Goal: Task Accomplishment & Management: Use online tool/utility

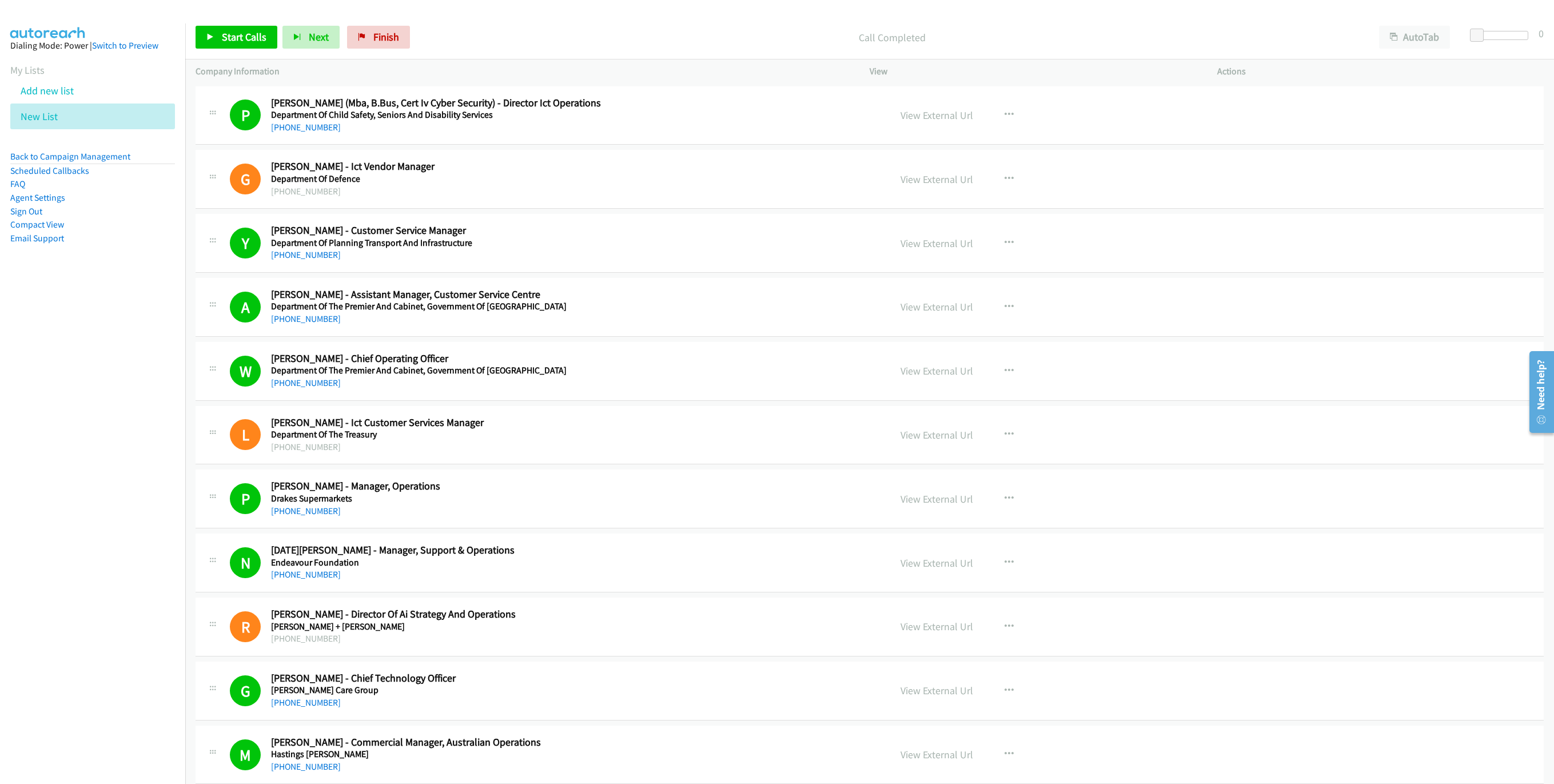
scroll to position [2866, 0]
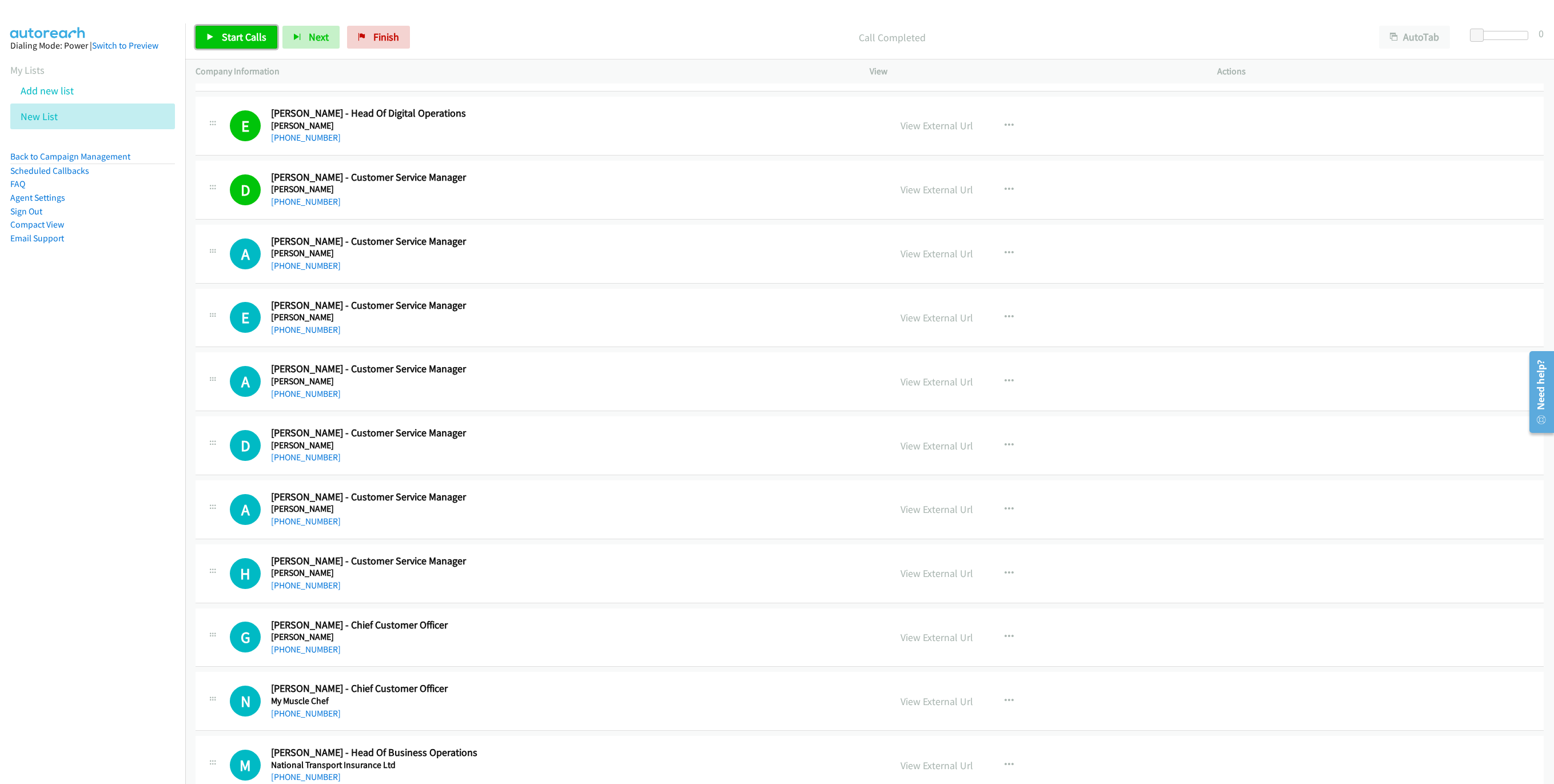
click at [220, 26] on link "Start Calls" at bounding box center [237, 37] width 82 height 23
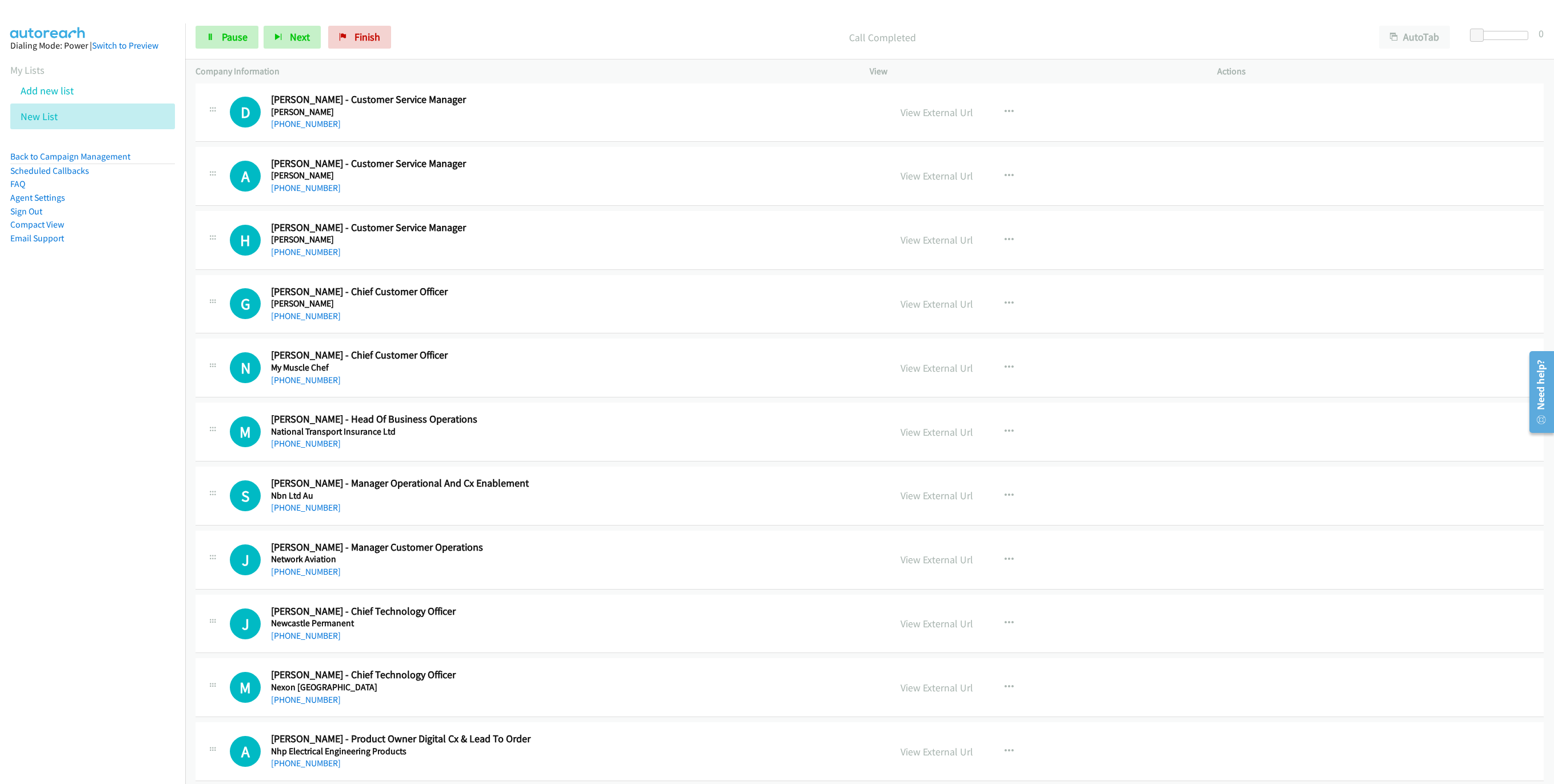
scroll to position [3210, 0]
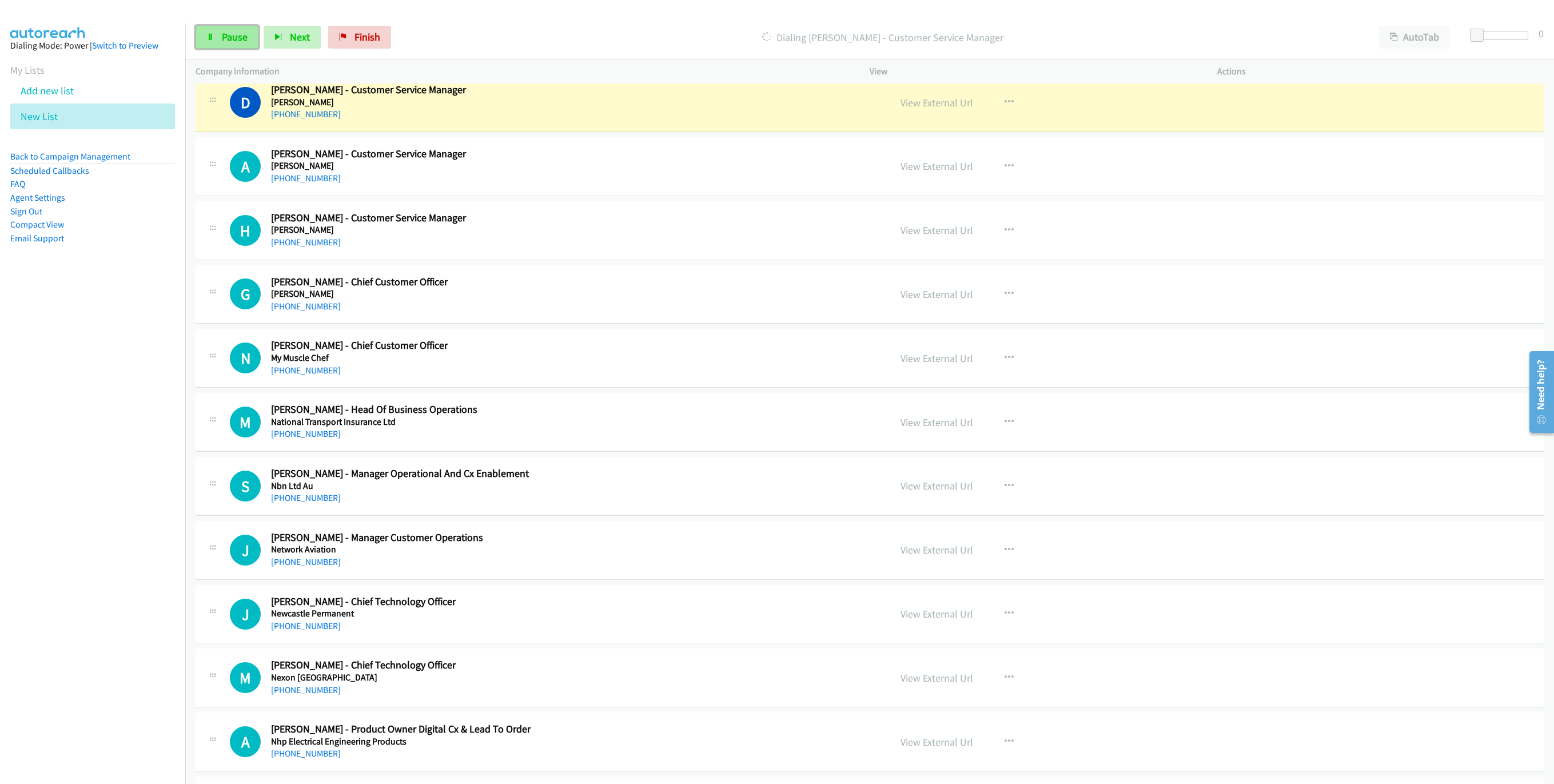
click at [250, 38] on link "Pause" at bounding box center [227, 37] width 63 height 23
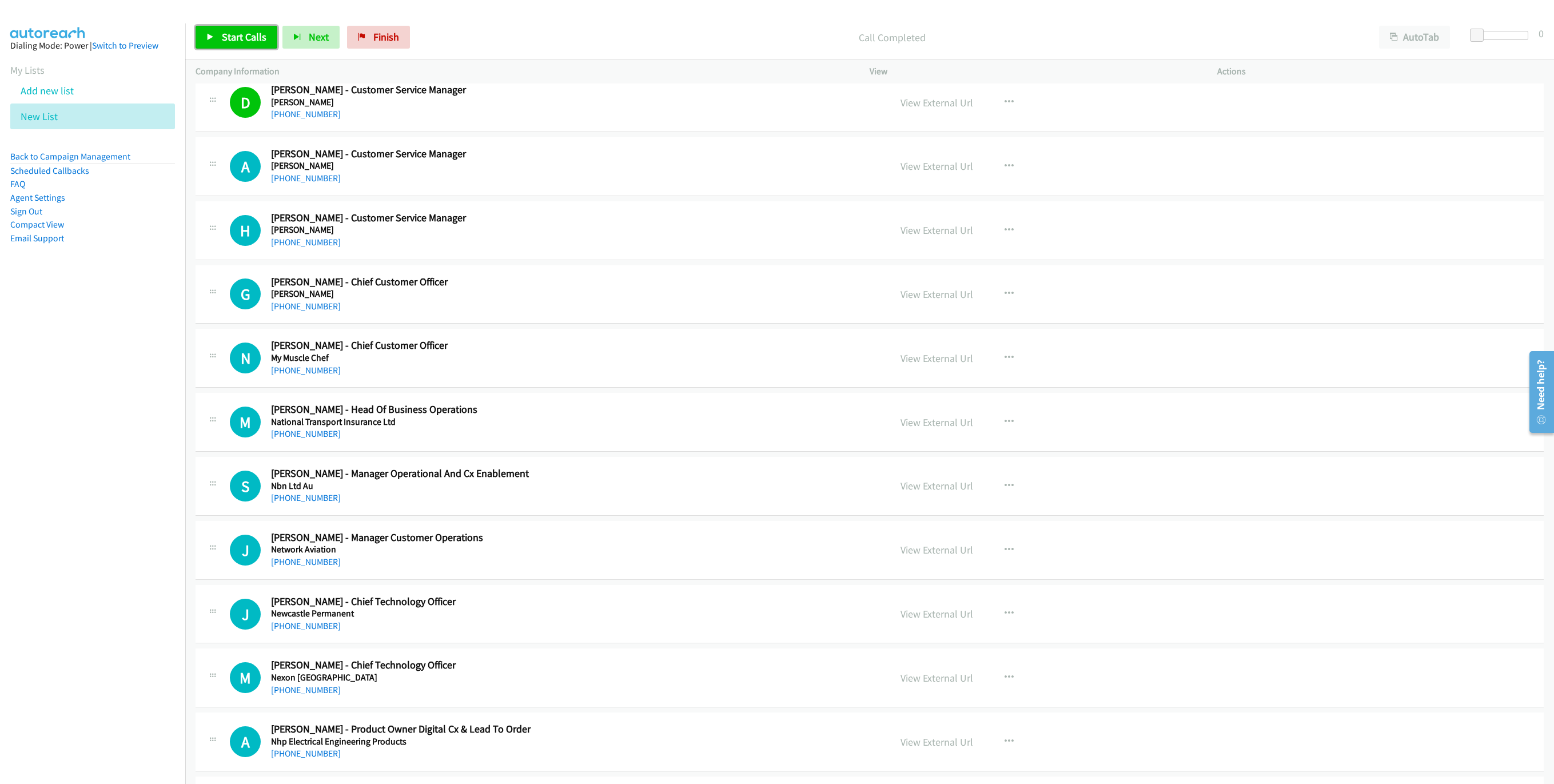
click at [231, 36] on span "Start Calls" at bounding box center [244, 36] width 45 height 13
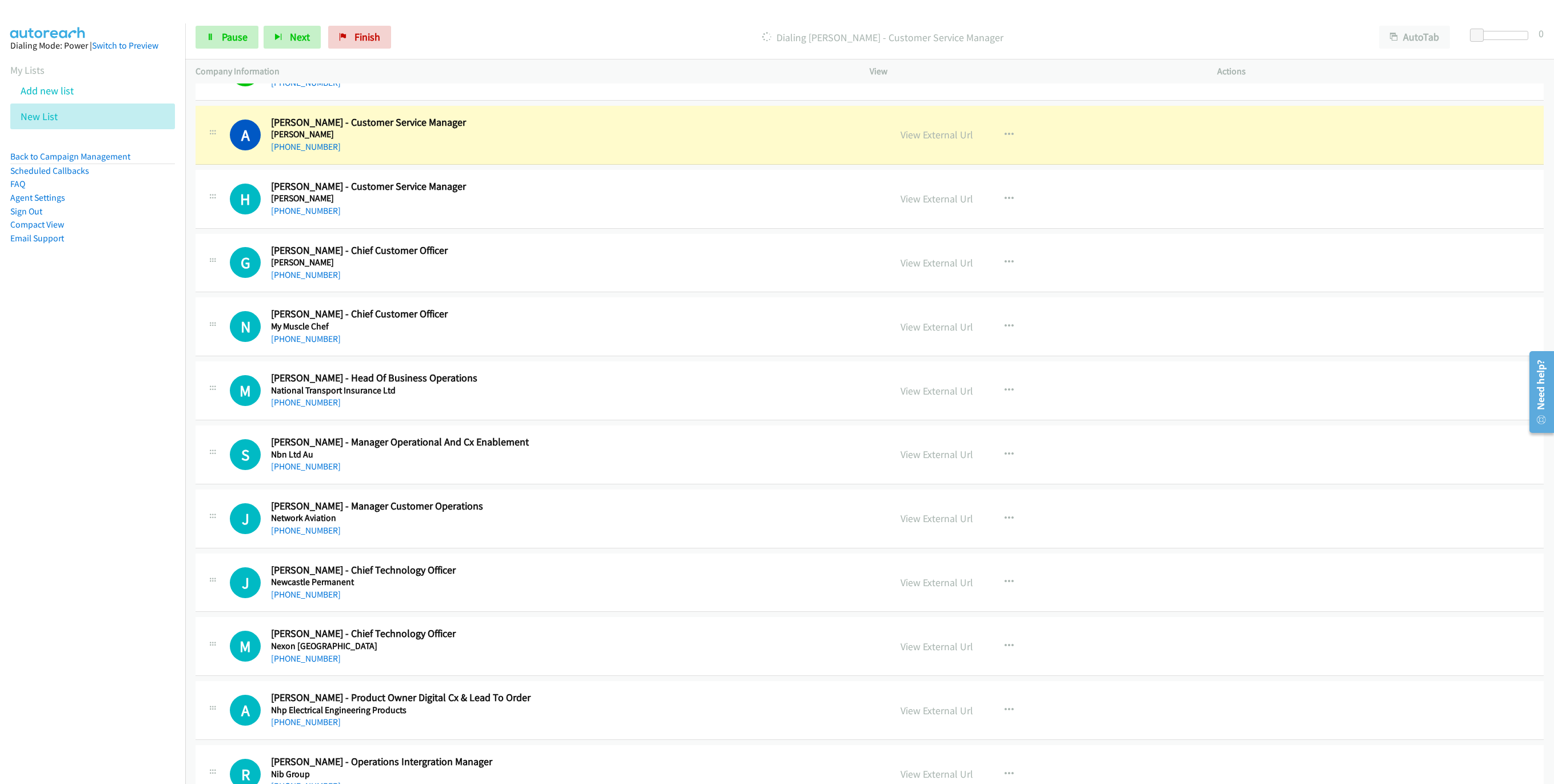
scroll to position [3244, 0]
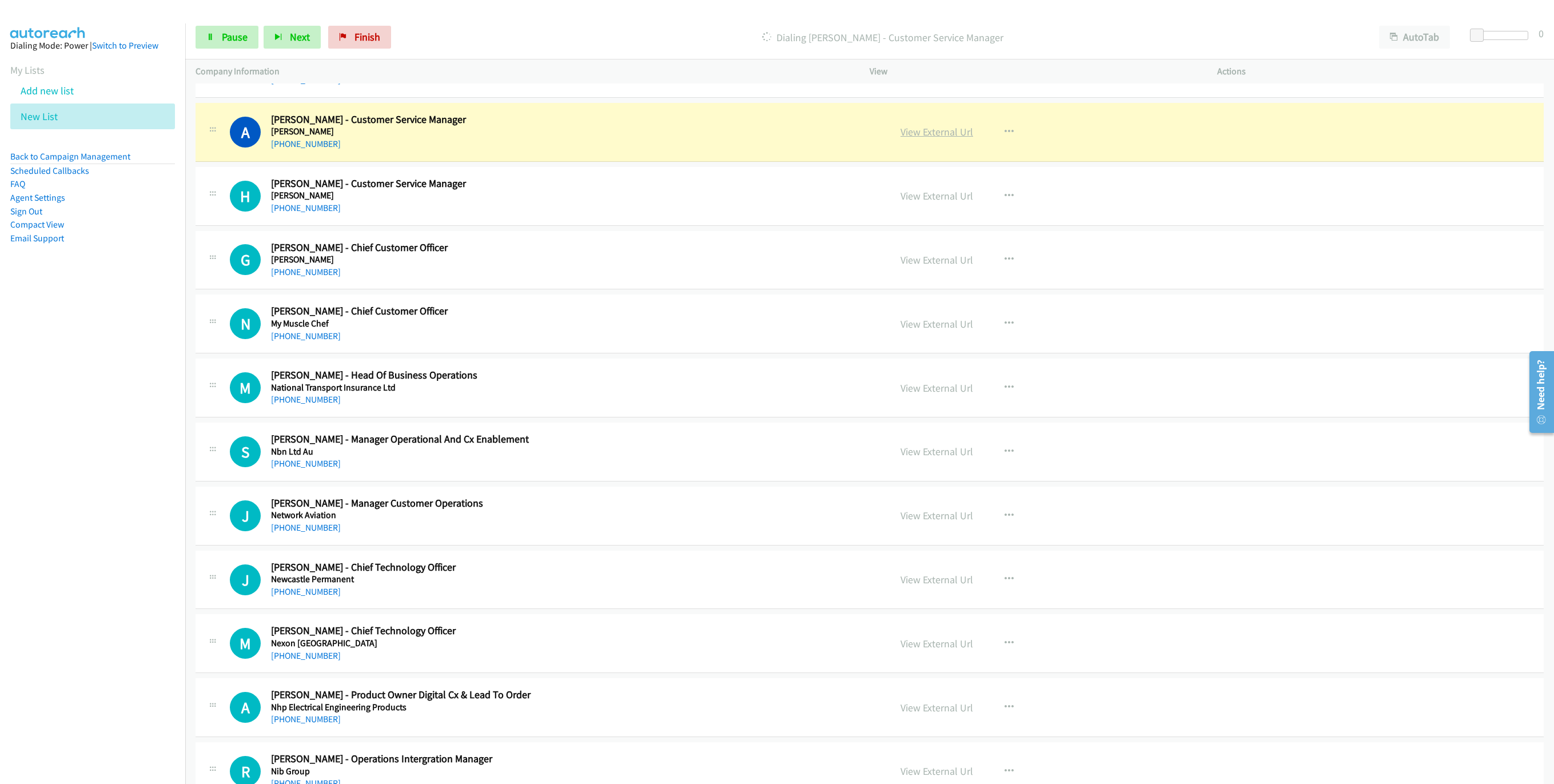
click at [932, 138] on link "View External Url" at bounding box center [937, 132] width 73 height 13
click at [204, 39] on link "Pause" at bounding box center [227, 37] width 63 height 23
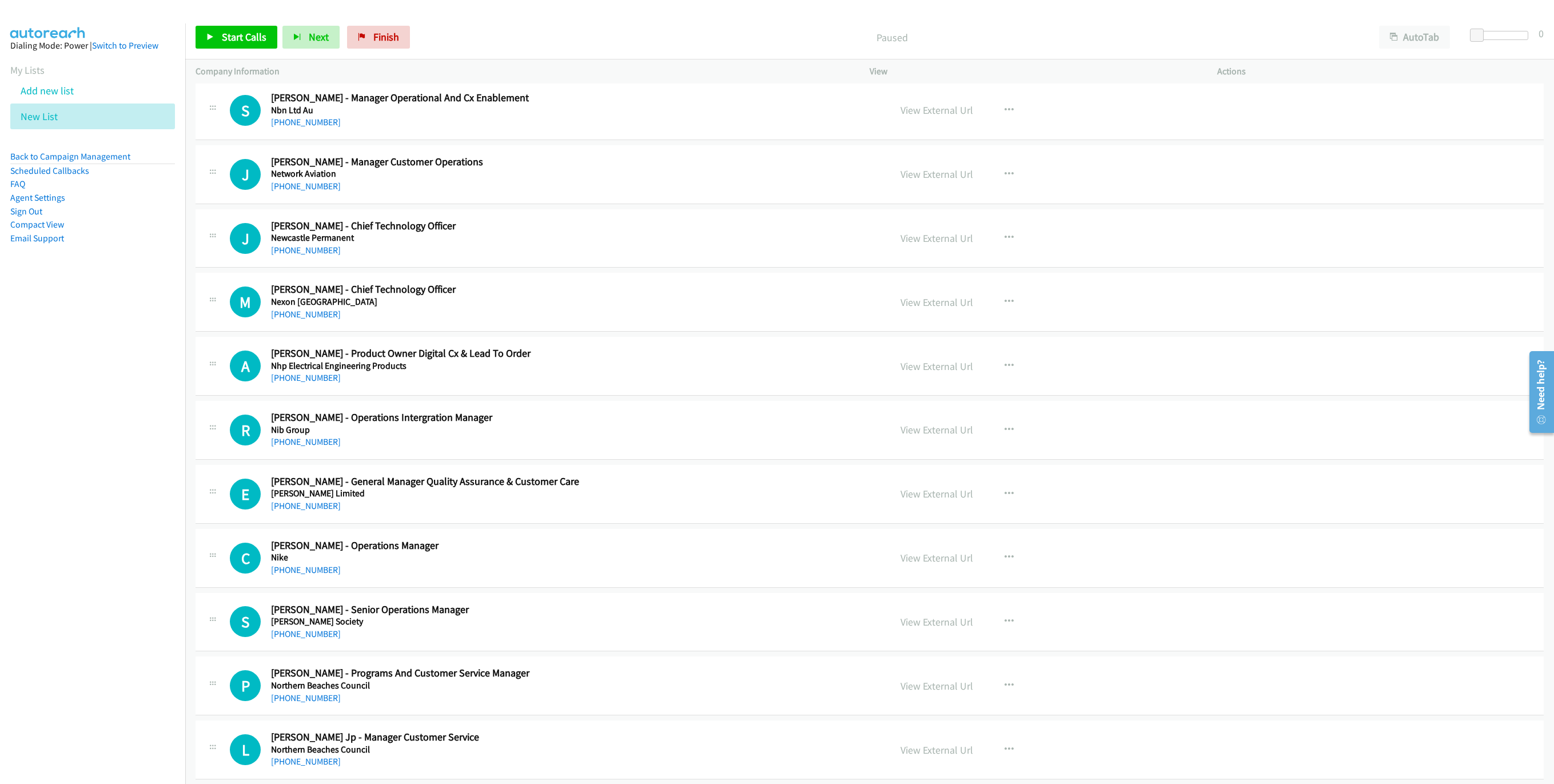
scroll to position [3587, 0]
click at [934, 498] on link "View External Url" at bounding box center [937, 492] width 73 height 13
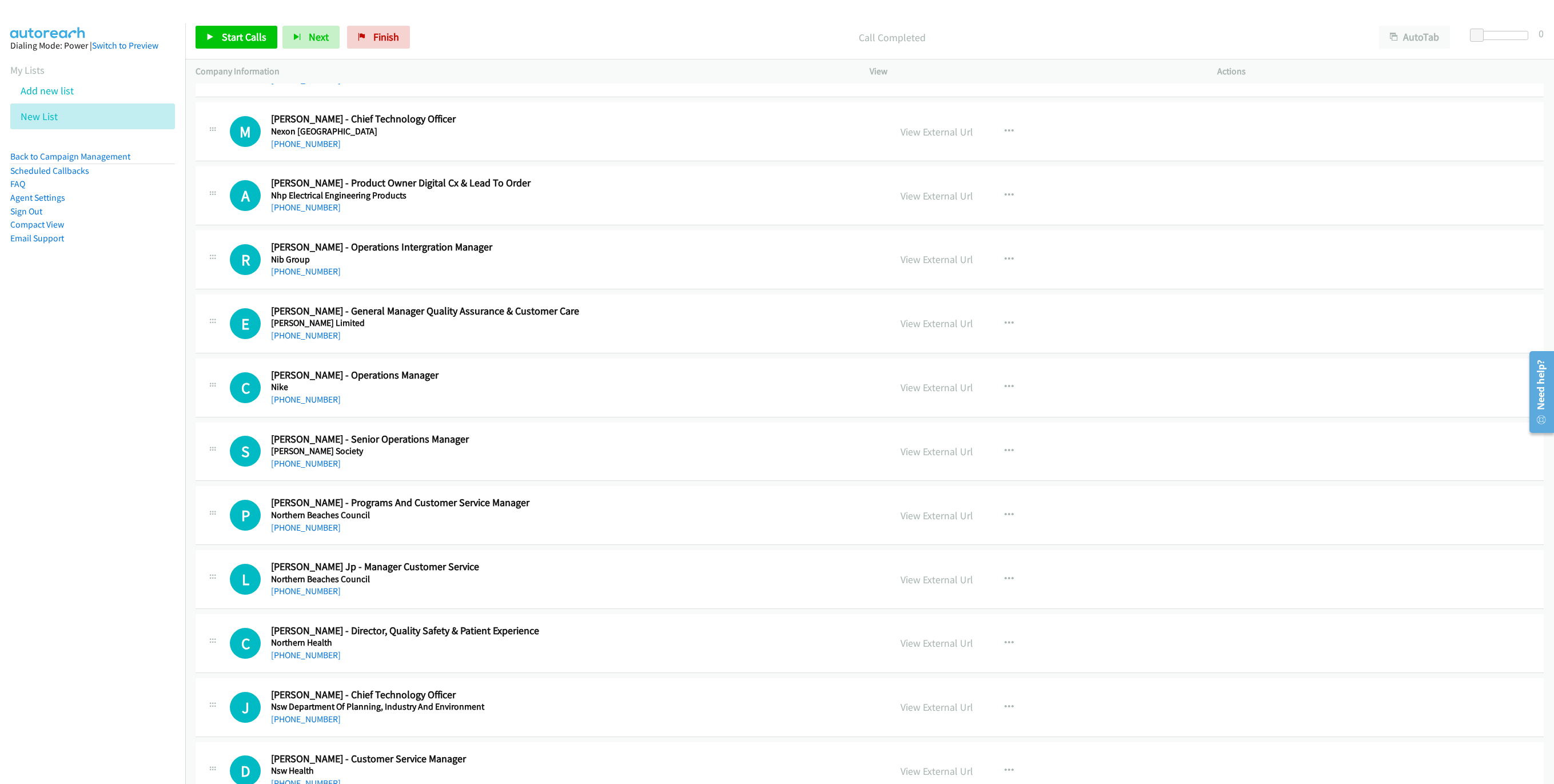
scroll to position [3758, 0]
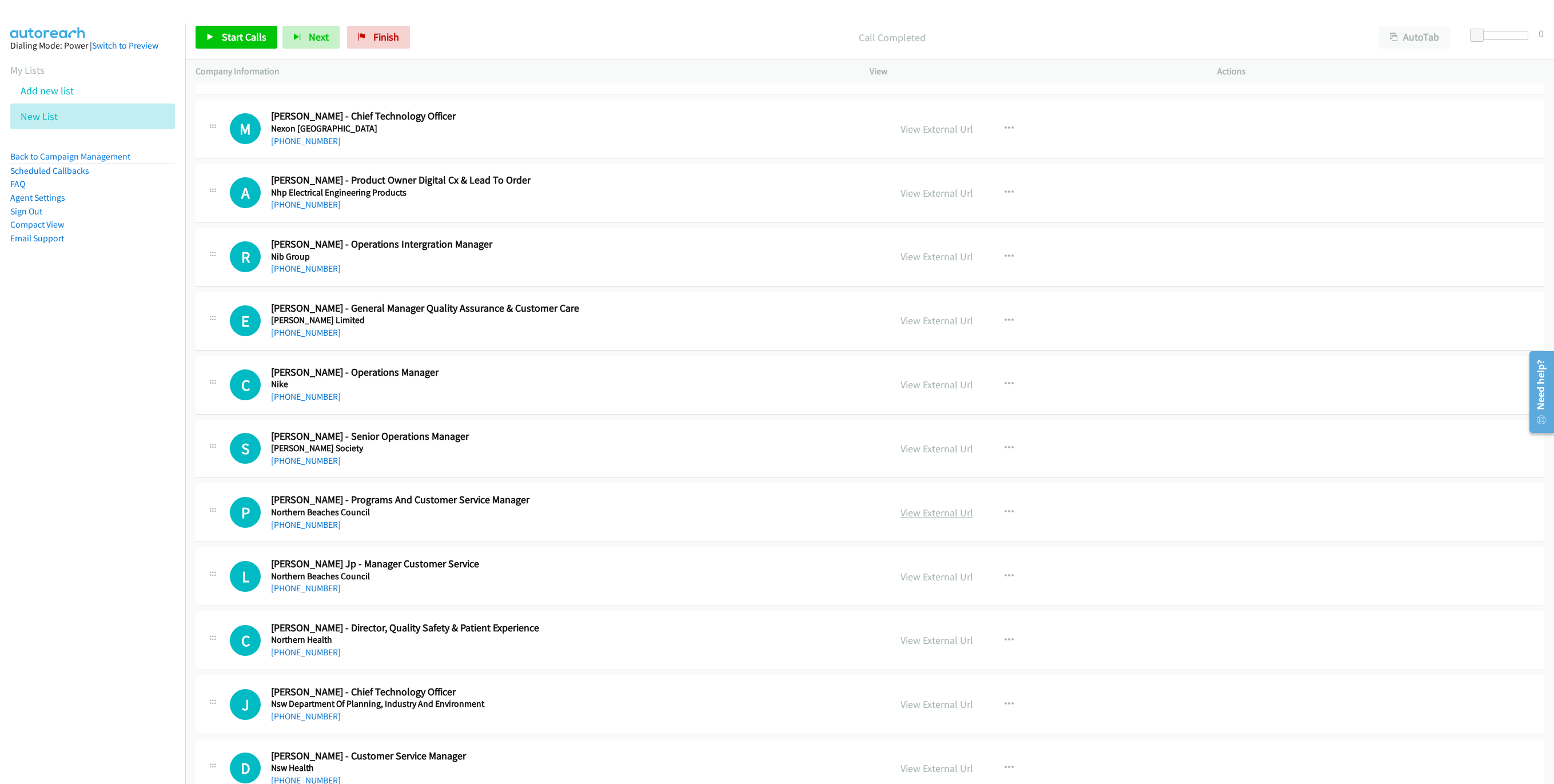
click at [944, 519] on link "View External Url" at bounding box center [937, 513] width 73 height 13
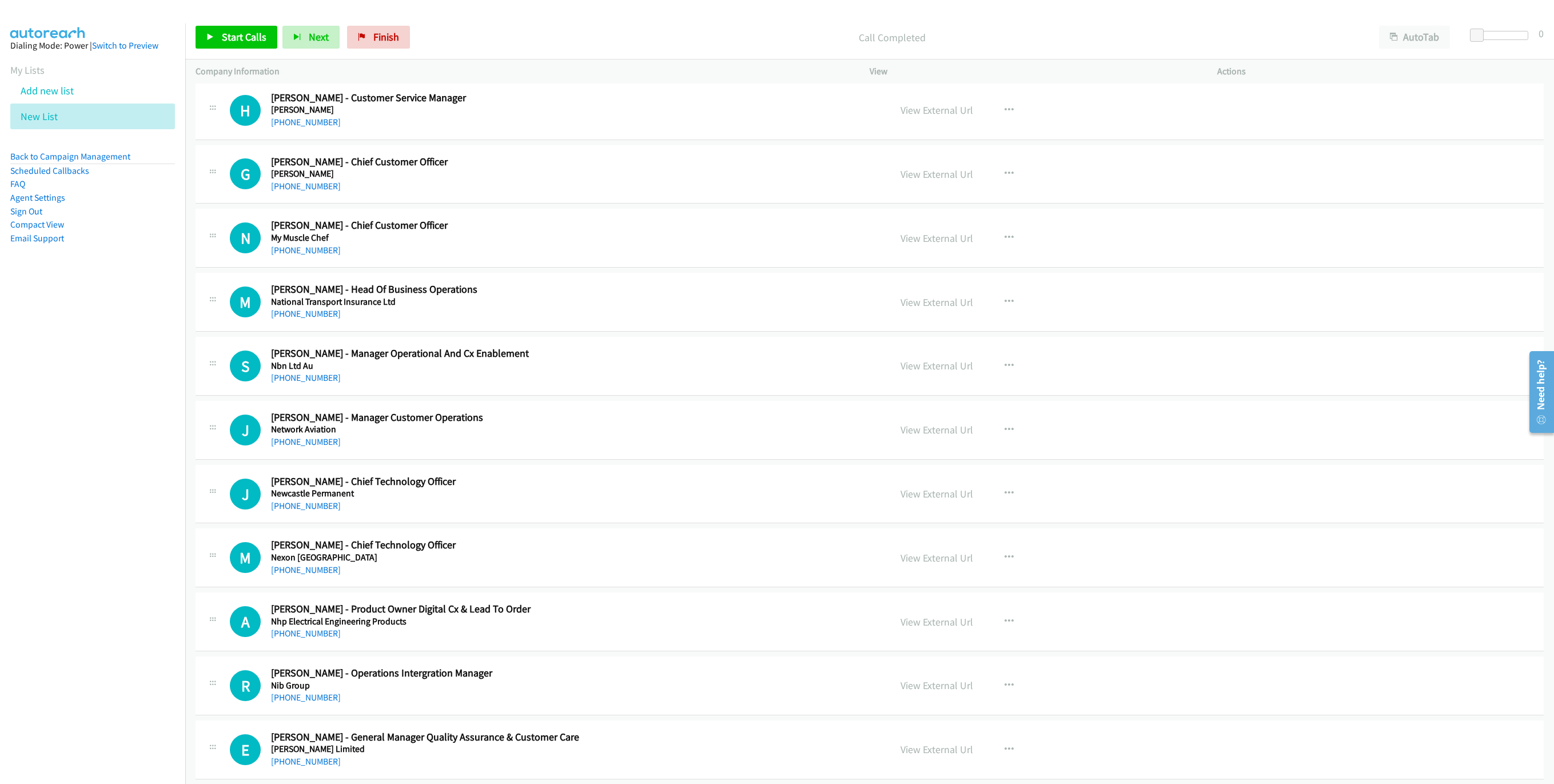
scroll to position [2950, 0]
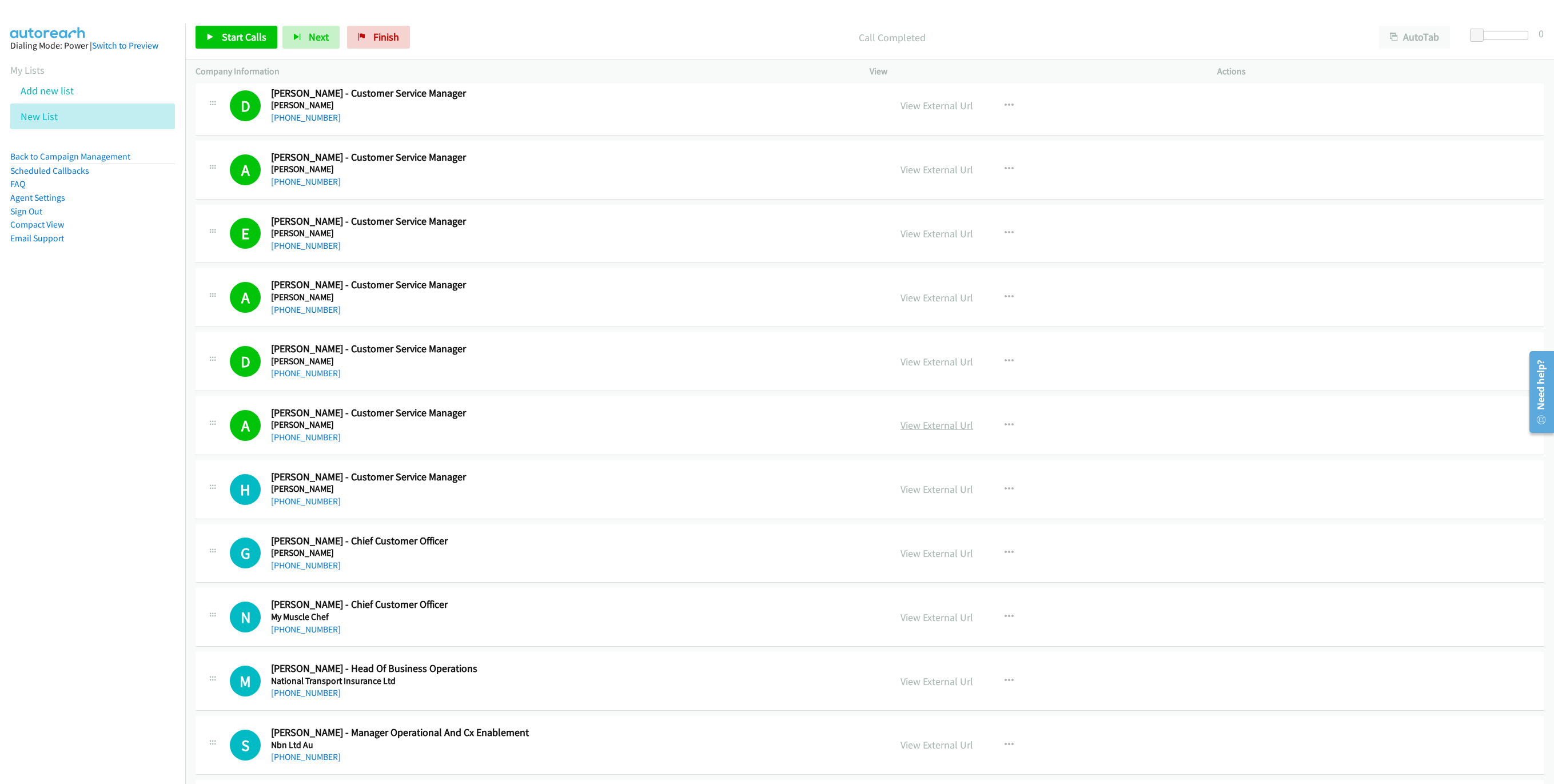
click at [943, 432] on link "View External Url" at bounding box center [937, 424] width 73 height 13
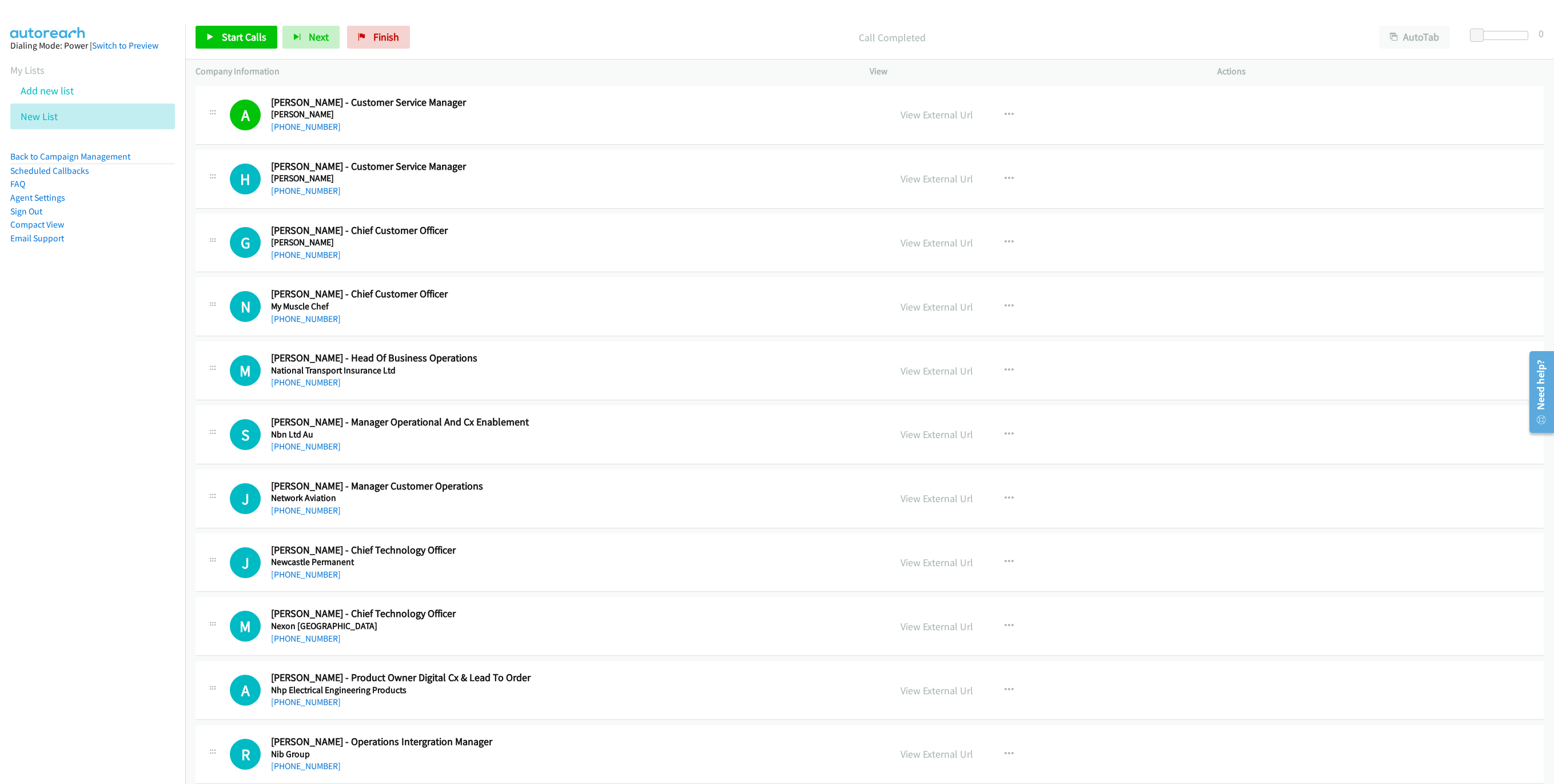
scroll to position [3294, 0]
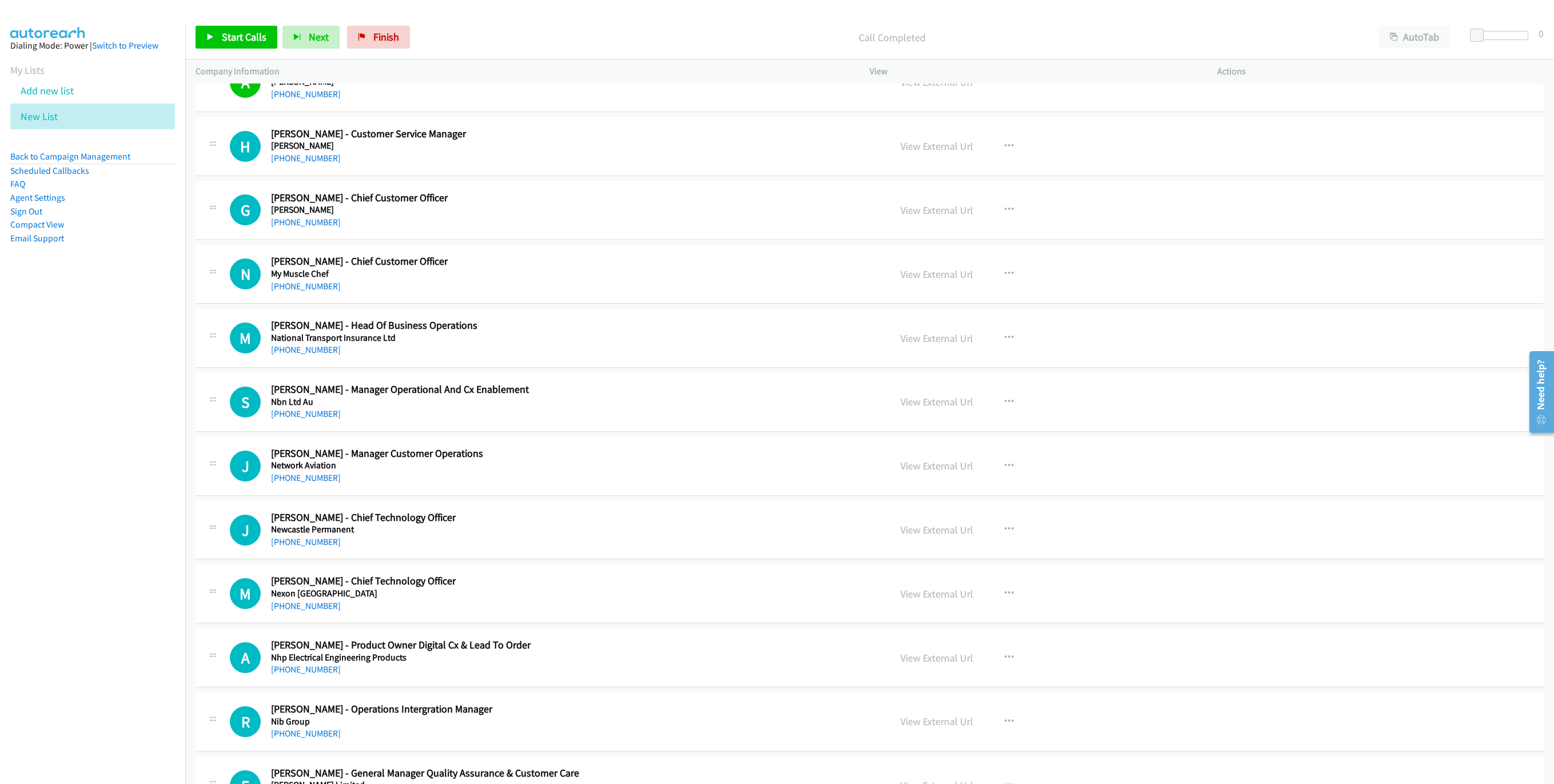
drag, startPoint x: 611, startPoint y: 460, endPoint x: 769, endPoint y: 470, distance: 158.3
click at [611, 460] on div "J Callback Scheduled [PERSON_NAME] - Manager Customer Operations Network Aviati…" at bounding box center [870, 466] width 1348 height 59
click at [954, 473] on link "View External Url" at bounding box center [937, 465] width 73 height 13
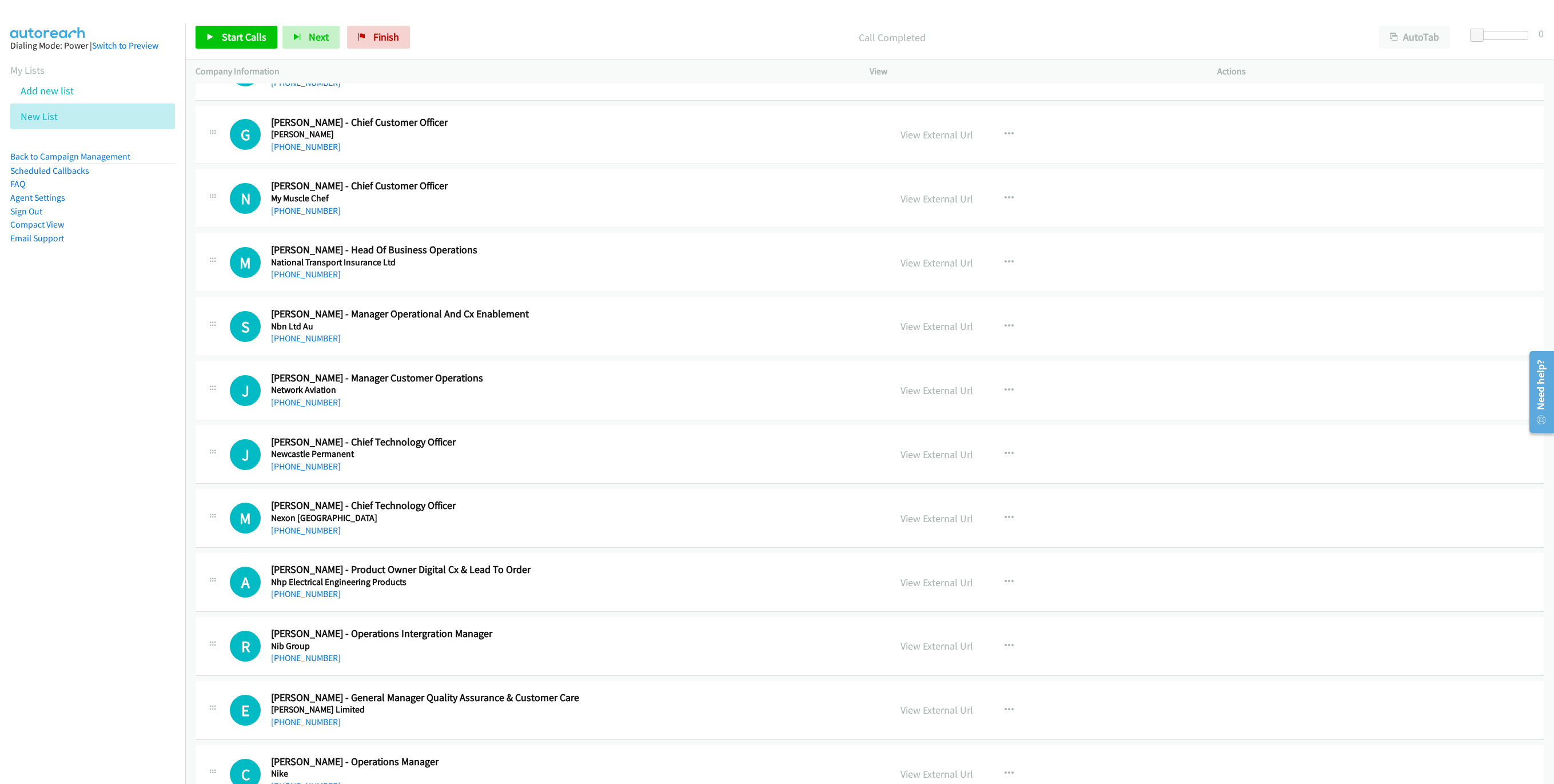
scroll to position [3379, 0]
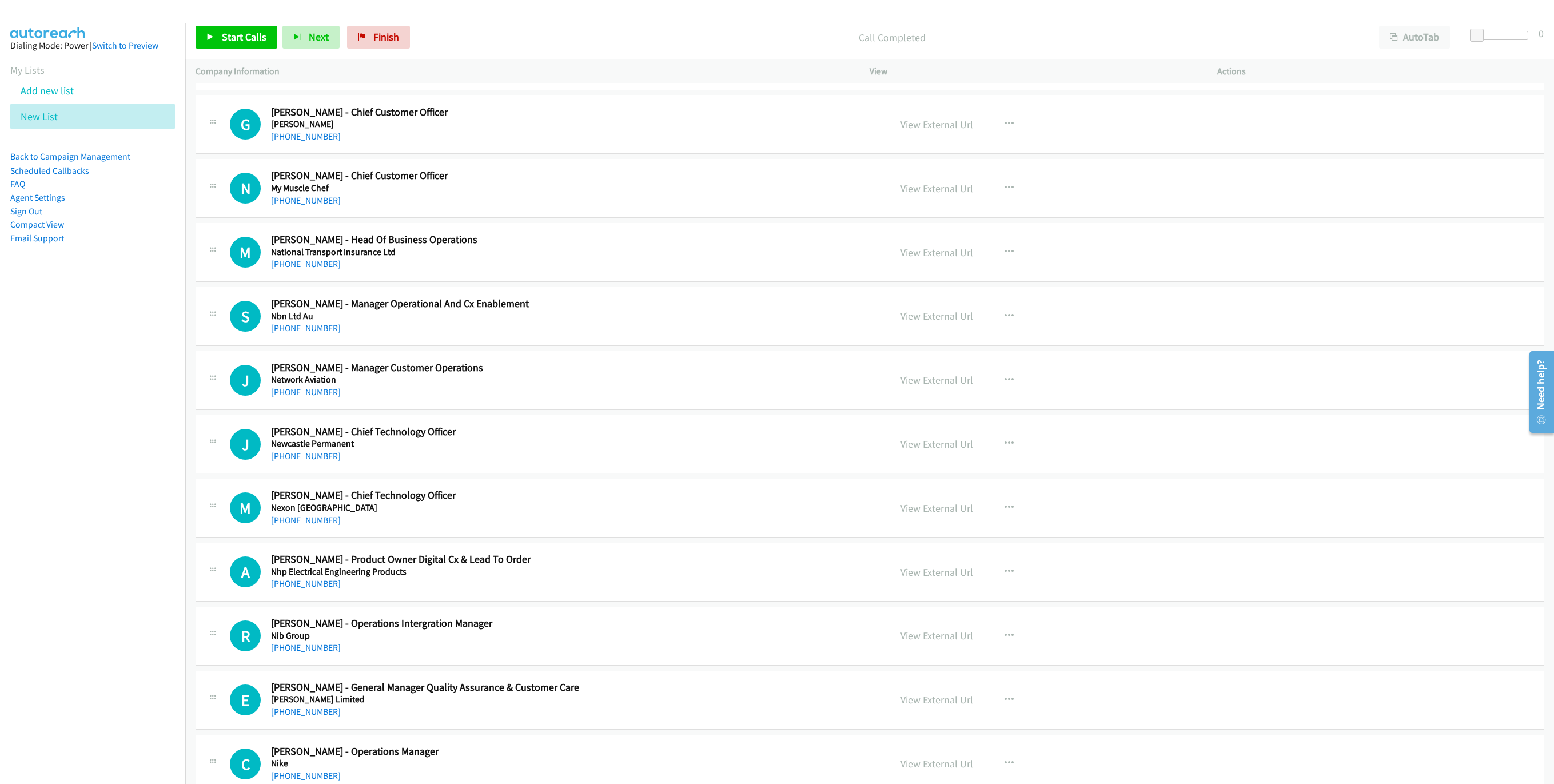
click at [699, 375] on h2 "[PERSON_NAME] - Manager Customer Operations" at bounding box center [513, 368] width 482 height 13
click at [944, 386] on link "View External Url" at bounding box center [937, 380] width 73 height 13
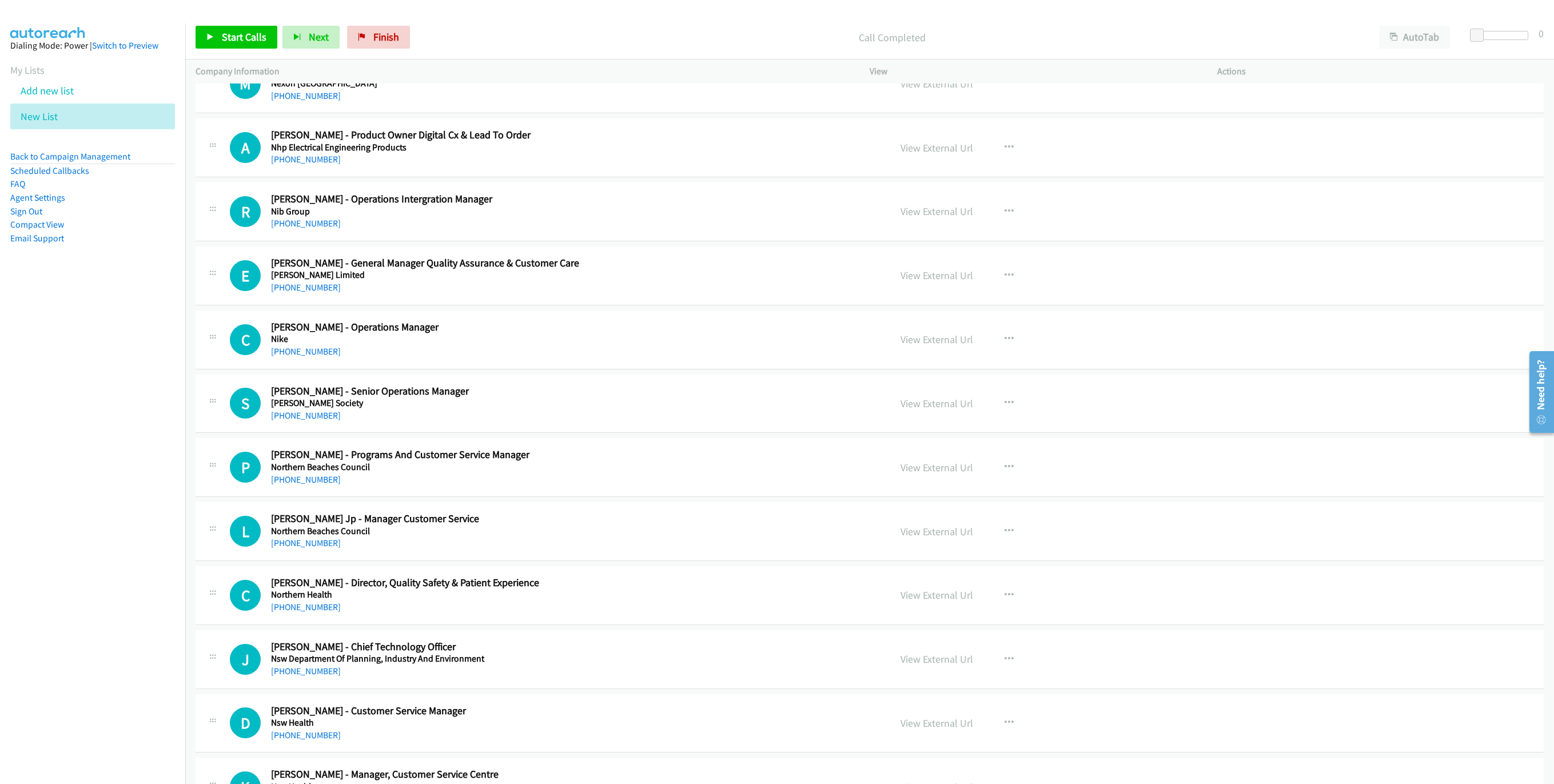
scroll to position [3808, 0]
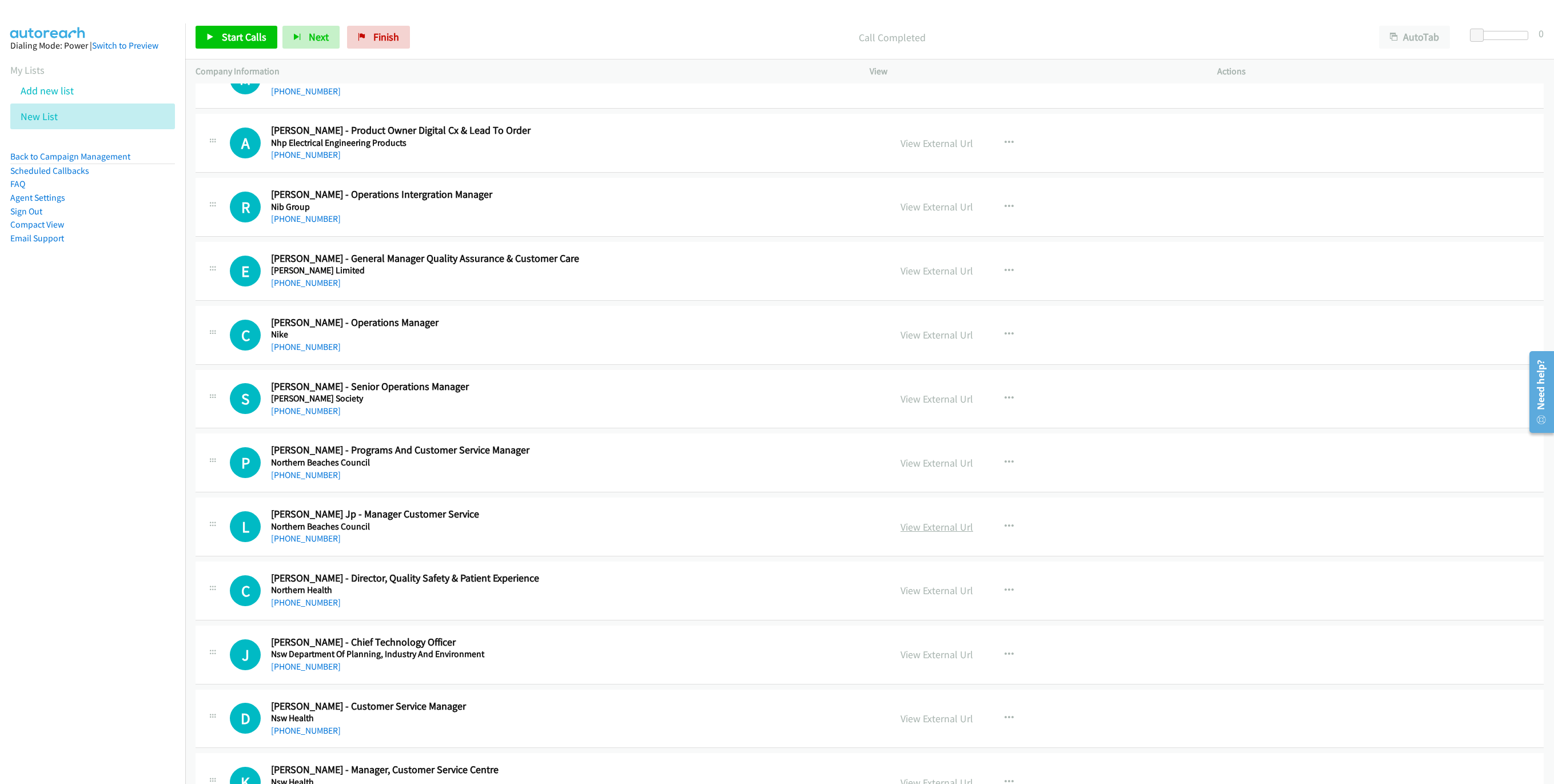
click at [923, 533] on link "View External Url" at bounding box center [937, 527] width 73 height 13
click at [354, 36] on link "Finish" at bounding box center [378, 37] width 63 height 23
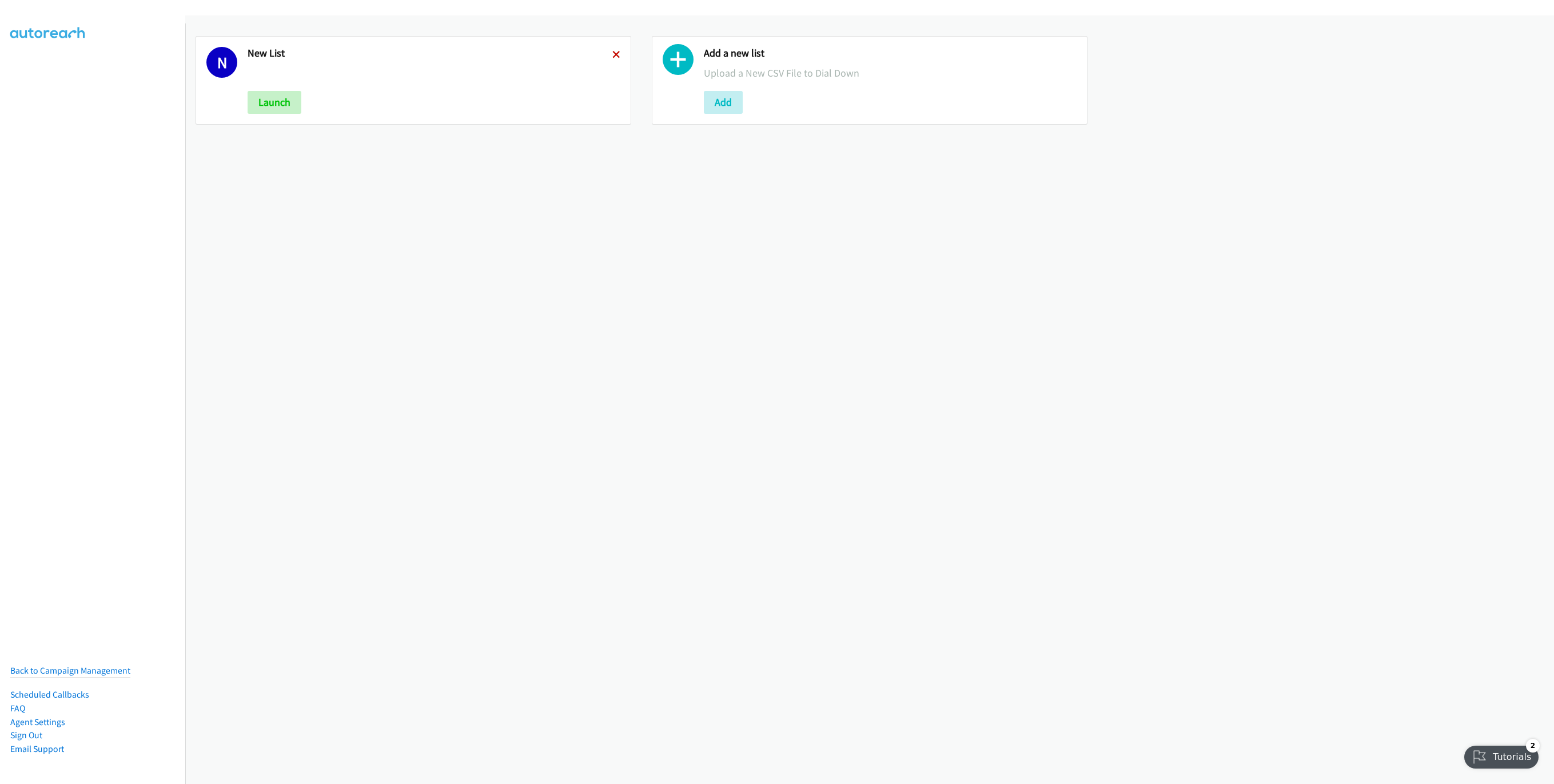
click at [612, 53] on icon at bounding box center [616, 55] width 8 height 8
click at [278, 100] on button "Add" at bounding box center [267, 102] width 39 height 23
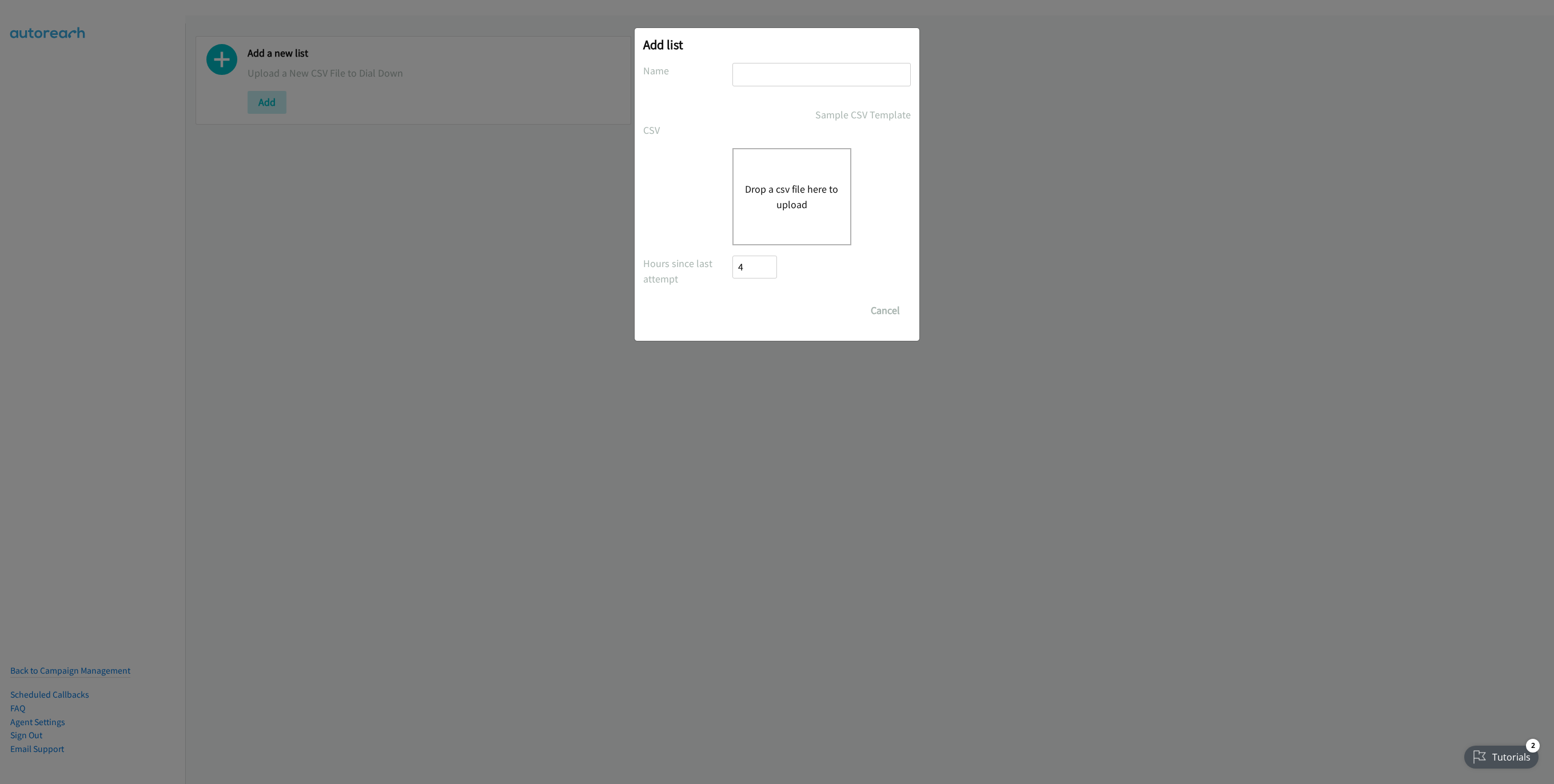
click at [841, 65] on input "text" at bounding box center [822, 75] width 178 height 23
type input "New List"
click at [805, 161] on div "Drop a csv file here to upload" at bounding box center [792, 196] width 119 height 97
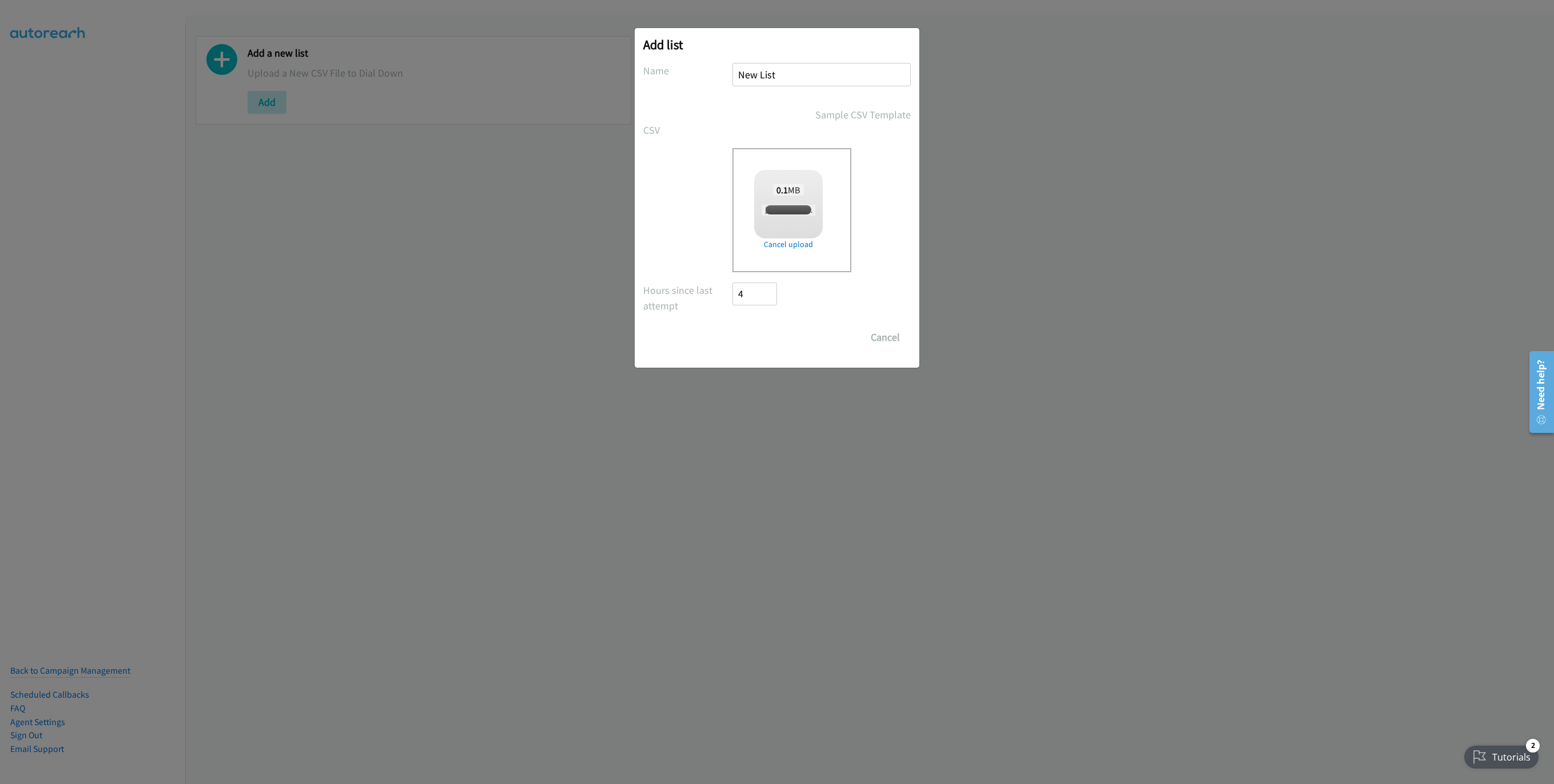
checkbox input "true"
click at [775, 344] on input "Save List" at bounding box center [762, 337] width 60 height 23
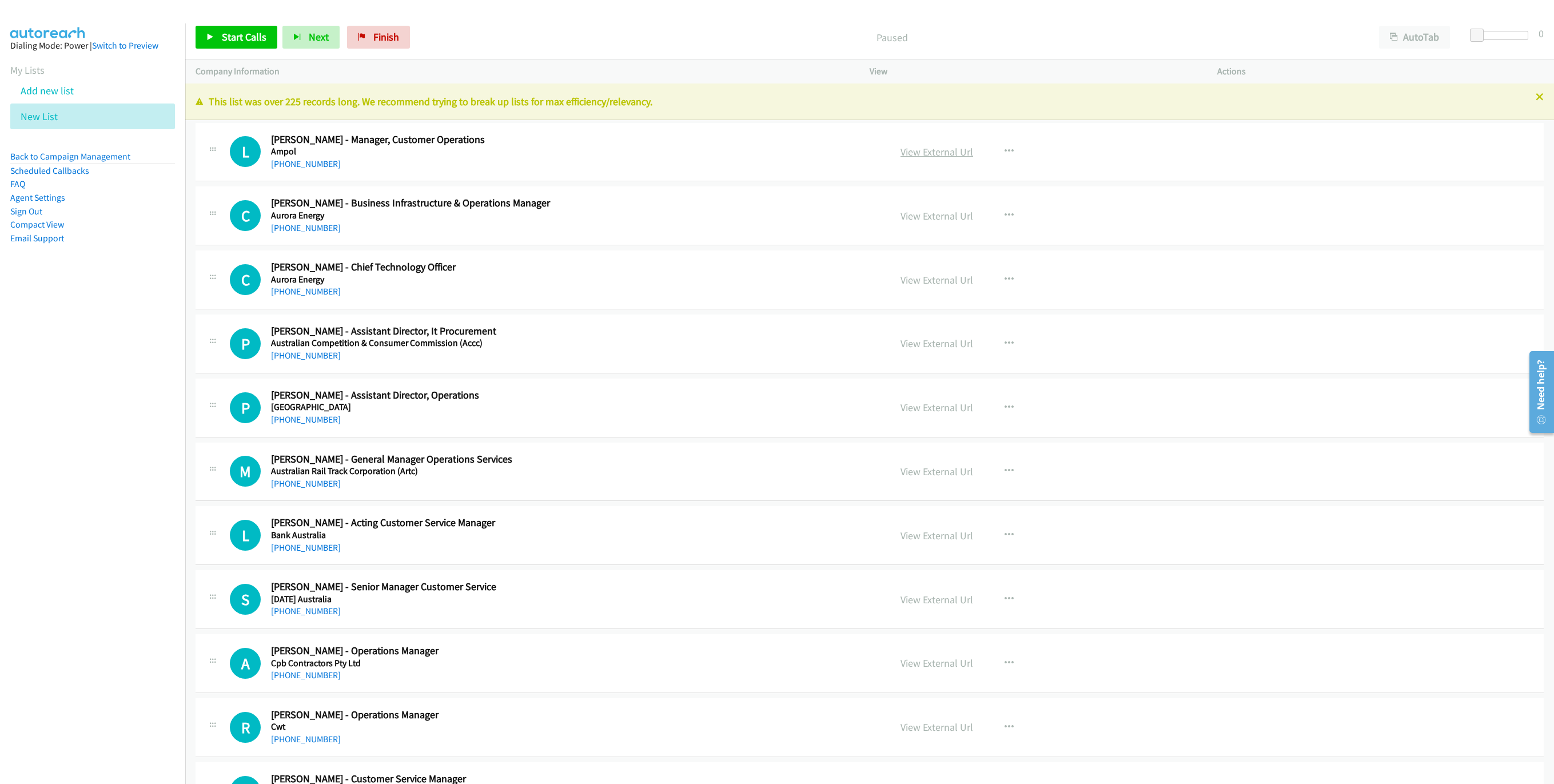
click at [934, 150] on link "View External Url" at bounding box center [937, 151] width 73 height 13
drag, startPoint x: 1535, startPoint y: 93, endPoint x: 1534, endPoint y: 99, distance: 6.1
click at [1535, 93] on div "This list was over 225 records long. We recommend trying to break up lists for …" at bounding box center [870, 101] width 1369 height 36
click at [1534, 99] on div "This list was over 225 records long. We recommend trying to break up lists for …" at bounding box center [870, 101] width 1369 height 36
click at [1536, 94] on icon at bounding box center [1540, 97] width 8 height 8
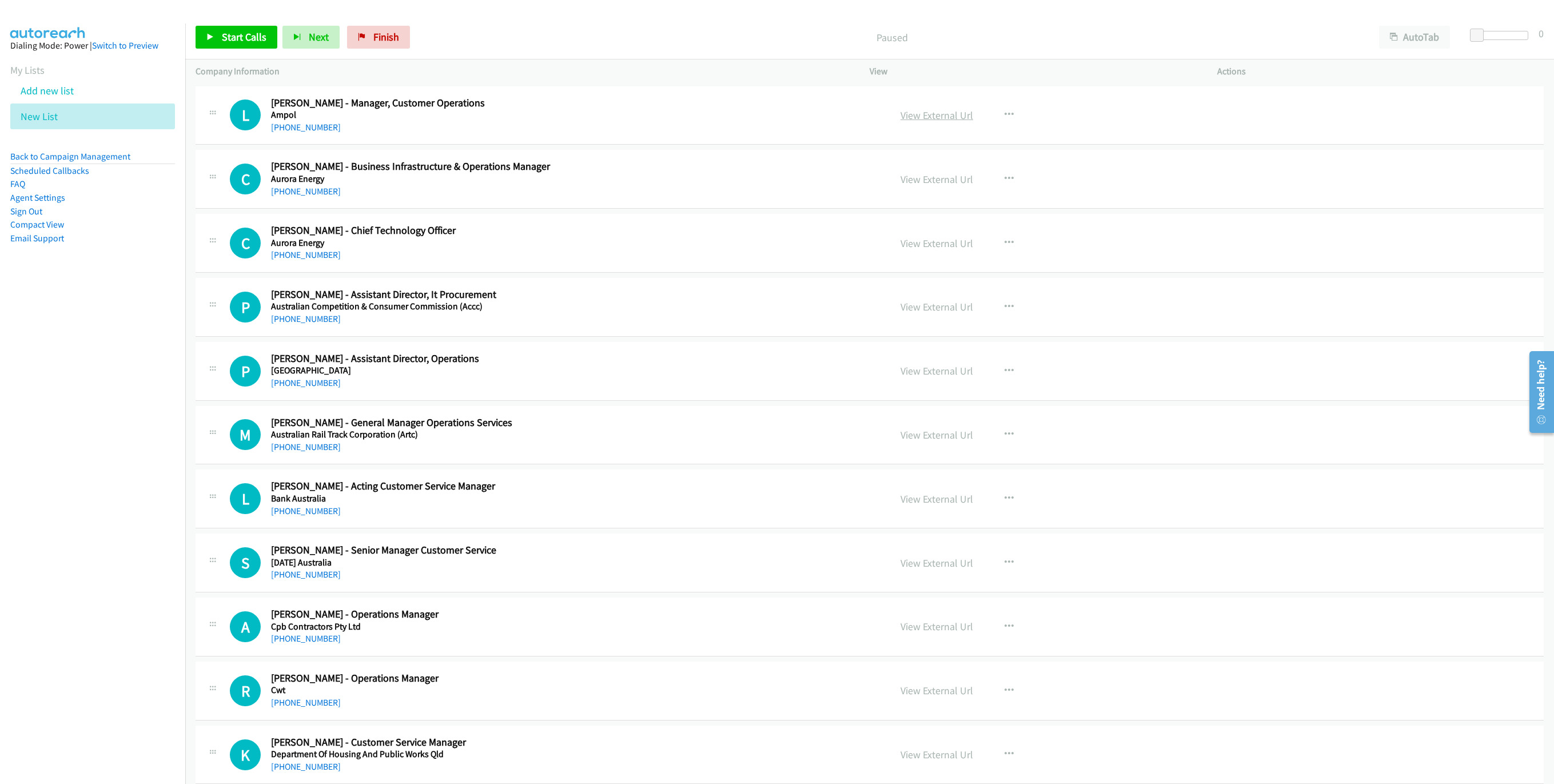
click at [914, 120] on link "View External Url" at bounding box center [937, 115] width 73 height 13
click at [218, 48] on link "Start Calls" at bounding box center [237, 37] width 82 height 23
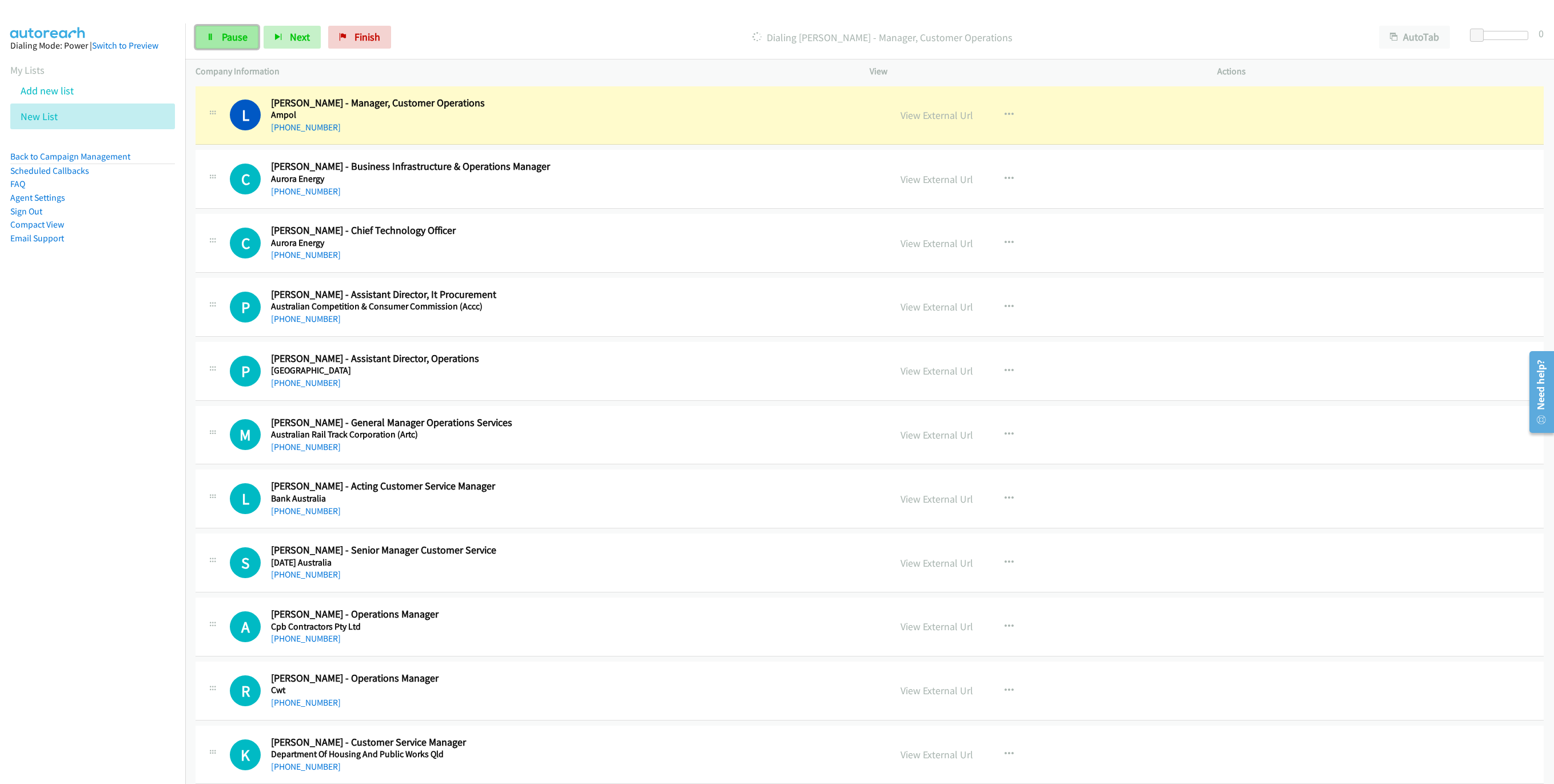
click at [246, 40] on span "Pause" at bounding box center [234, 36] width 26 height 13
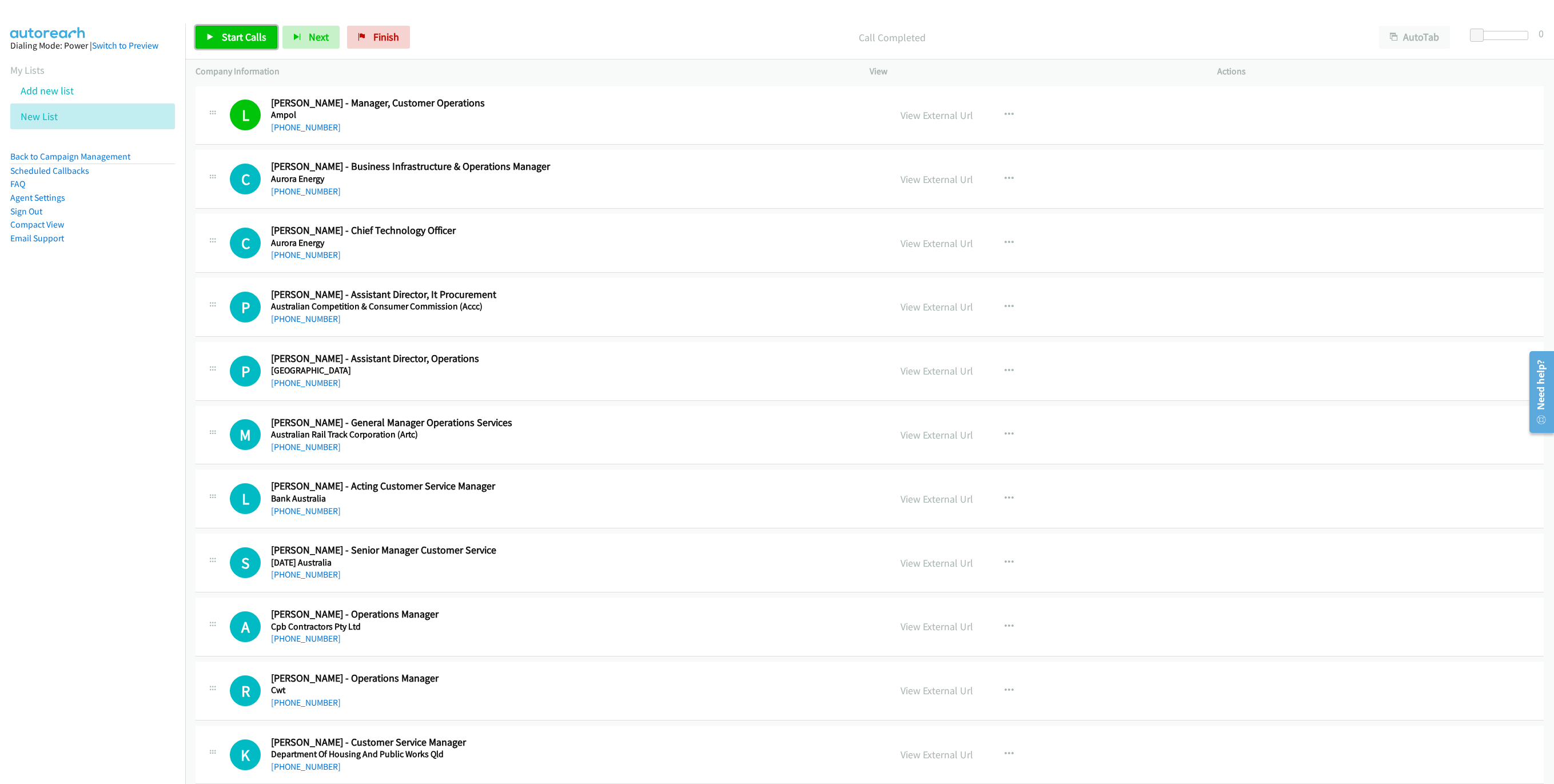
click at [223, 36] on span "Start Calls" at bounding box center [244, 36] width 45 height 13
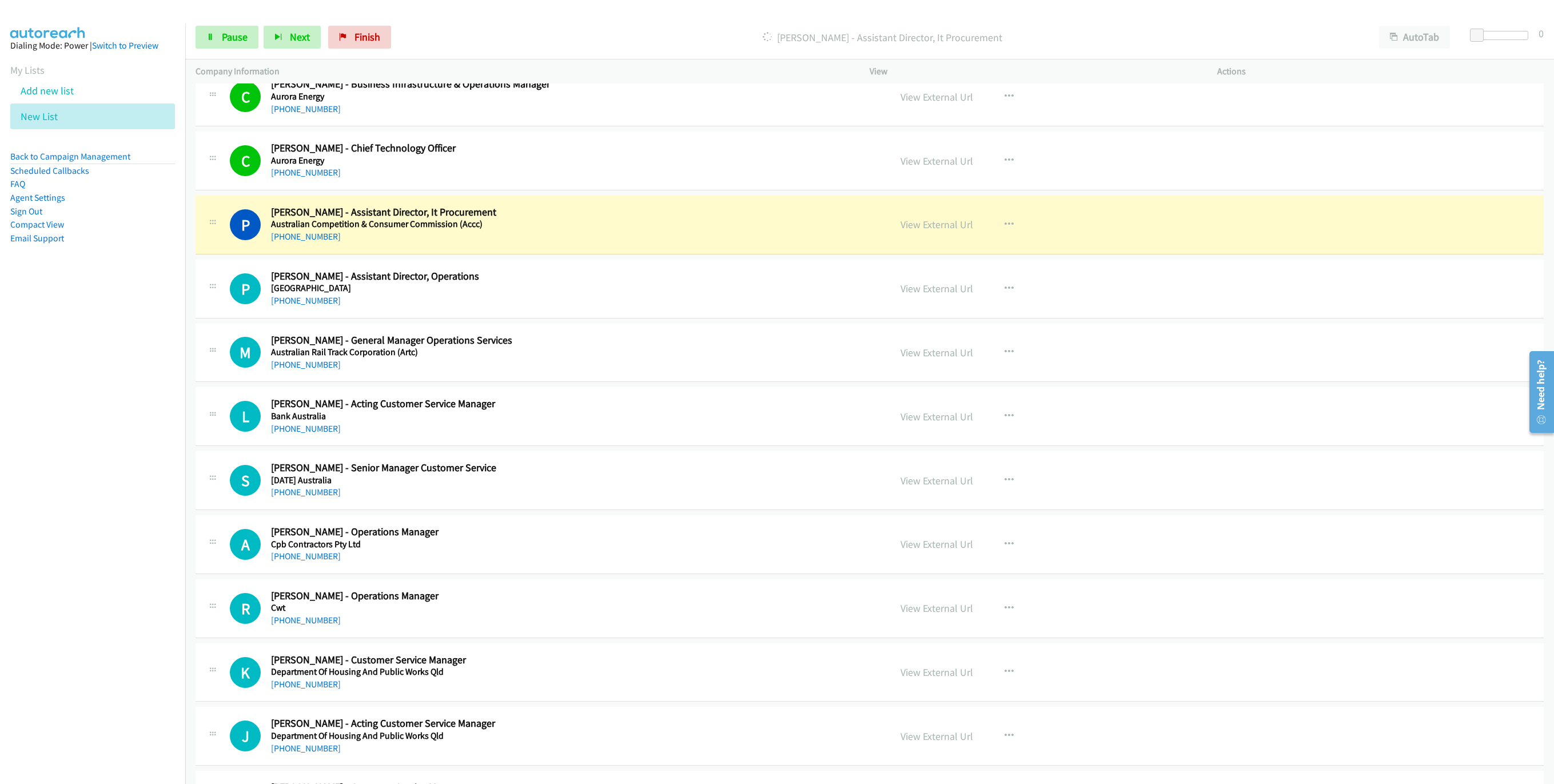
scroll to position [85, 0]
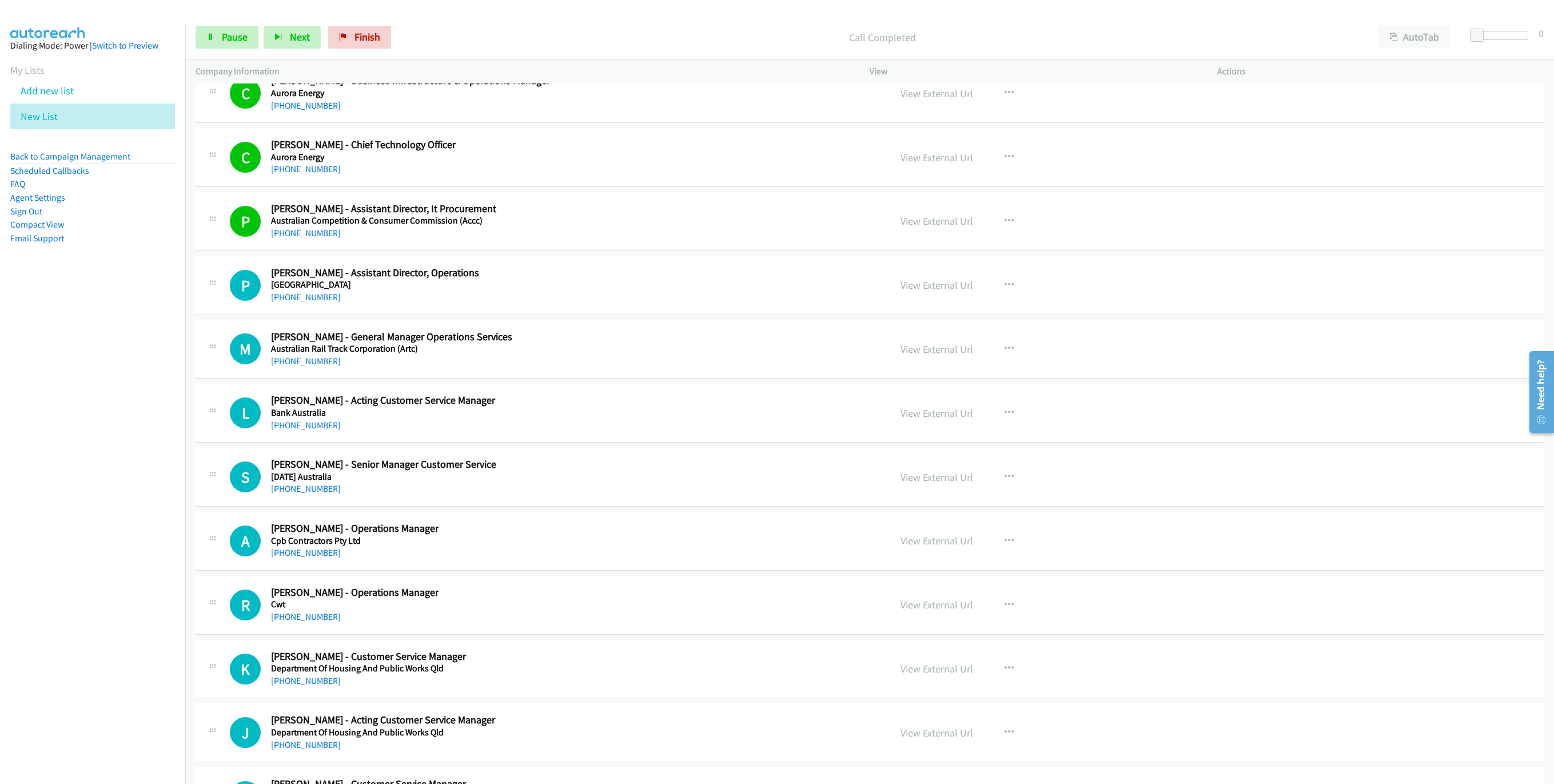
click at [222, 57] on div "Start Calls Pause Next Finish Call Completed AutoTab AutoTab 0" at bounding box center [870, 36] width 1369 height 44
click at [216, 49] on link "Pause" at bounding box center [227, 37] width 63 height 23
click at [201, 37] on link "Start Calls" at bounding box center [237, 37] width 82 height 23
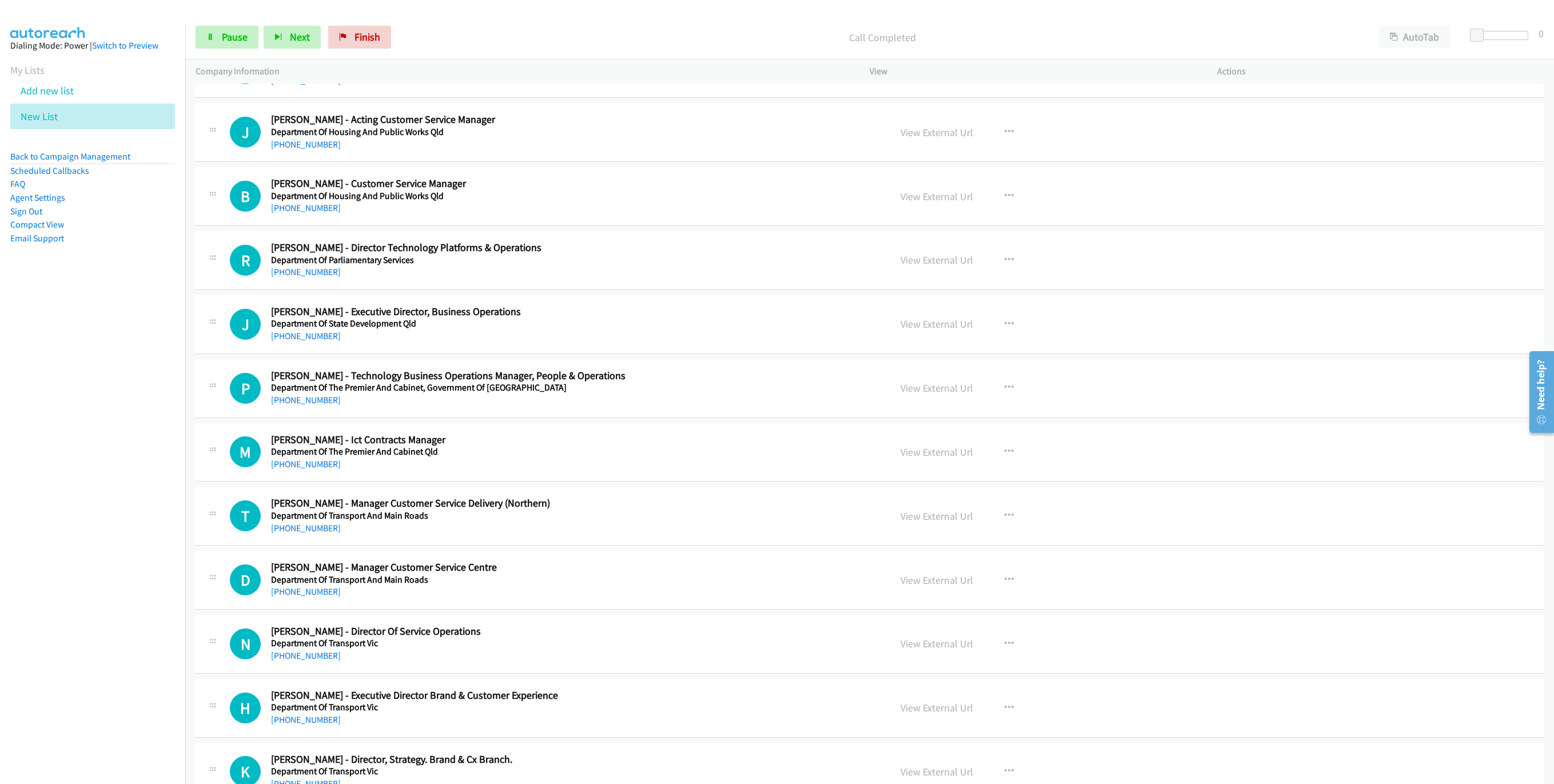
scroll to position [601, 0]
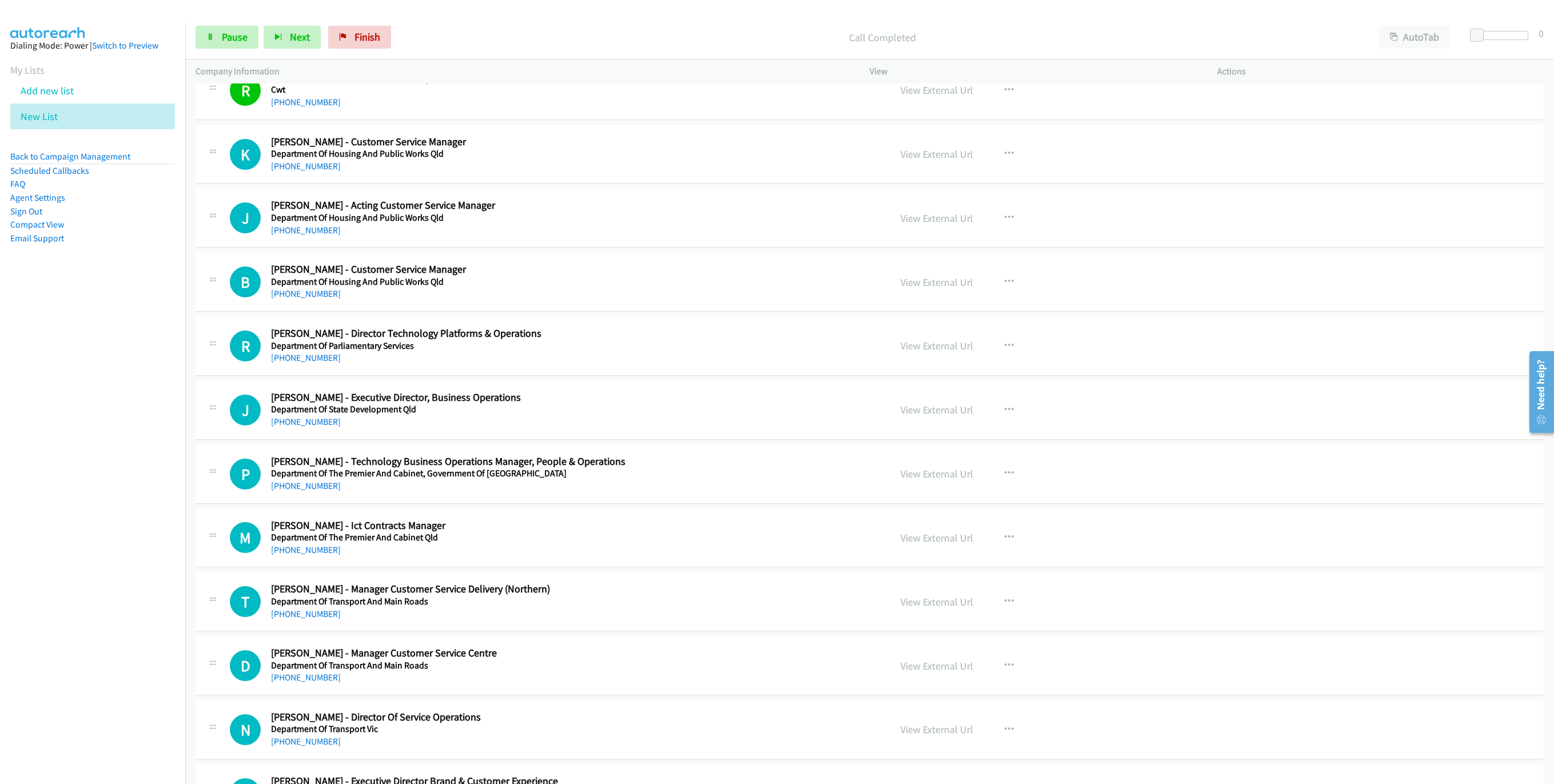
drag, startPoint x: 739, startPoint y: 36, endPoint x: 818, endPoint y: 77, distance: 89.0
click at [739, 36] on p "Call Completed" at bounding box center [883, 36] width 952 height 15
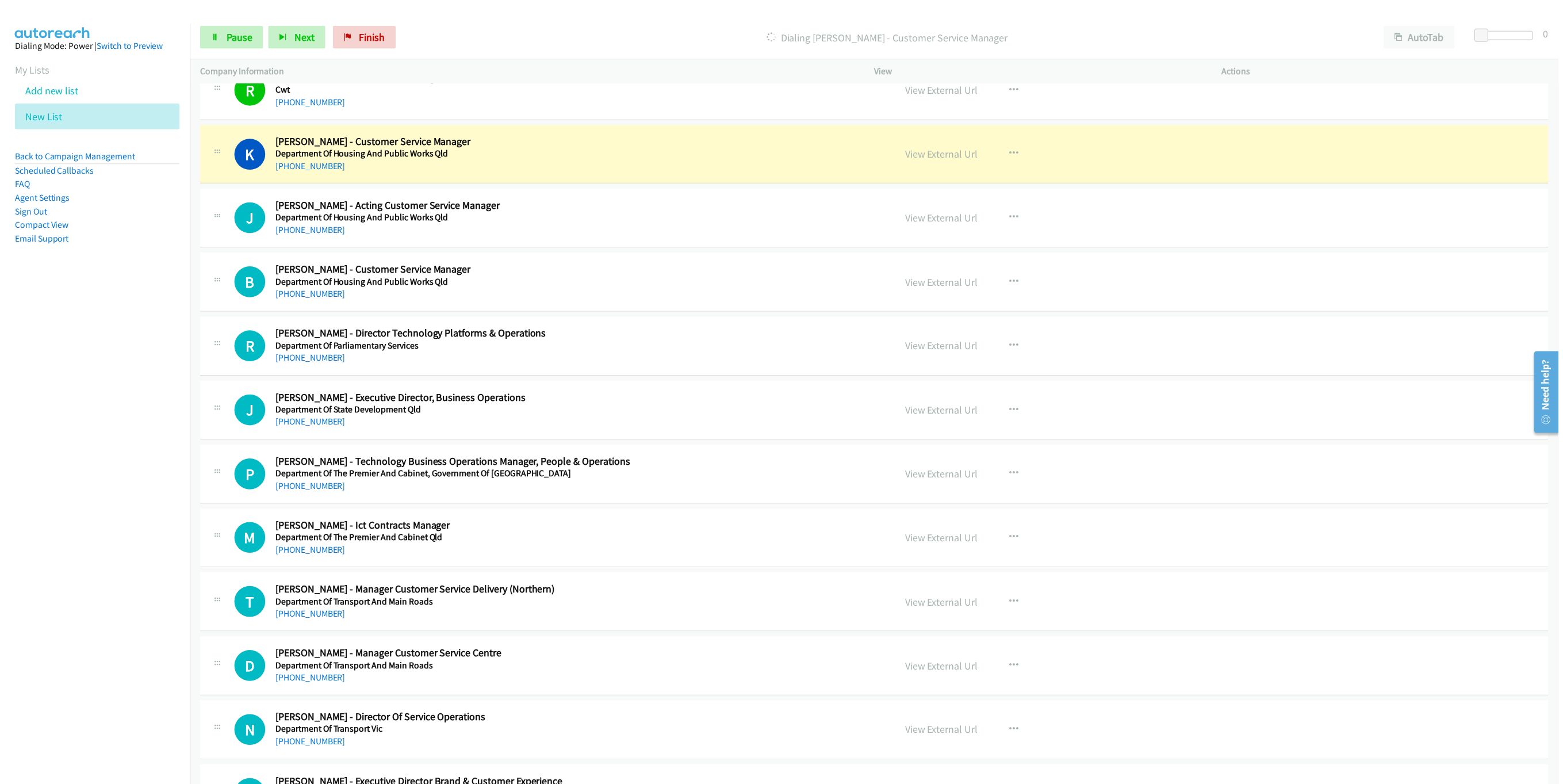
scroll to position [638, 0]
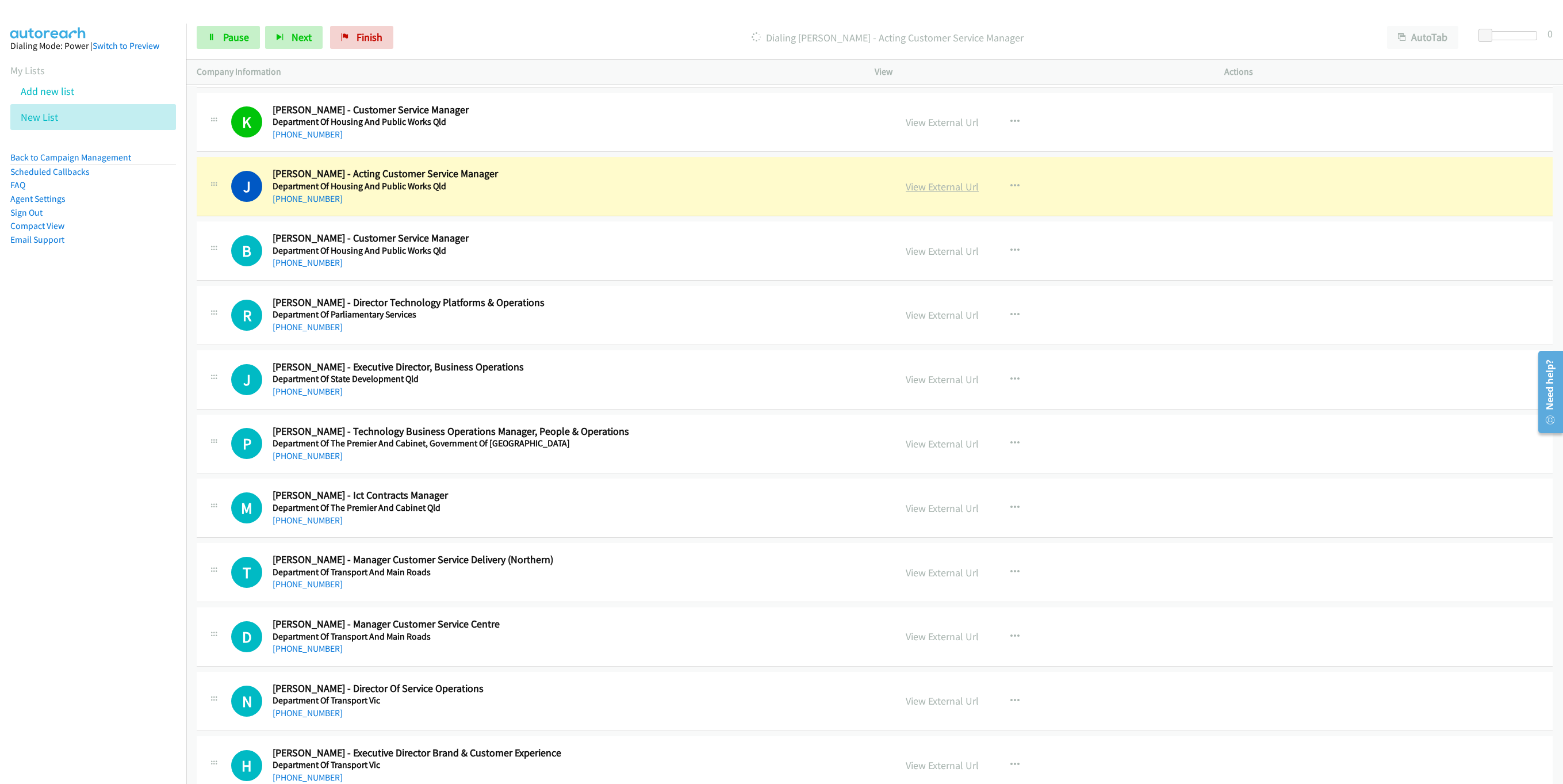
click at [919, 194] on div "View External Url" at bounding box center [943, 186] width 73 height 15
click at [927, 192] on link "View External Url" at bounding box center [943, 186] width 73 height 13
click at [221, 42] on link "Pause" at bounding box center [228, 38] width 64 height 23
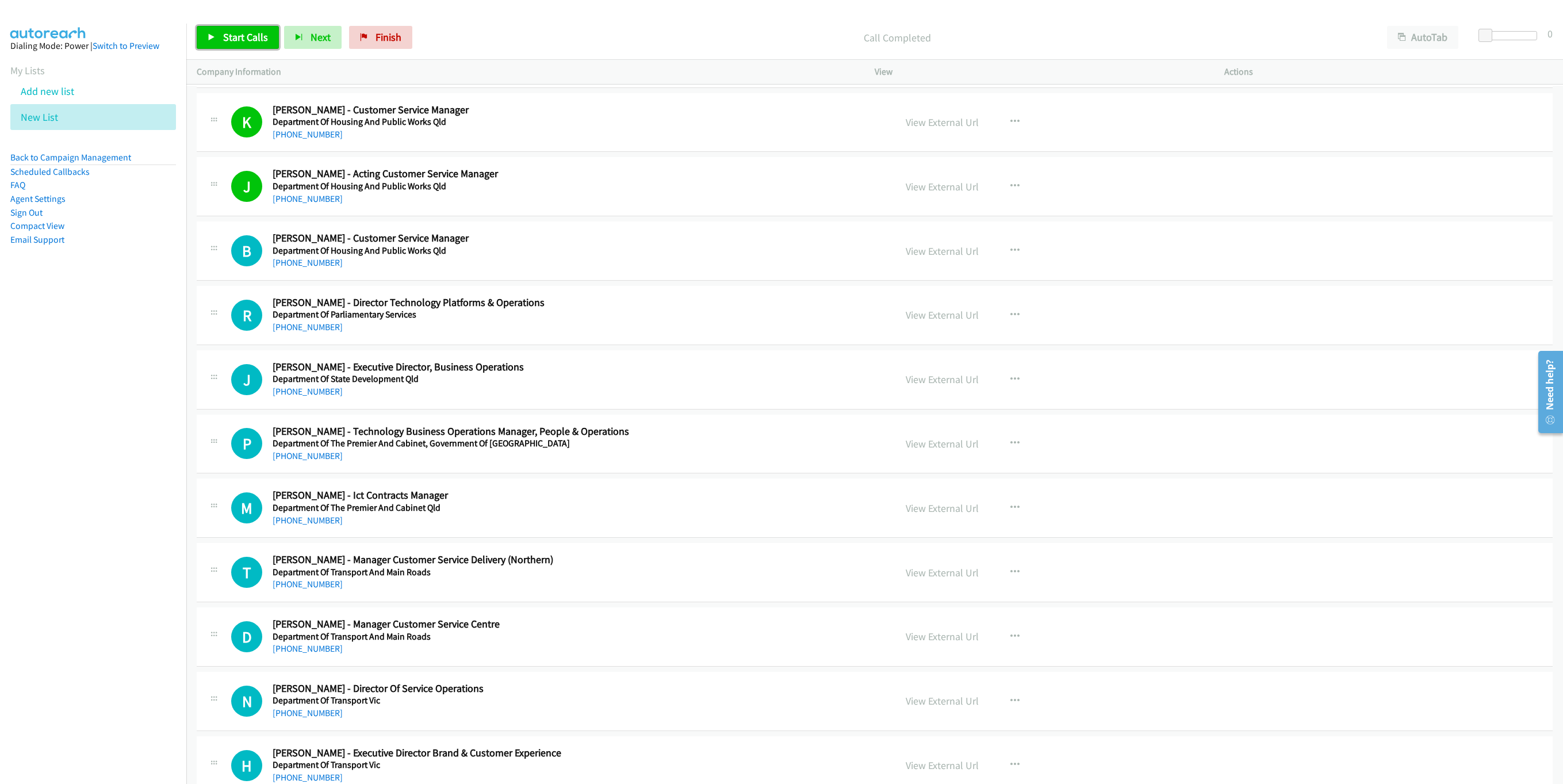
click at [260, 39] on span "Start Calls" at bounding box center [245, 37] width 45 height 13
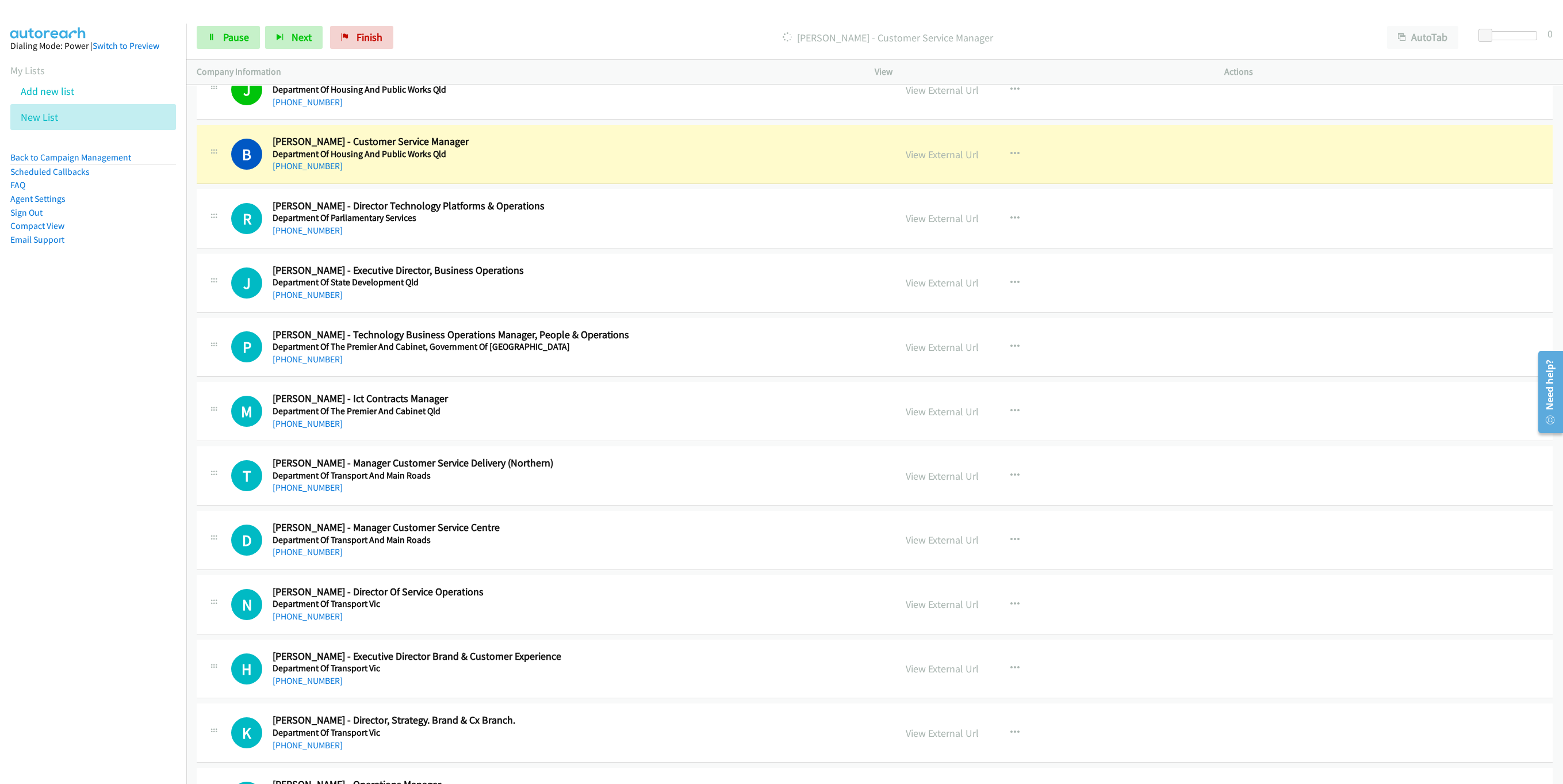
scroll to position [725, 0]
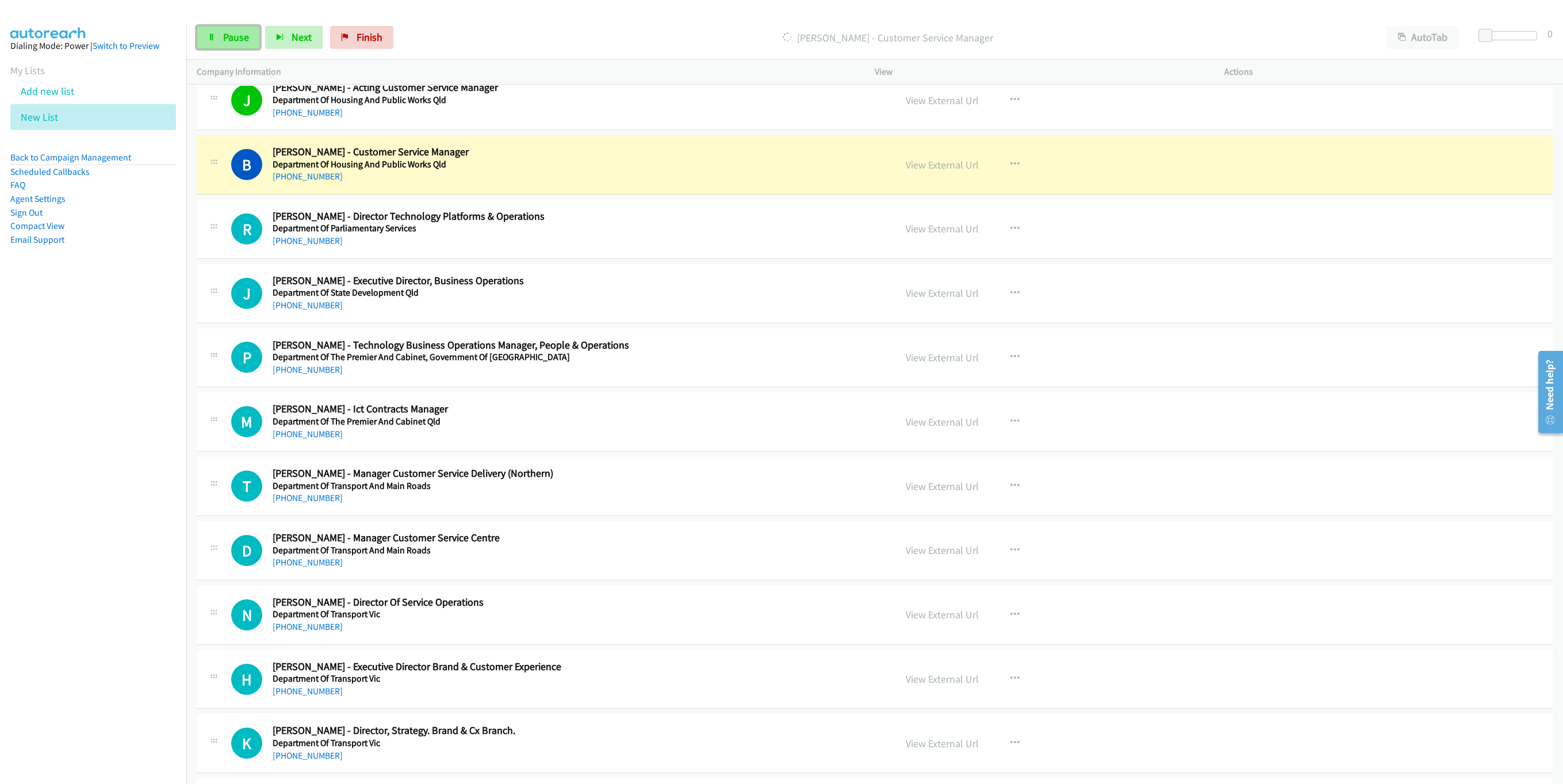
click at [221, 39] on link "Pause" at bounding box center [228, 38] width 64 height 23
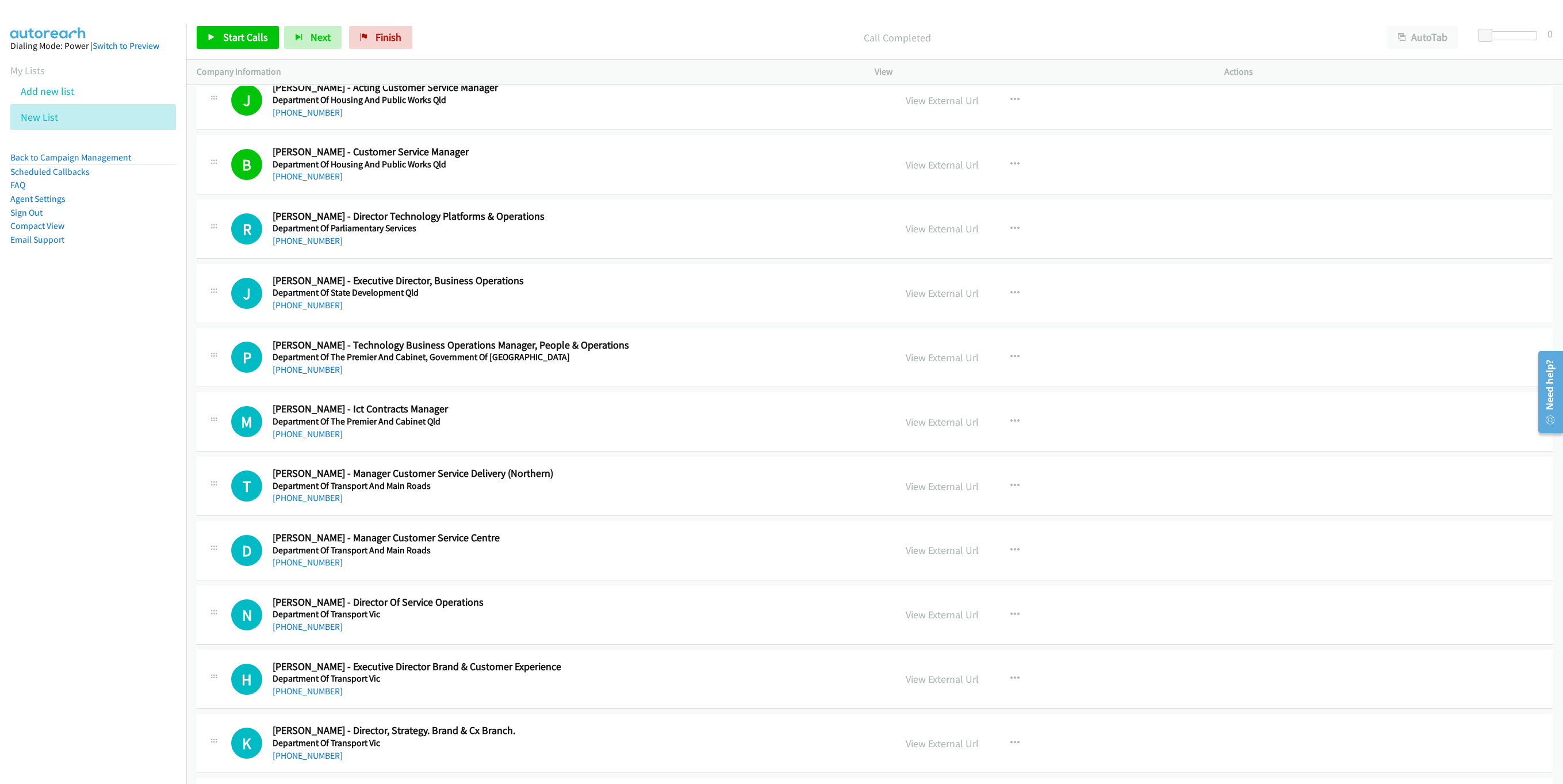
drag, startPoint x: 302, startPoint y: 243, endPoint x: 1069, endPoint y: 533, distance: 820.0
click at [302, 243] on link "+61 417 697 545" at bounding box center [308, 241] width 70 height 11
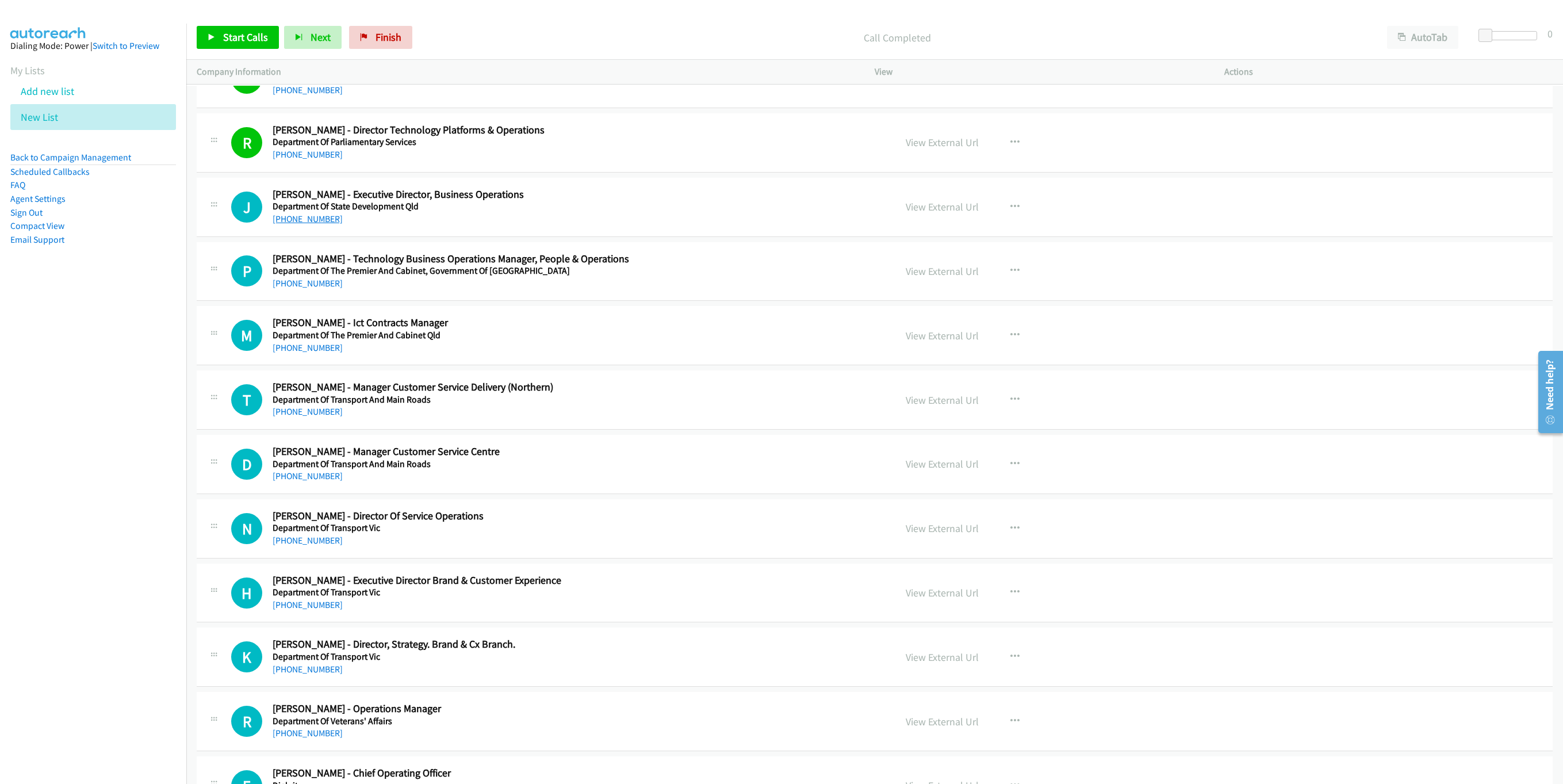
scroll to position [897, 0]
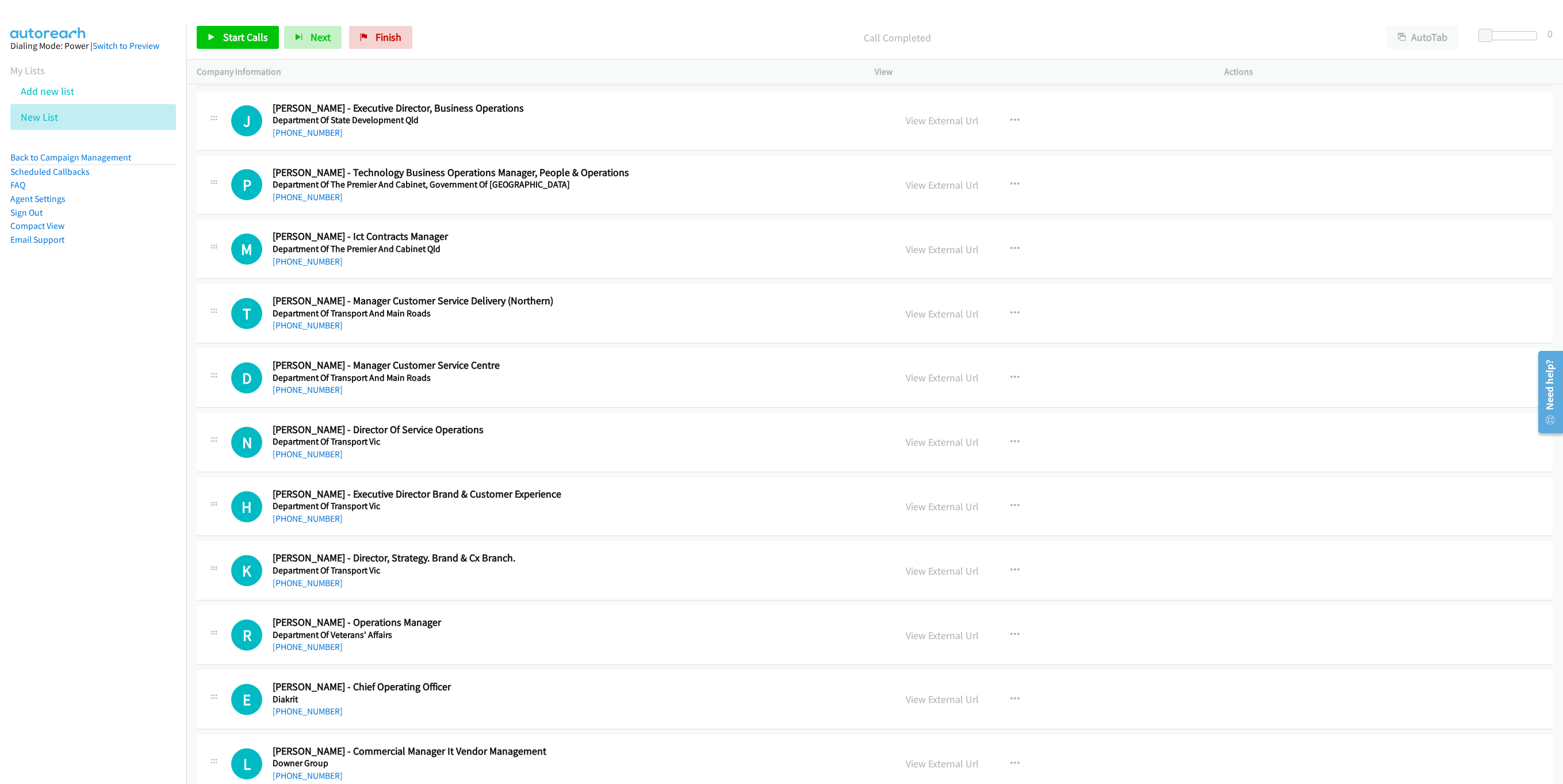
drag, startPoint x: 322, startPoint y: 260, endPoint x: 1296, endPoint y: 567, distance: 1021.2
click at [322, 260] on link "+61 437 619 977" at bounding box center [308, 261] width 70 height 11
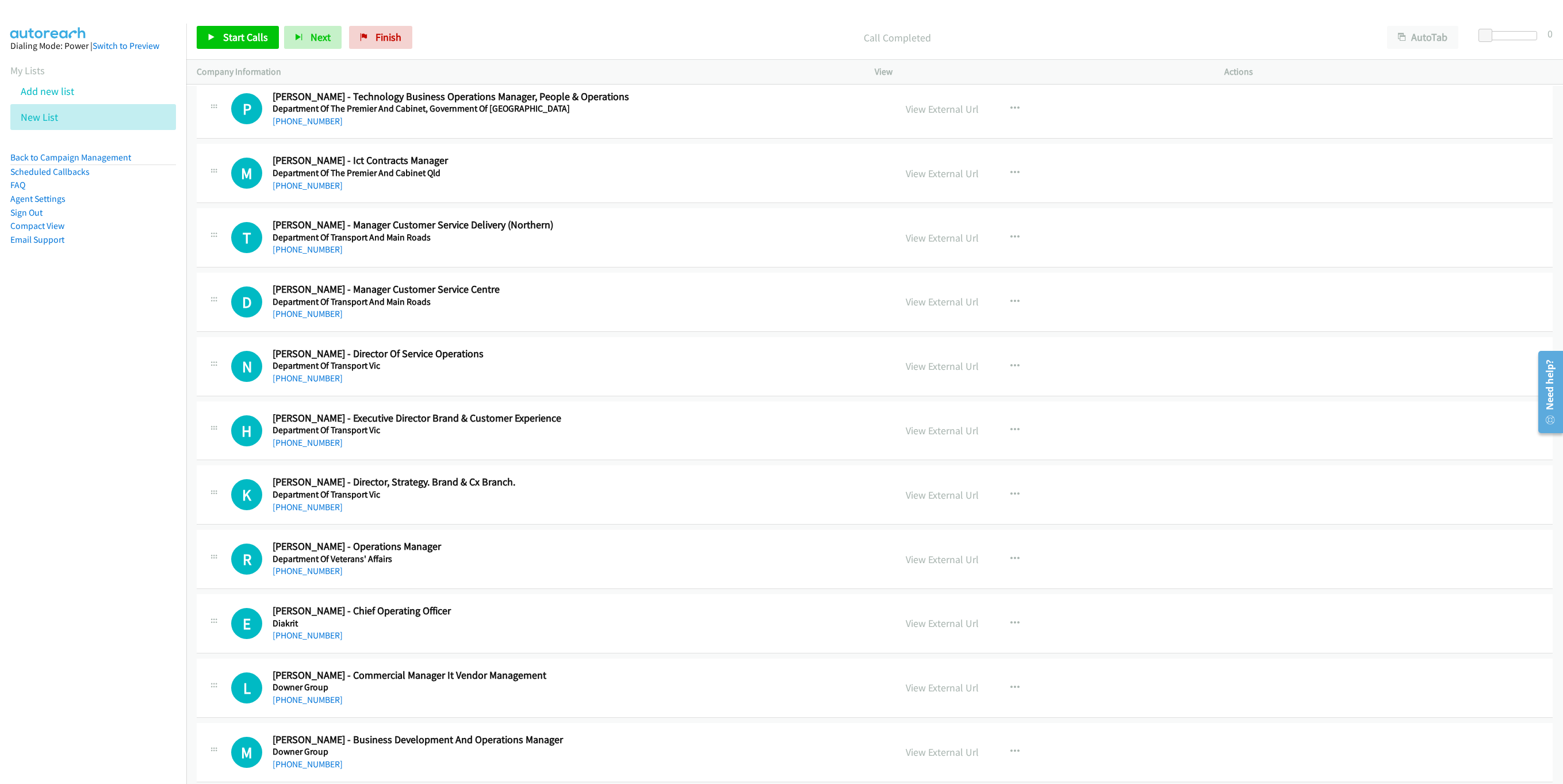
scroll to position [984, 0]
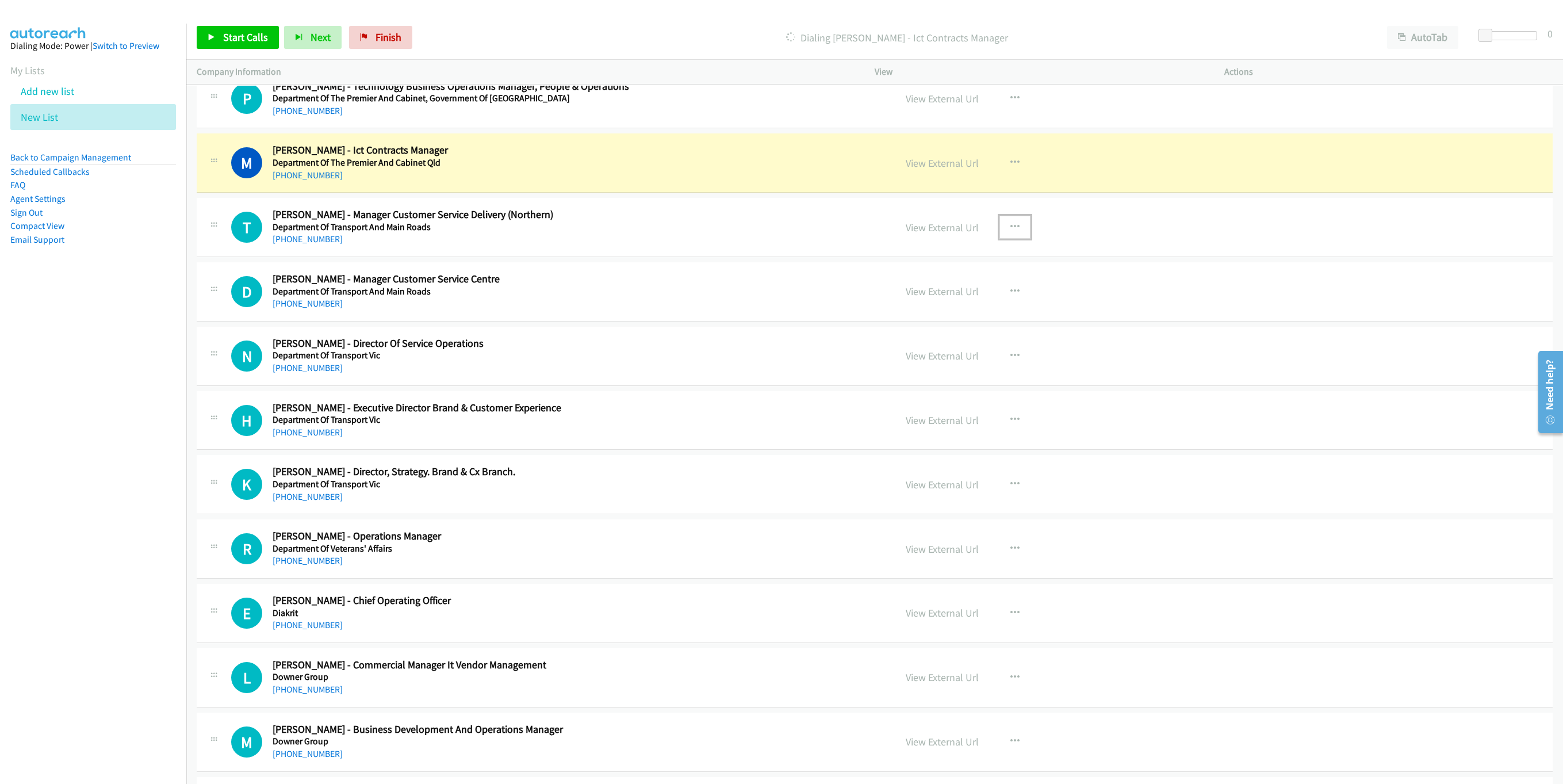
click at [1013, 229] on button "button" at bounding box center [1015, 227] width 31 height 23
click at [945, 308] on link "Start Calls Here" at bounding box center [953, 303] width 153 height 23
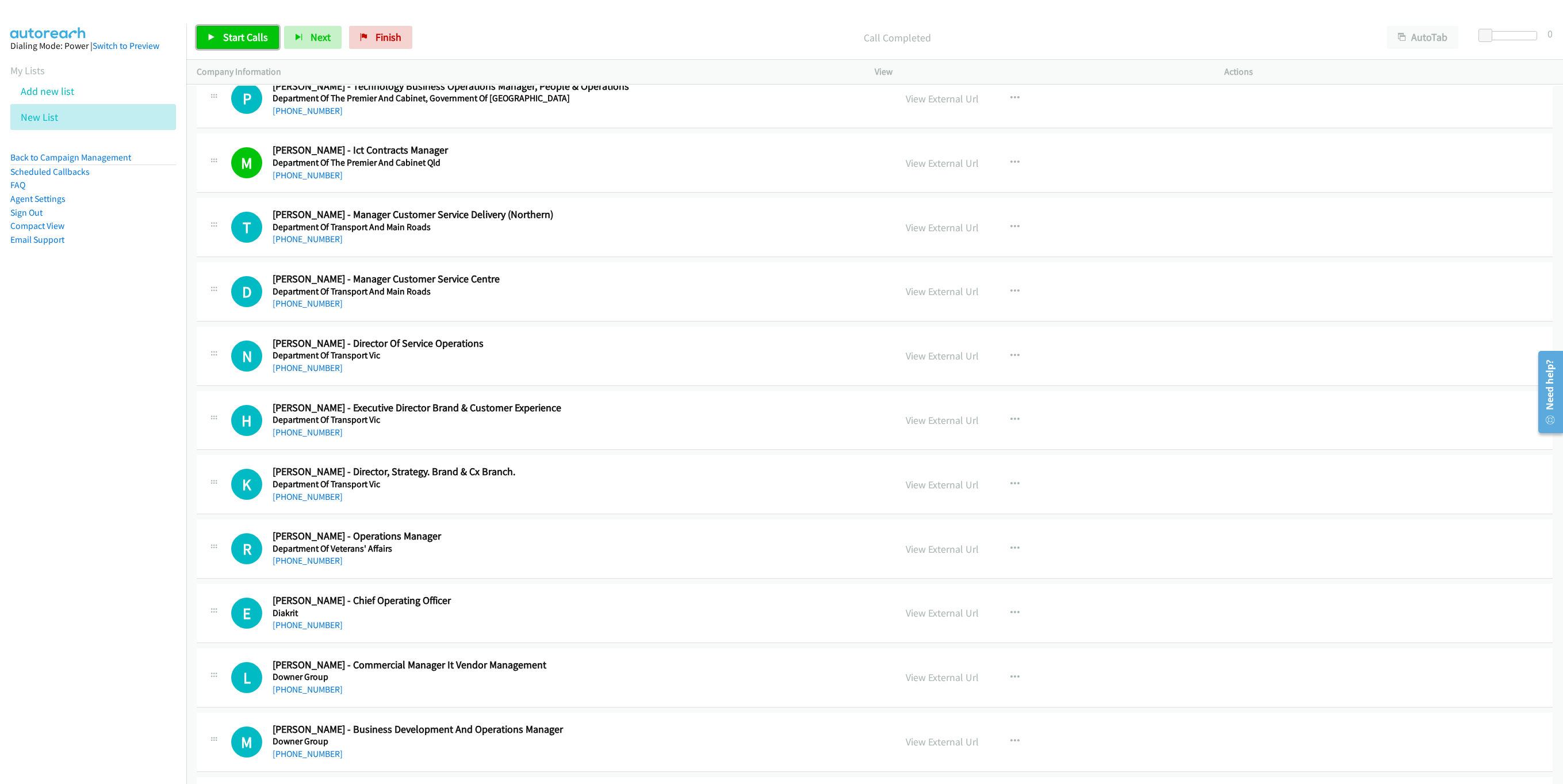
click at [243, 44] on link "Start Calls" at bounding box center [238, 38] width 82 height 23
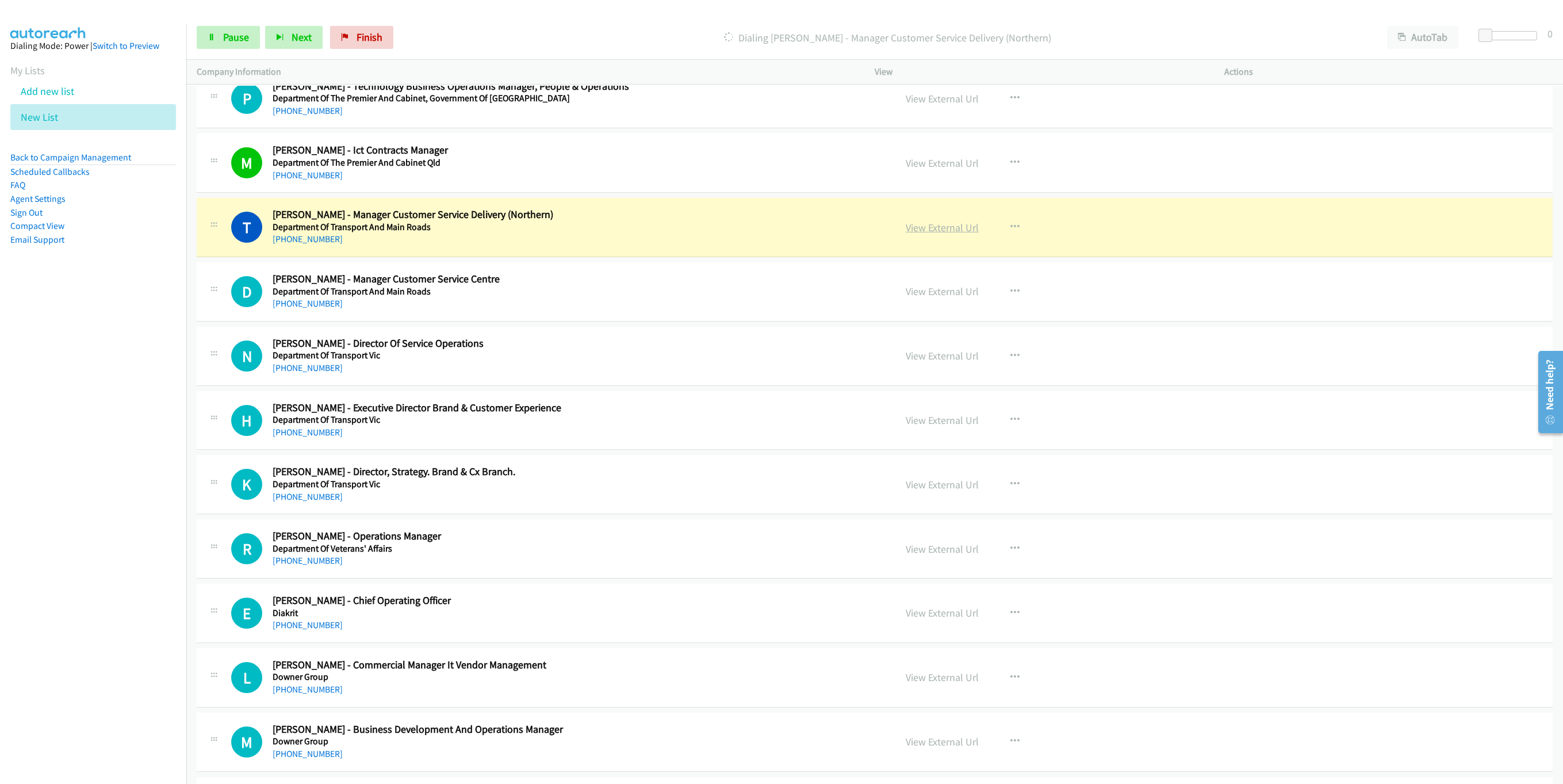
click at [917, 228] on link "View External Url" at bounding box center [943, 227] width 73 height 13
click at [225, 43] on span "Pause" at bounding box center [235, 37] width 26 height 13
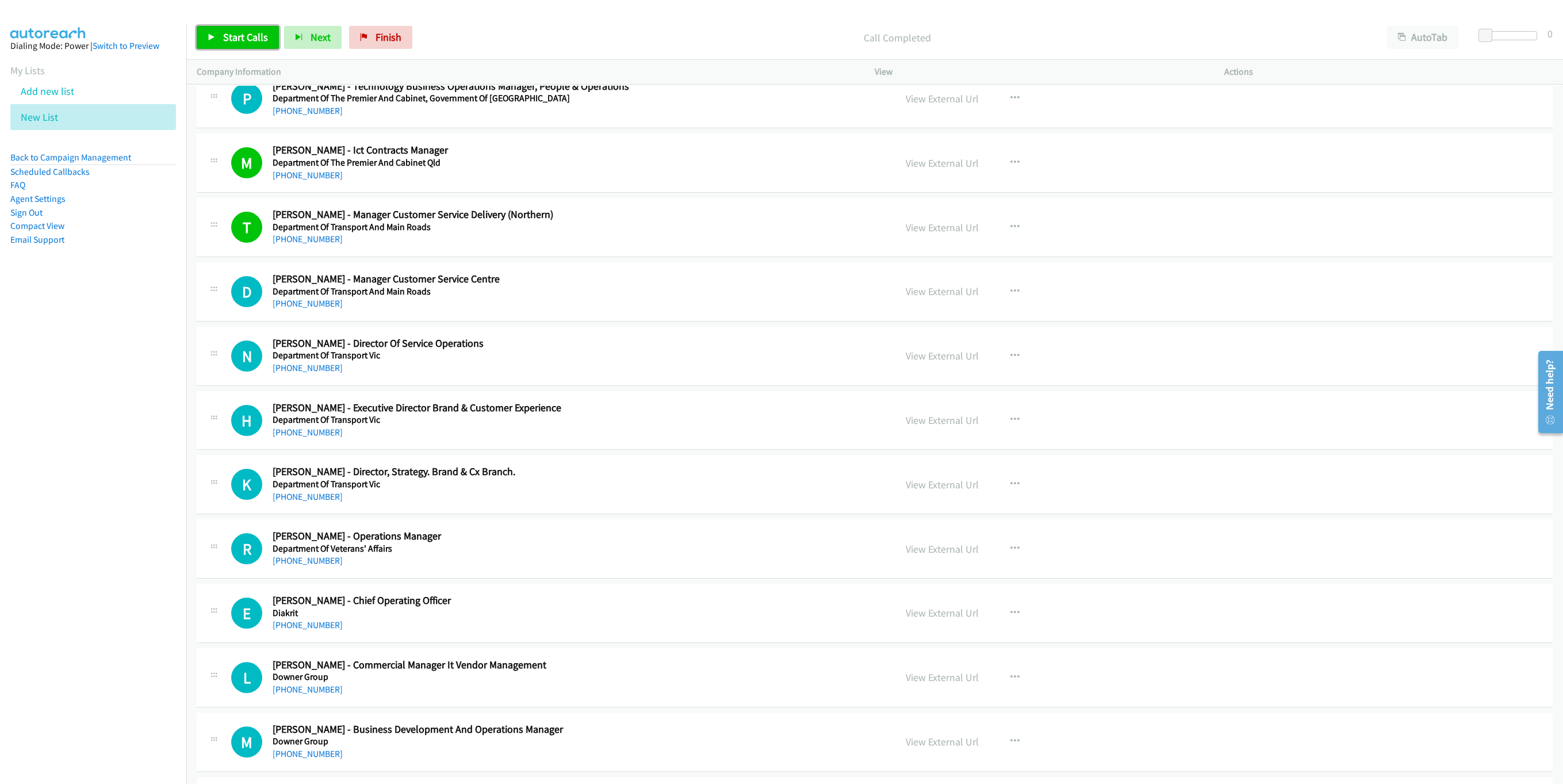
click at [219, 37] on link "Start Calls" at bounding box center [238, 38] width 82 height 23
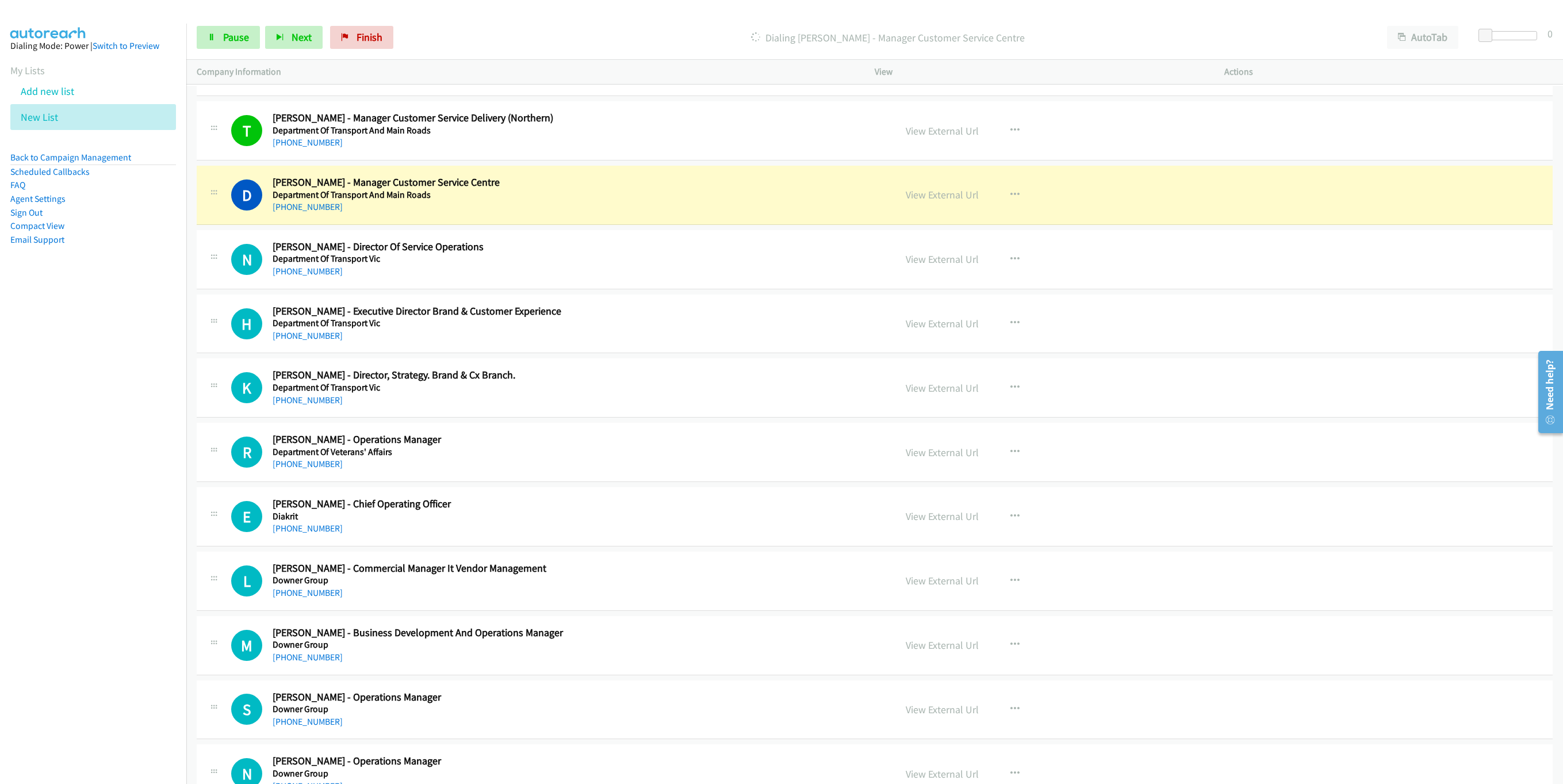
scroll to position [1155, 0]
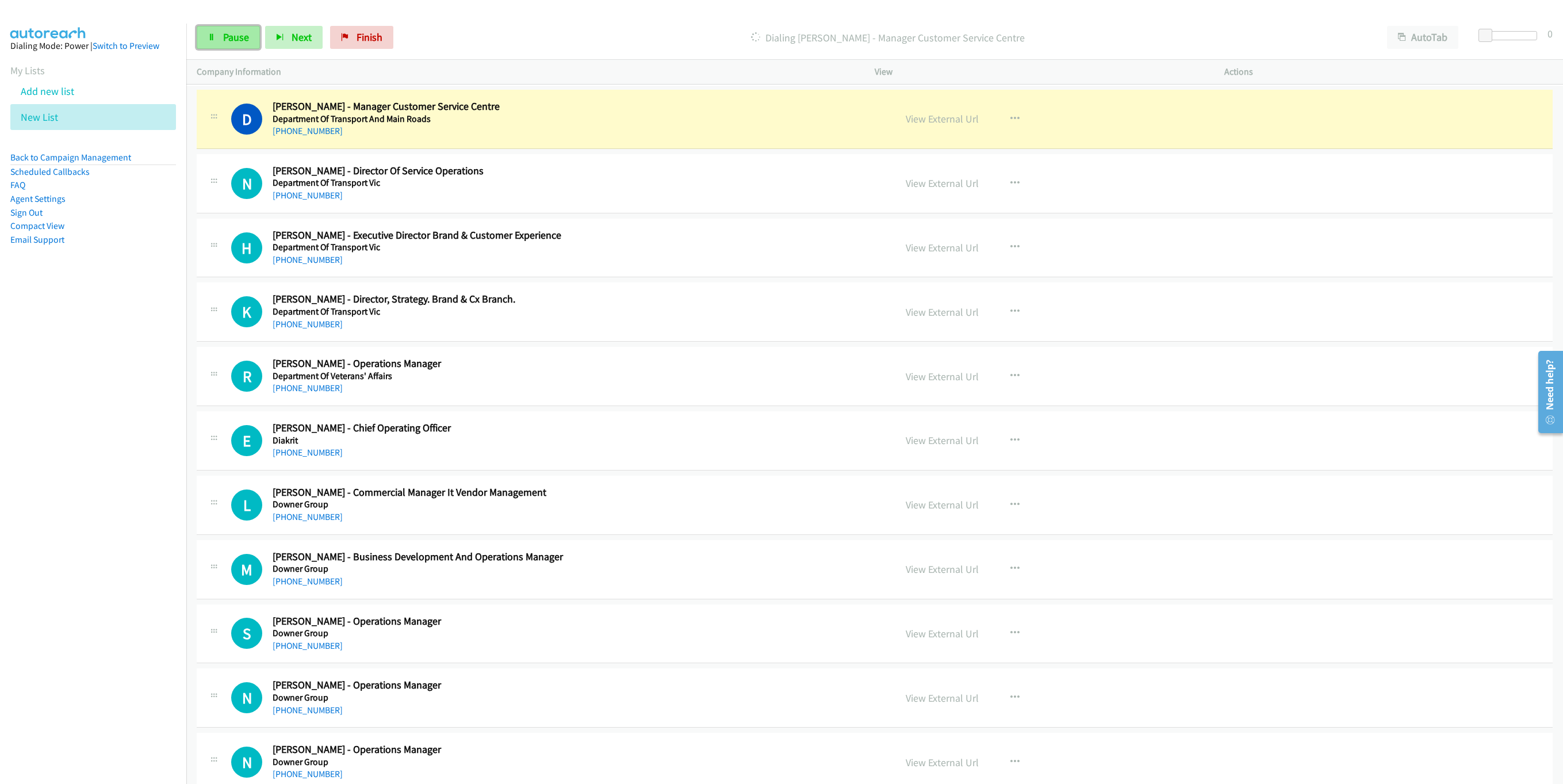
click at [238, 47] on link "Pause" at bounding box center [228, 38] width 64 height 23
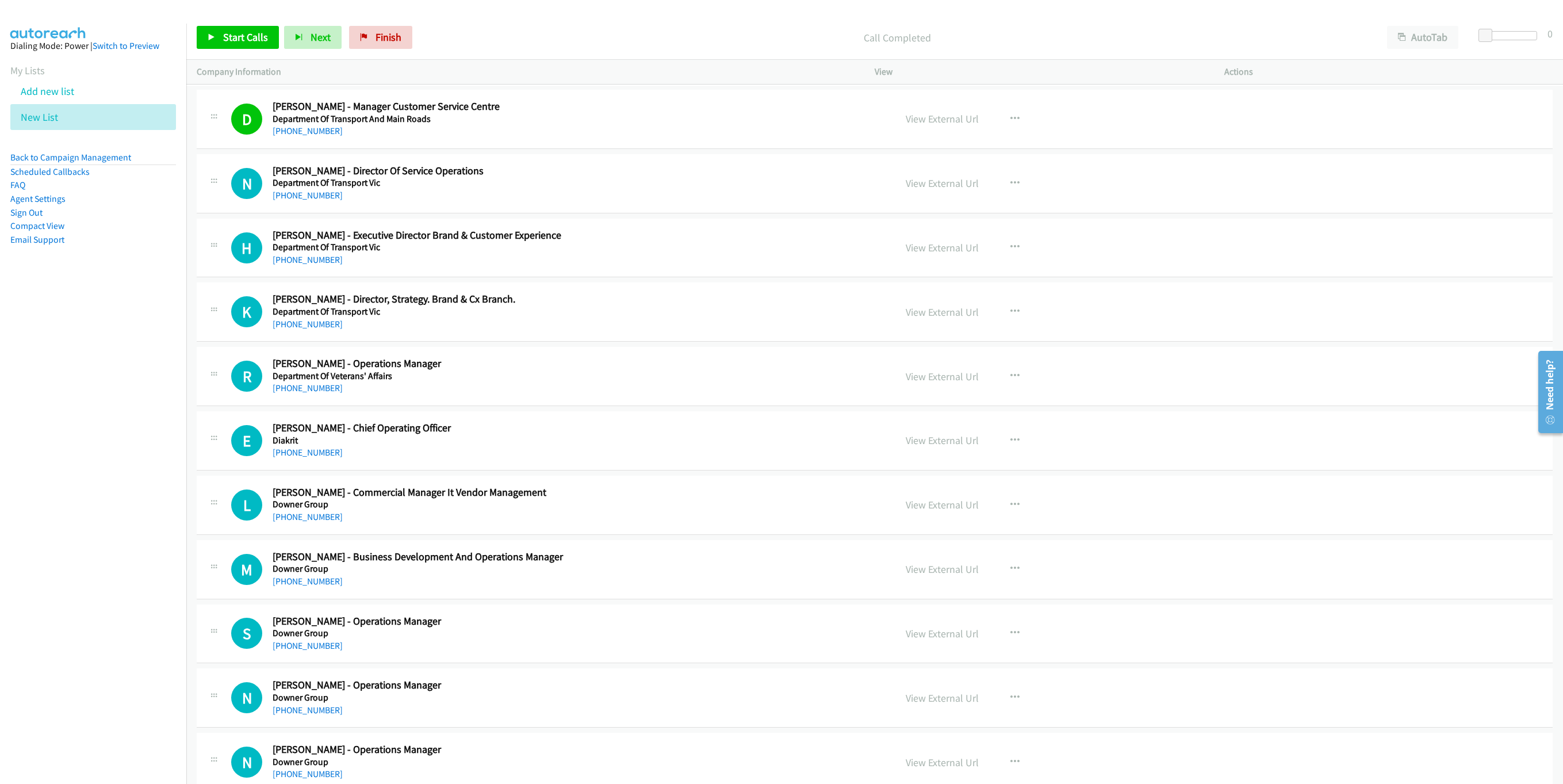
click at [231, 51] on div "Start Calls Pause Next Finish Call Completed AutoTab AutoTab 0" at bounding box center [875, 37] width 1377 height 44
click at [243, 41] on span "Start Calls" at bounding box center [245, 37] width 45 height 13
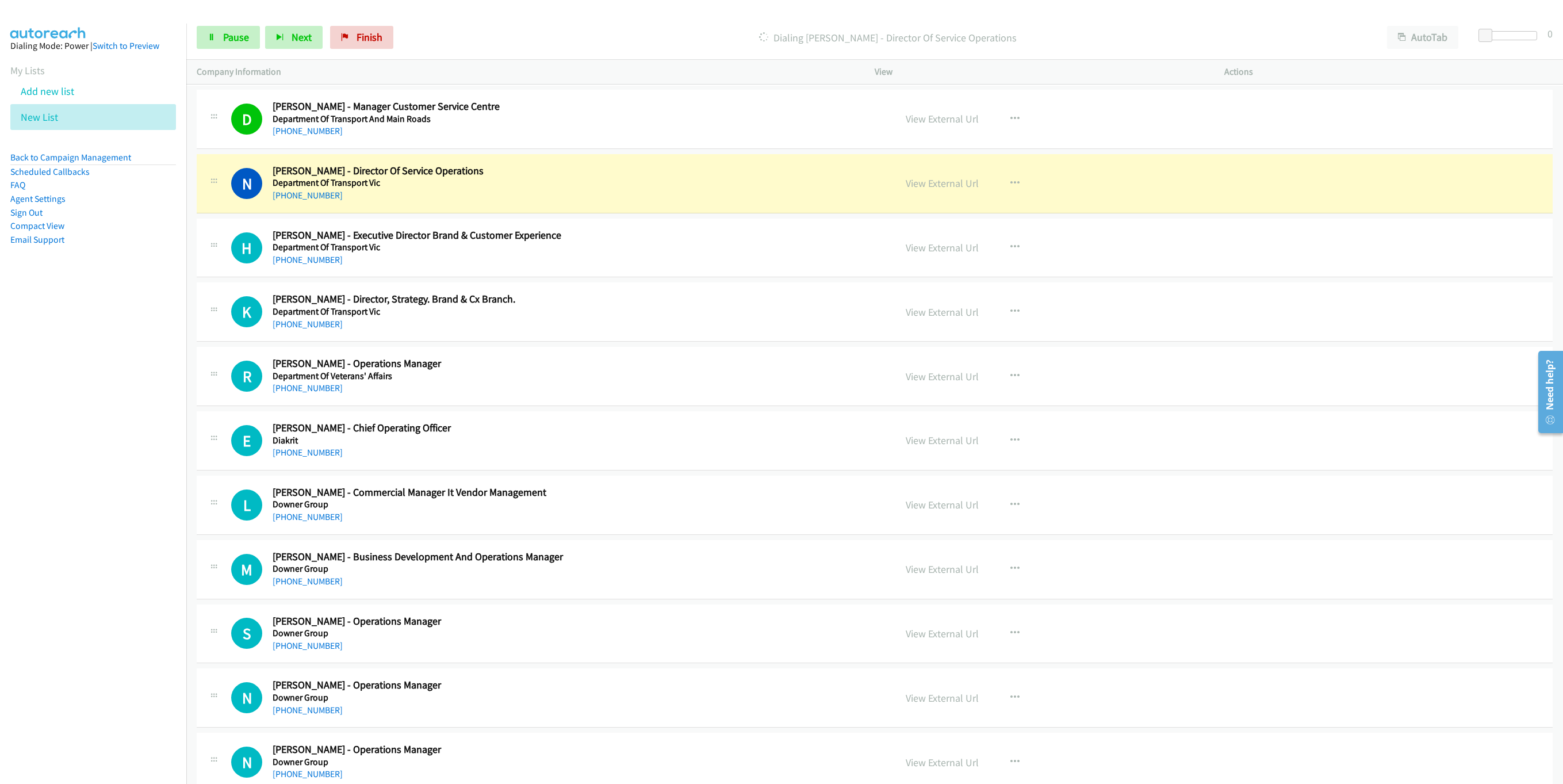
drag, startPoint x: 1293, startPoint y: 243, endPoint x: 1298, endPoint y: 290, distance: 47.3
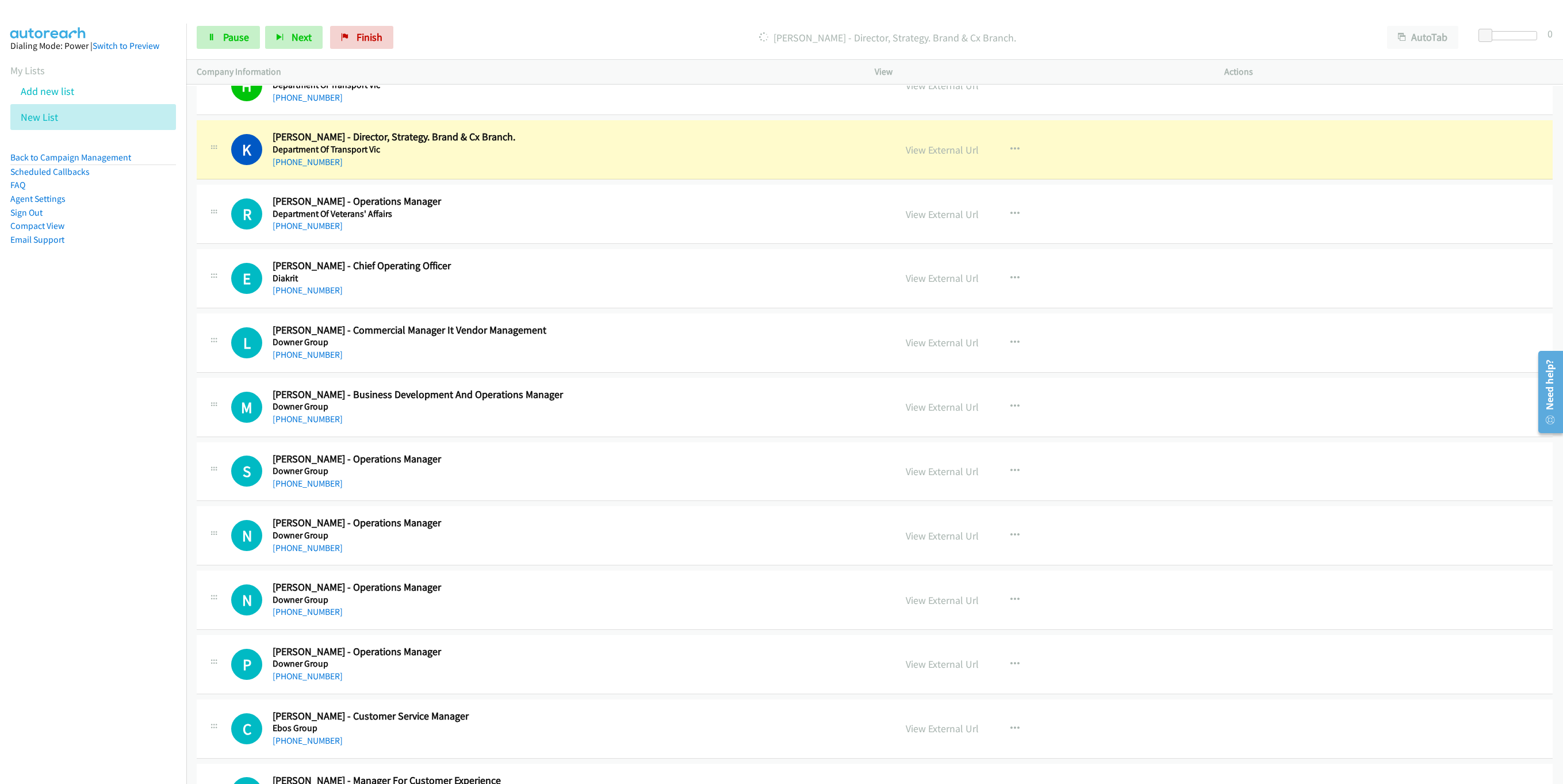
scroll to position [1328, 0]
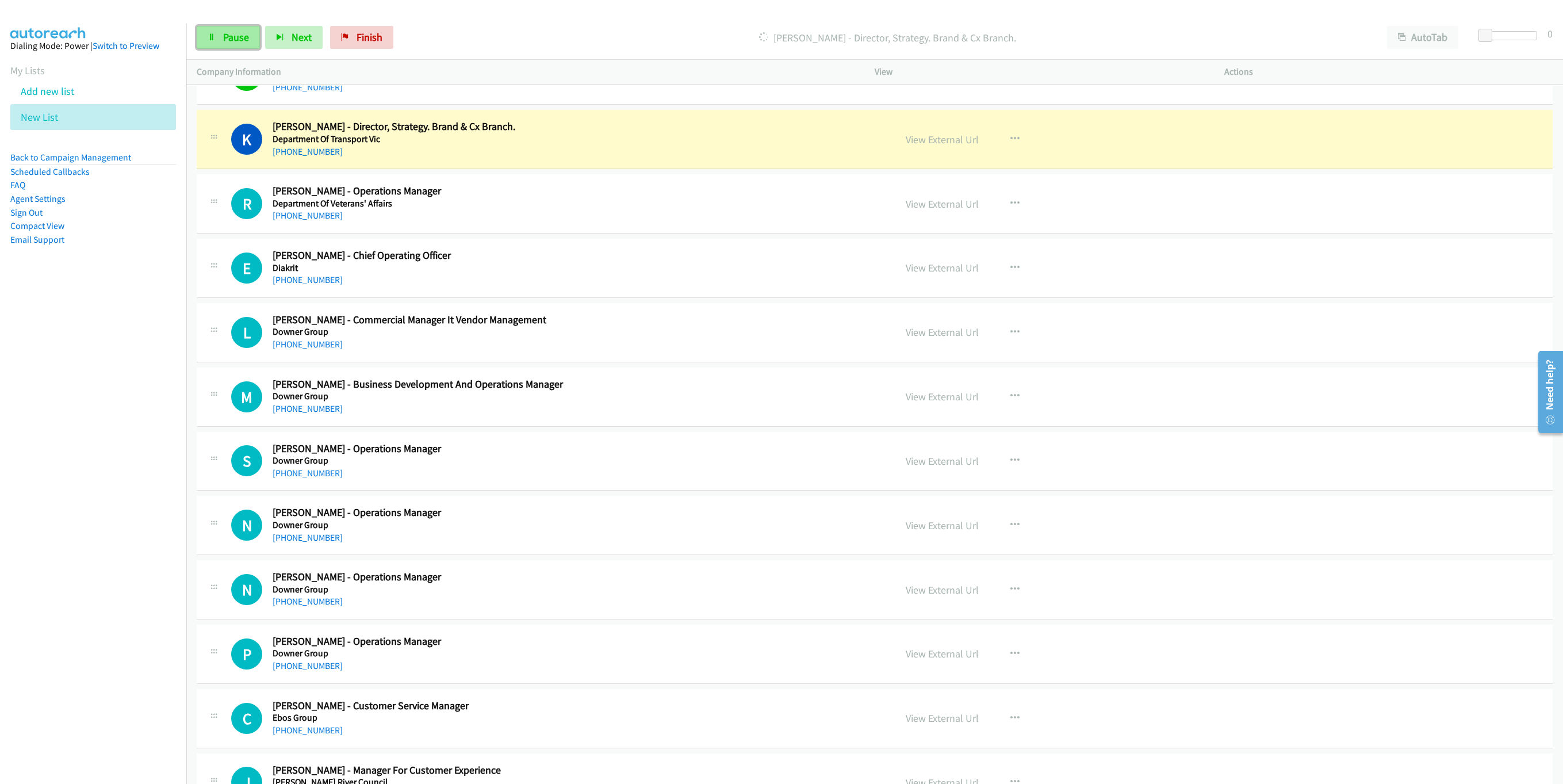
click at [217, 37] on link "Pause" at bounding box center [228, 38] width 64 height 23
click at [939, 146] on link "View External Url" at bounding box center [943, 139] width 73 height 13
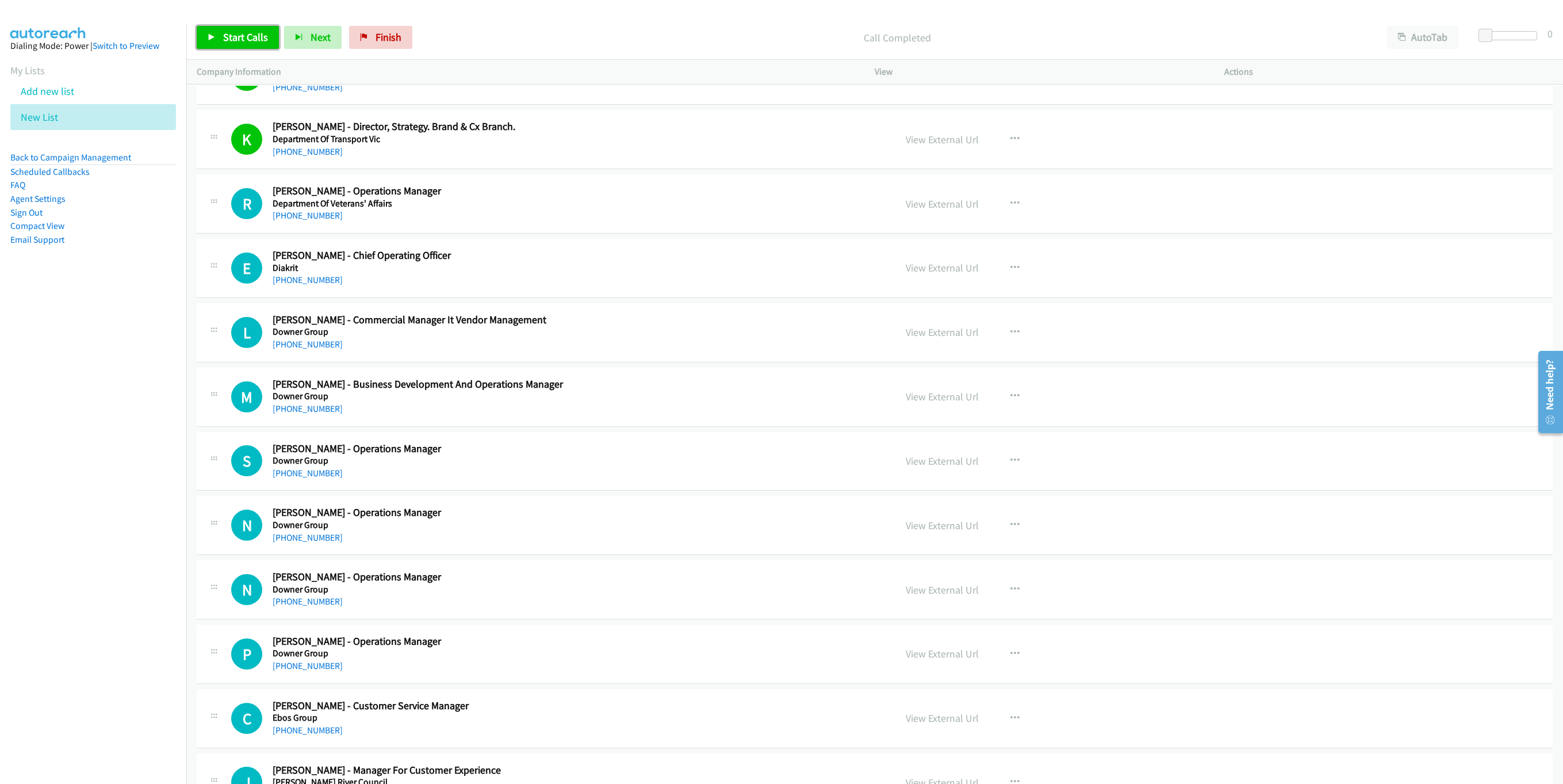
click at [238, 44] on link "Start Calls" at bounding box center [238, 38] width 82 height 23
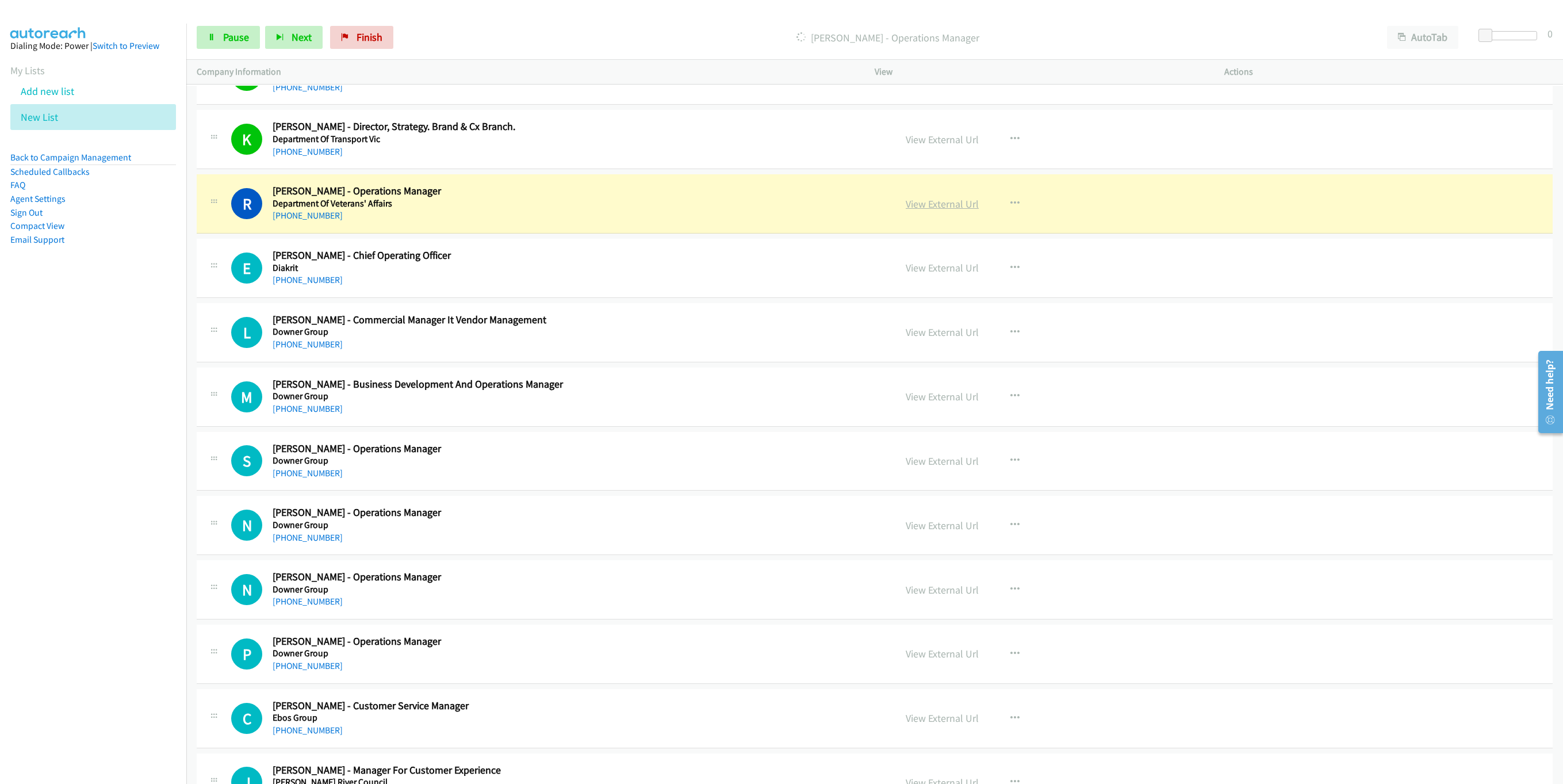
click at [944, 210] on link "View External Url" at bounding box center [943, 203] width 73 height 13
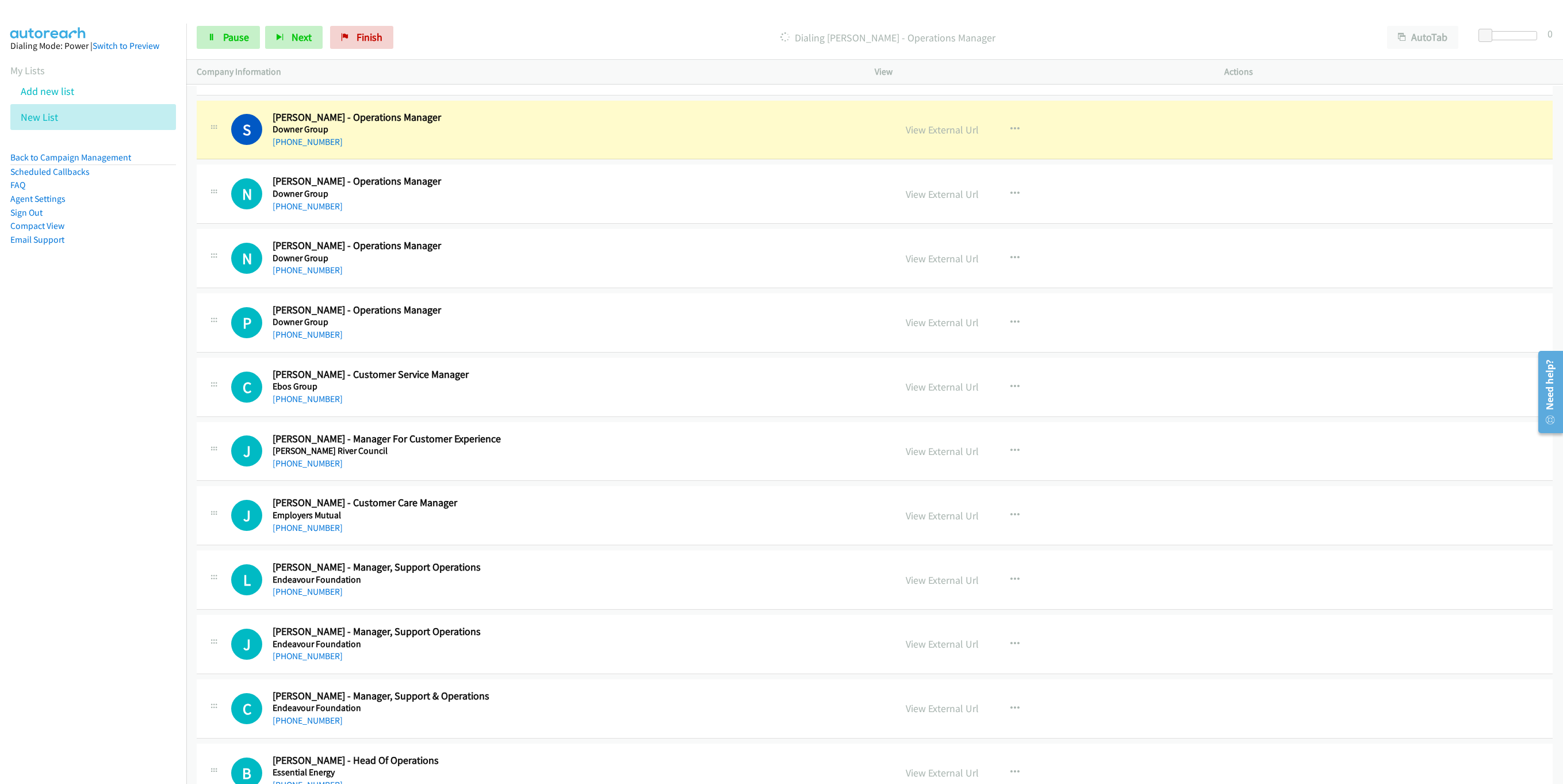
scroll to position [1674, 0]
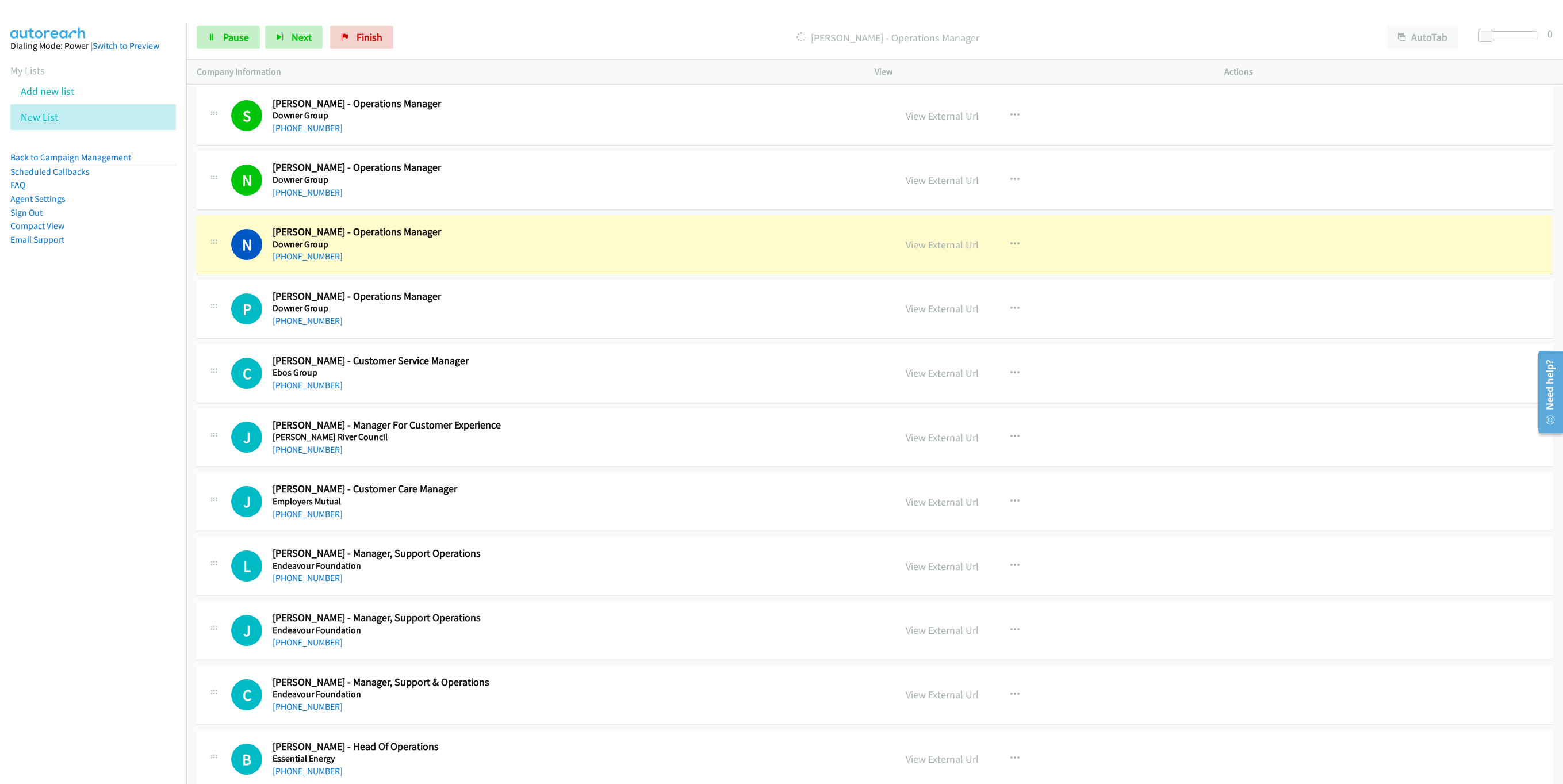
drag, startPoint x: 775, startPoint y: 253, endPoint x: 798, endPoint y: 253, distance: 23.0
click at [775, 253] on div "N Callback Scheduled Neil Mathys - Operations Manager Downer Group Australia/Sy…" at bounding box center [558, 244] width 654 height 38
click at [927, 251] on link "View External Url" at bounding box center [943, 244] width 73 height 13
click at [201, 43] on link "Pause" at bounding box center [228, 38] width 64 height 23
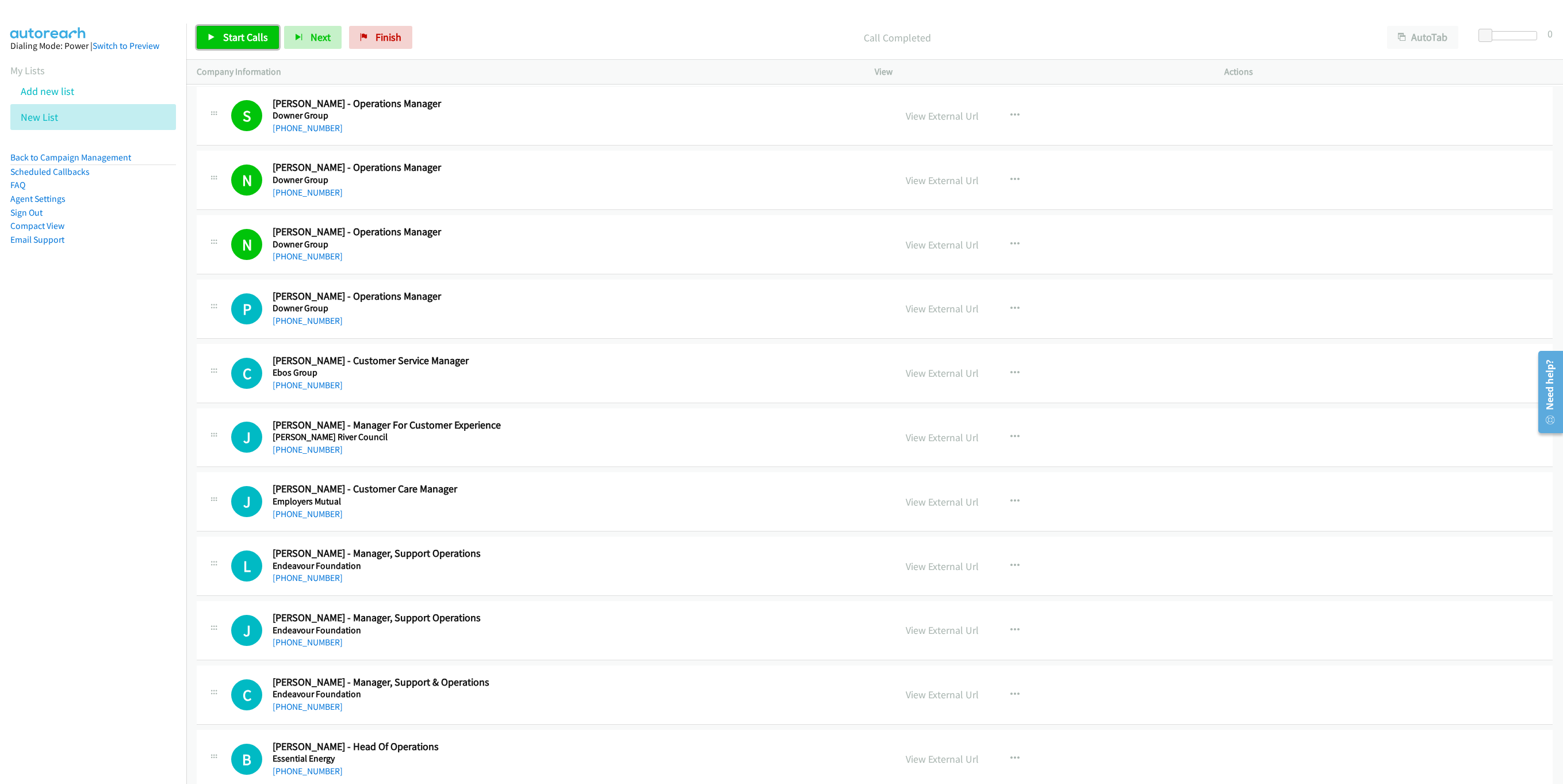
click at [230, 27] on link "Start Calls" at bounding box center [238, 38] width 82 height 23
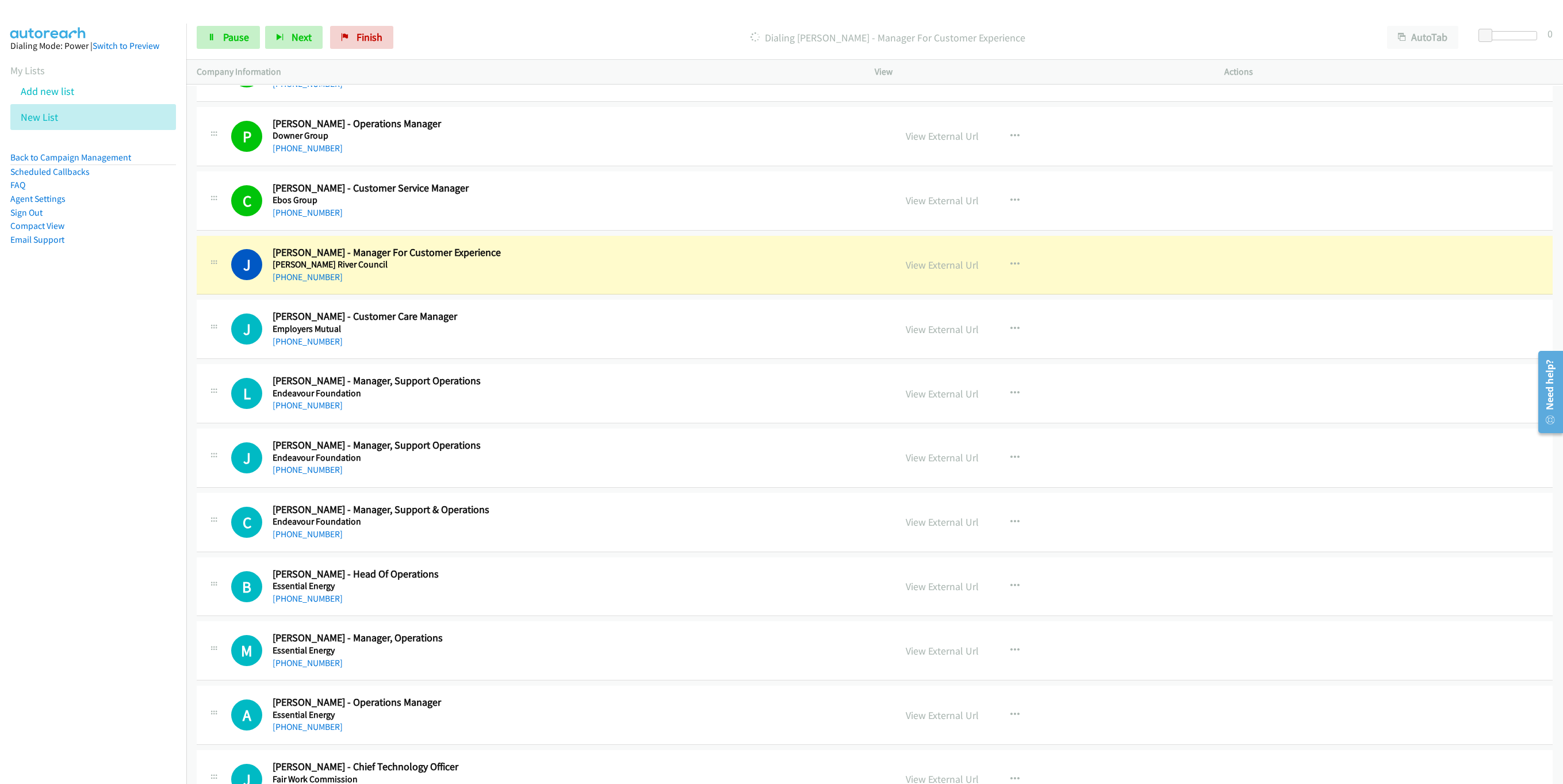
scroll to position [1932, 0]
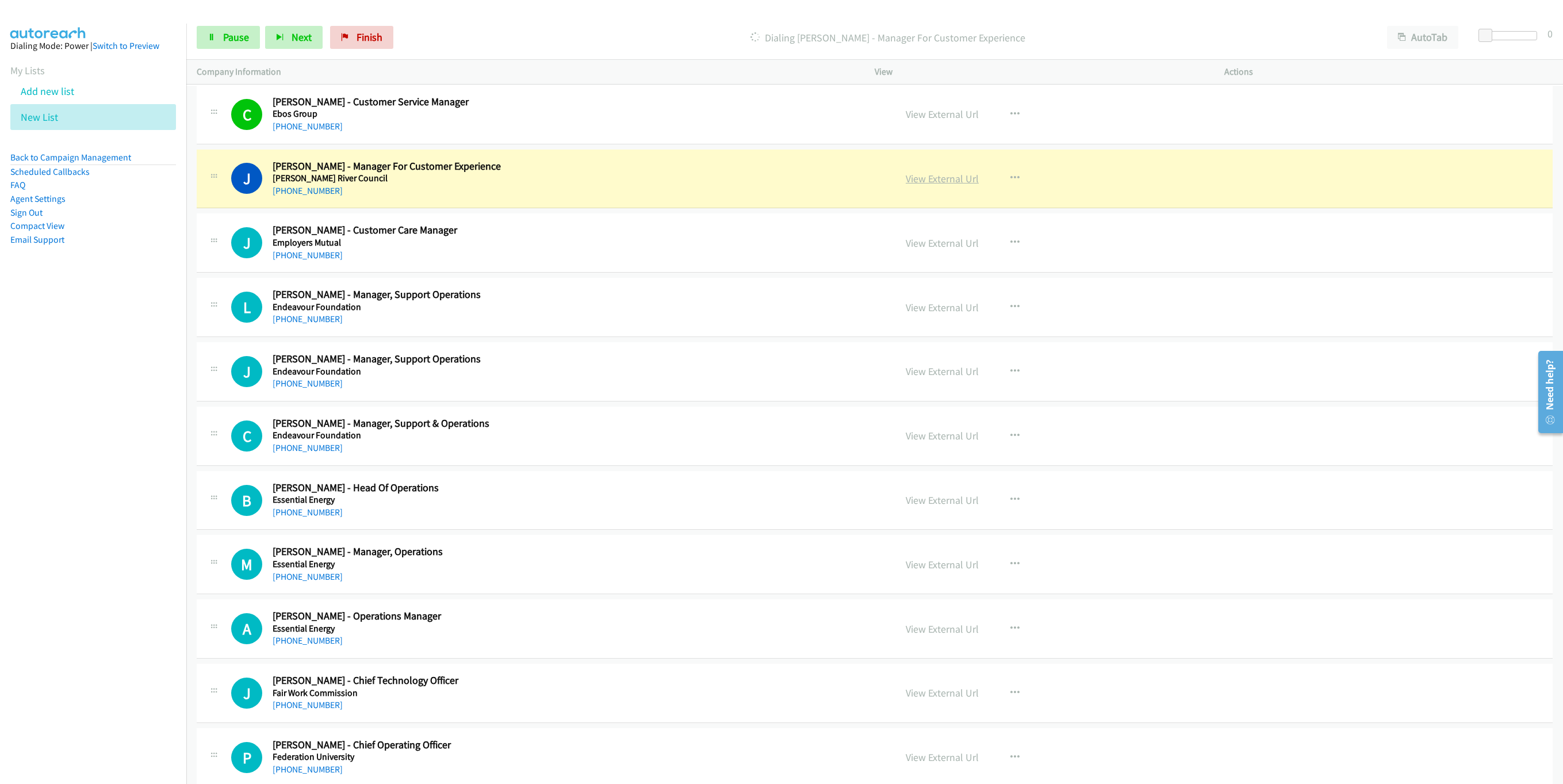
click at [934, 185] on link "View External Url" at bounding box center [943, 178] width 73 height 13
click at [226, 43] on span "Pause" at bounding box center [235, 37] width 26 height 13
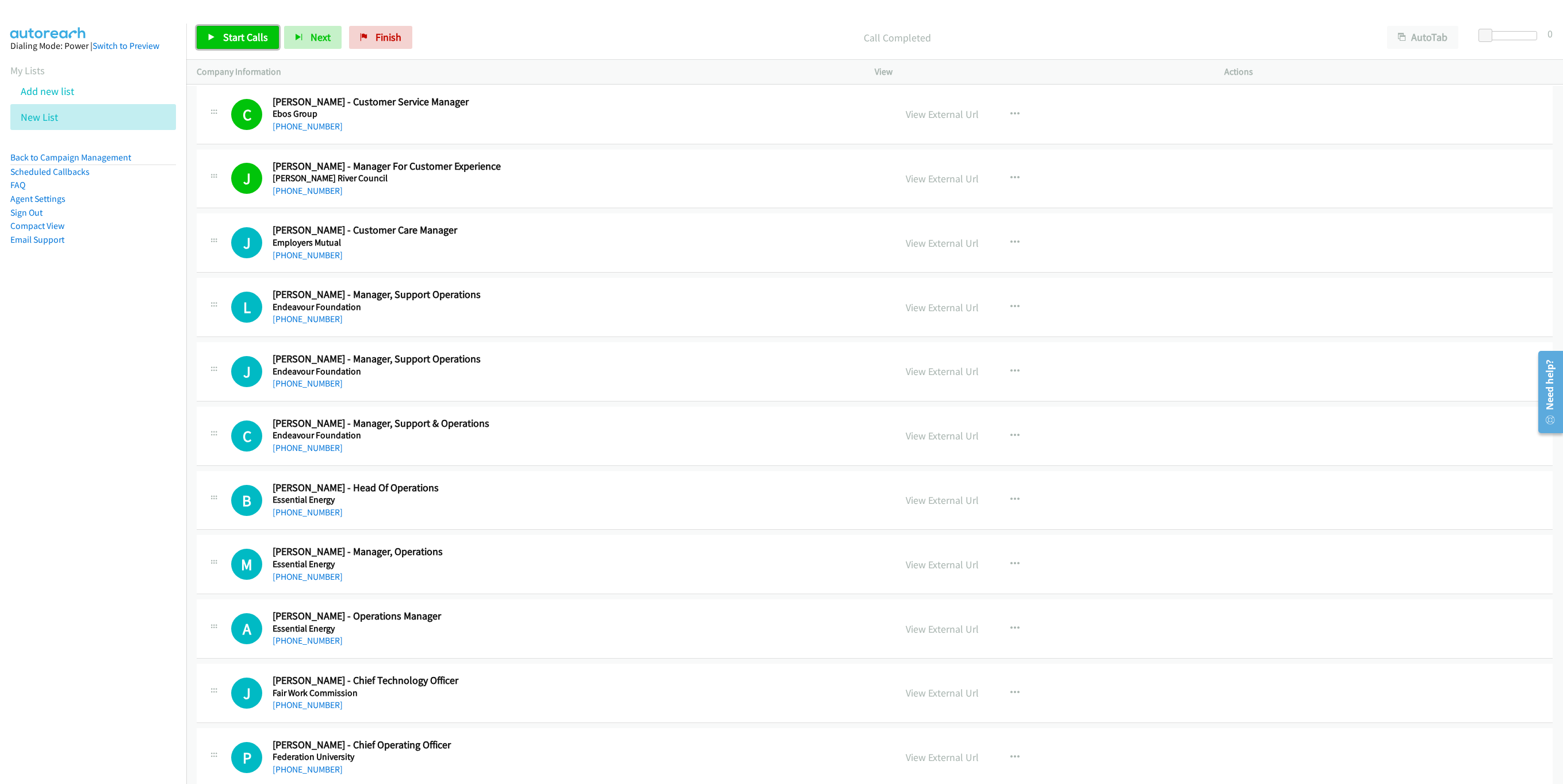
click at [239, 38] on span "Start Calls" at bounding box center [245, 37] width 45 height 13
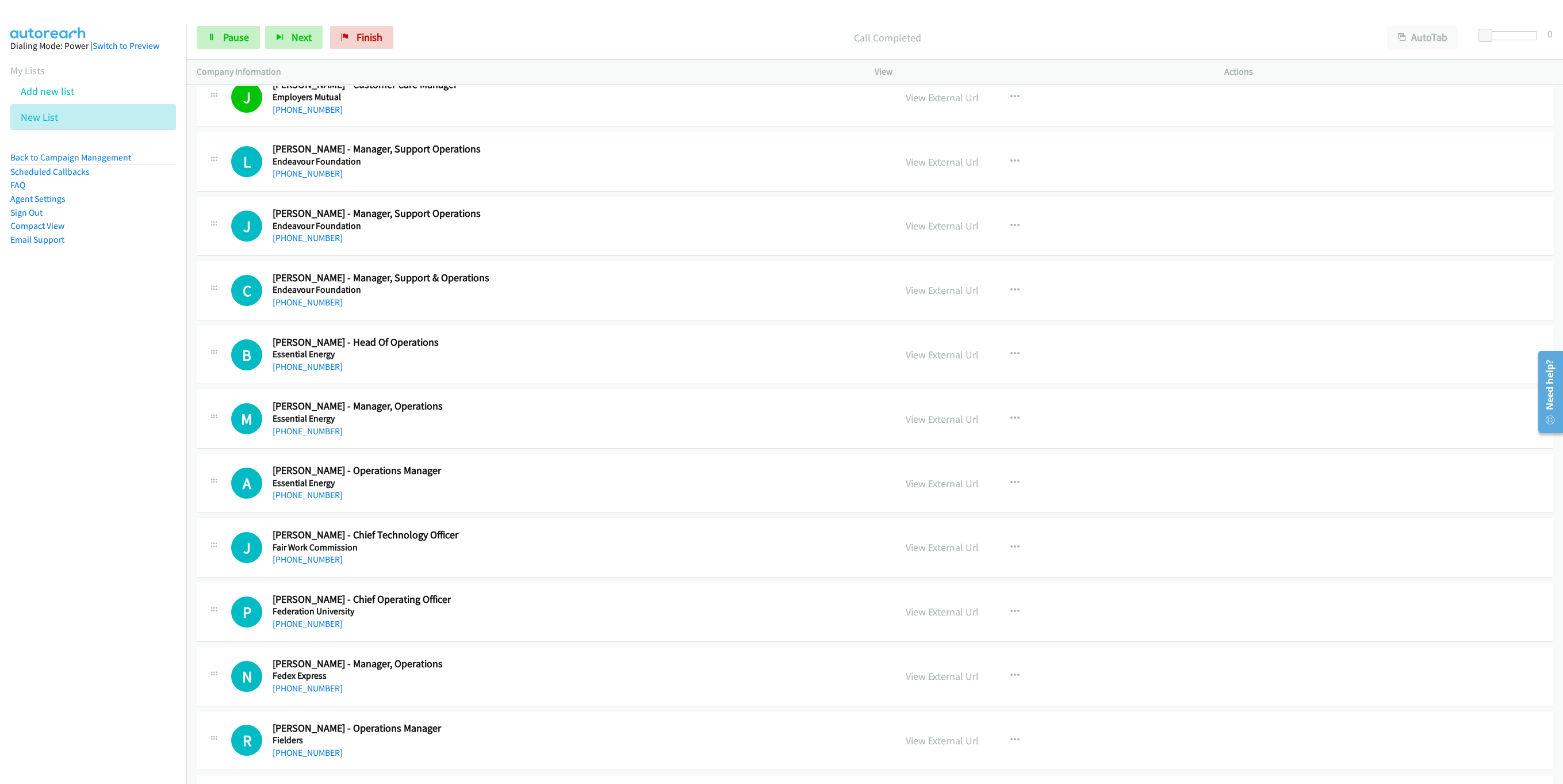
scroll to position [2105, 0]
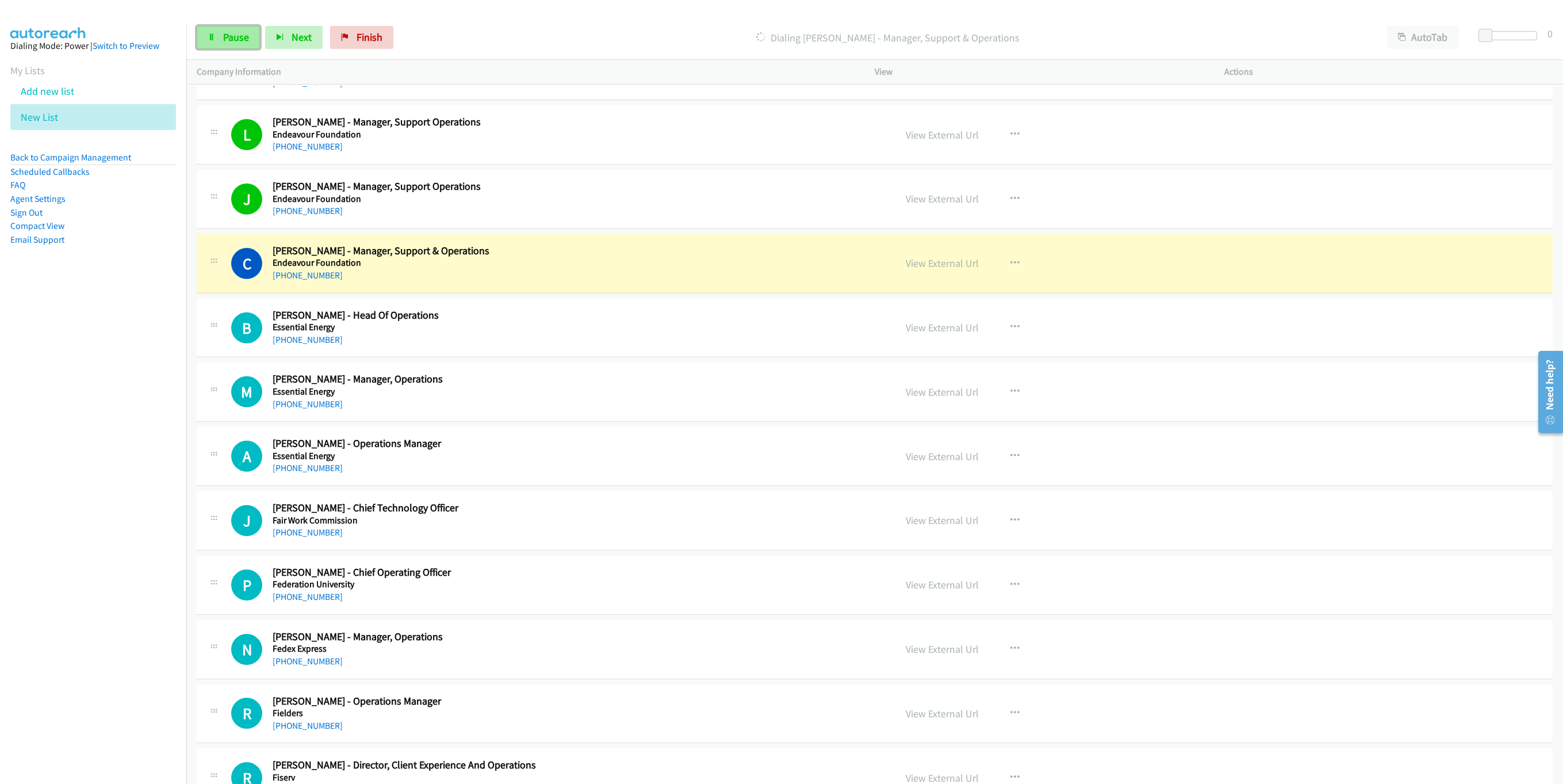
click at [247, 28] on link "Pause" at bounding box center [228, 38] width 64 height 23
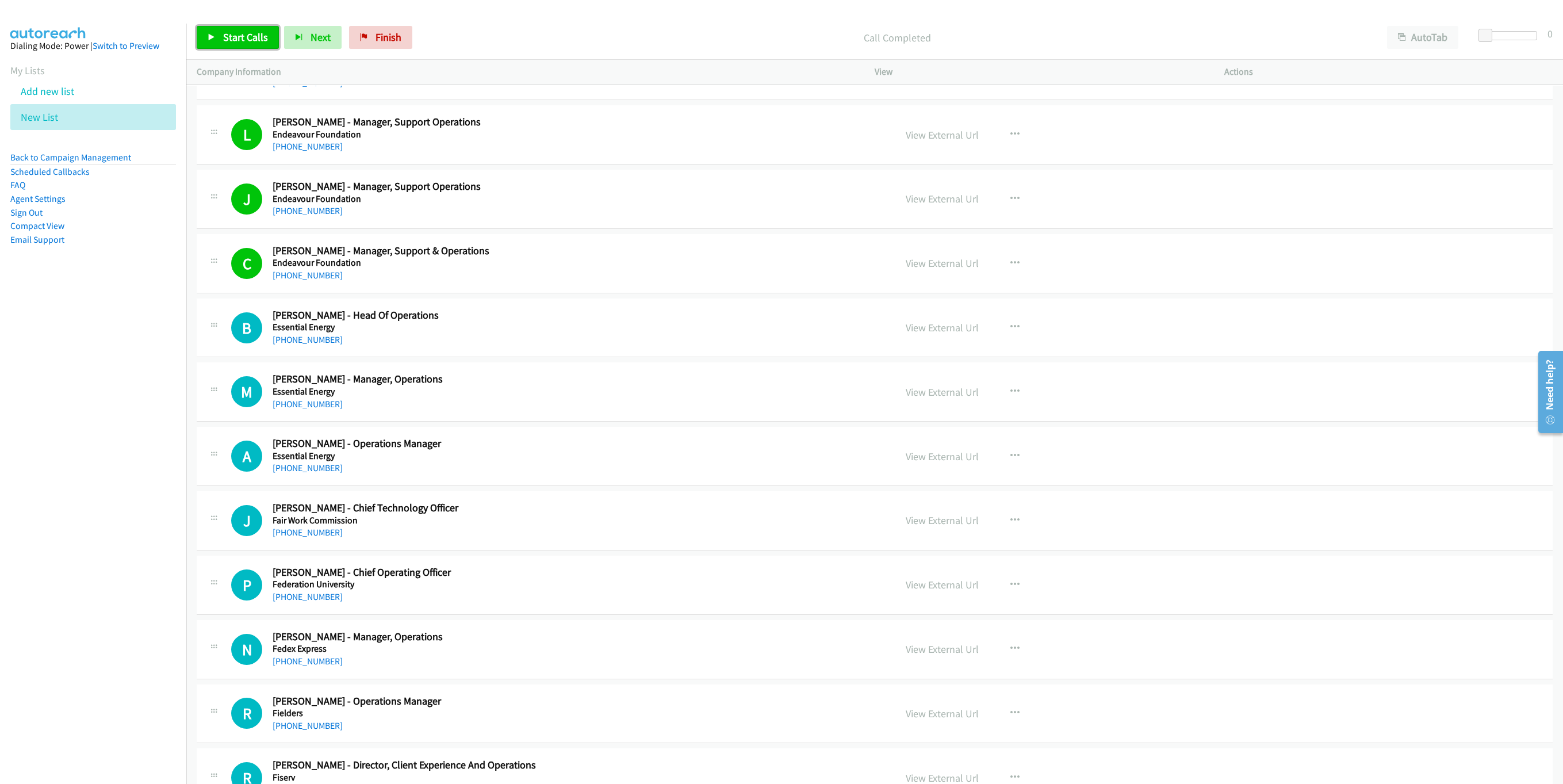
click at [271, 28] on link "Start Calls" at bounding box center [238, 38] width 82 height 23
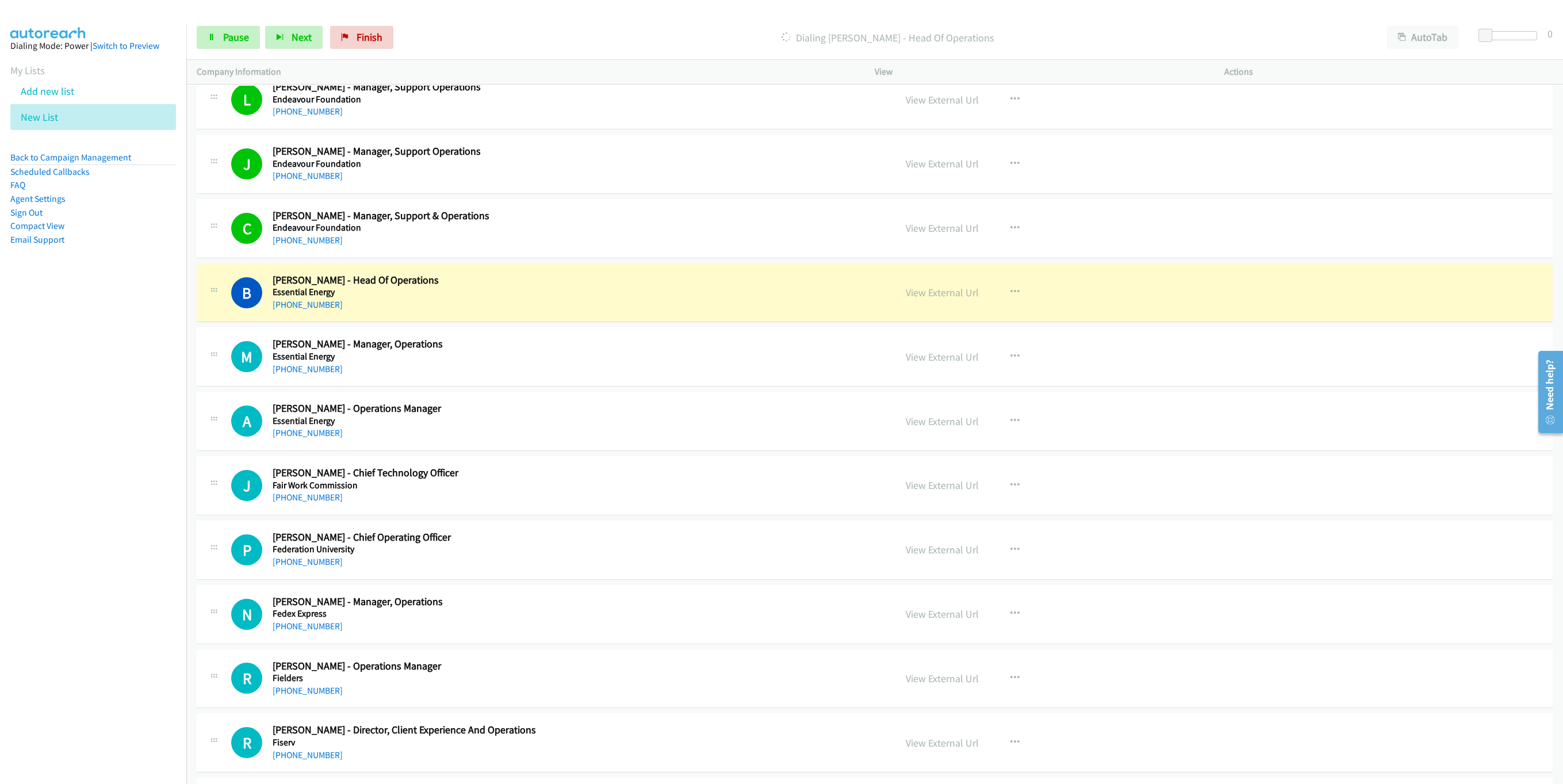
scroll to position [2277, 0]
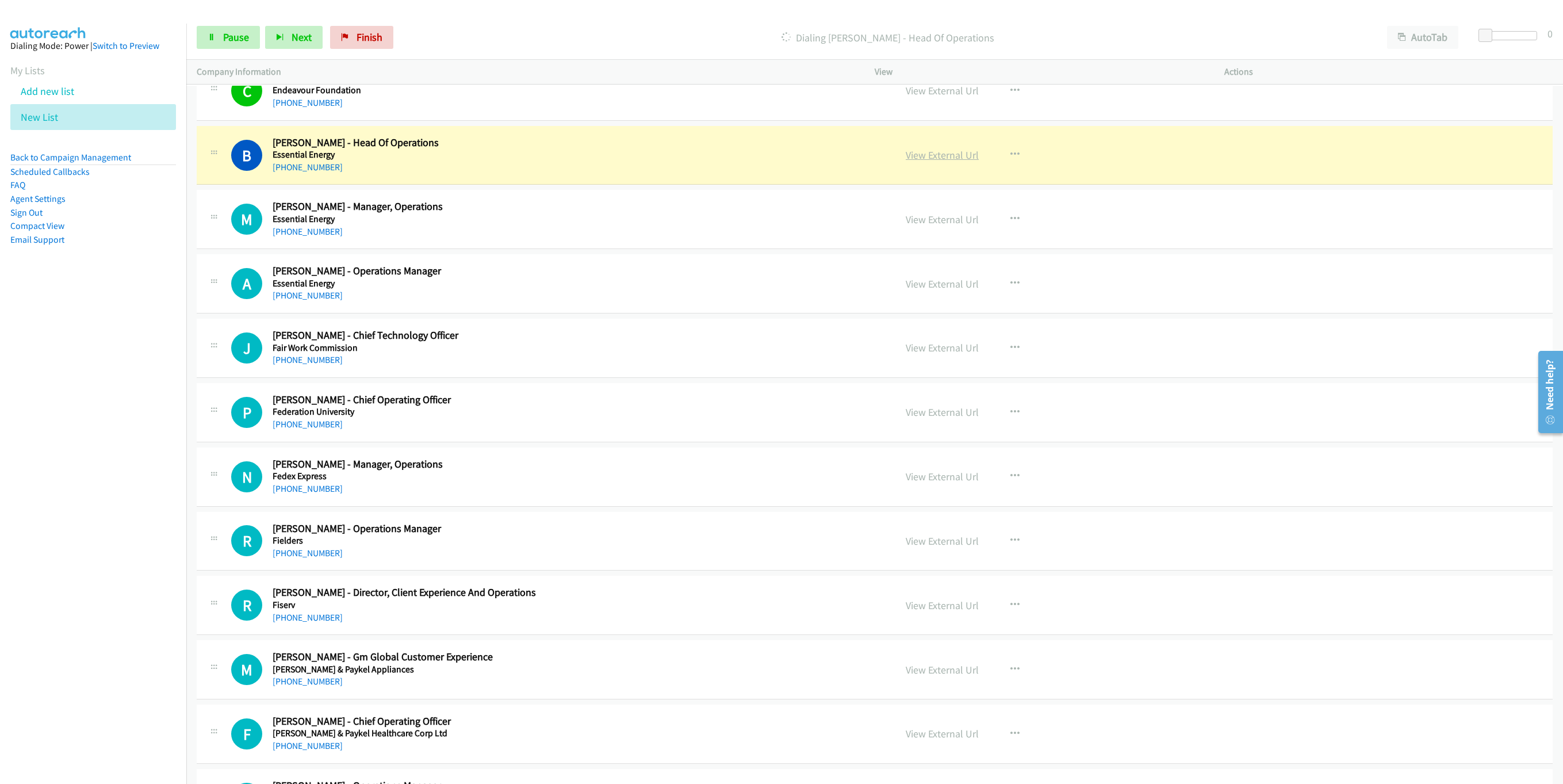
click at [944, 162] on link "View External Url" at bounding box center [943, 155] width 73 height 13
click at [218, 38] on link "Pause" at bounding box center [228, 38] width 64 height 23
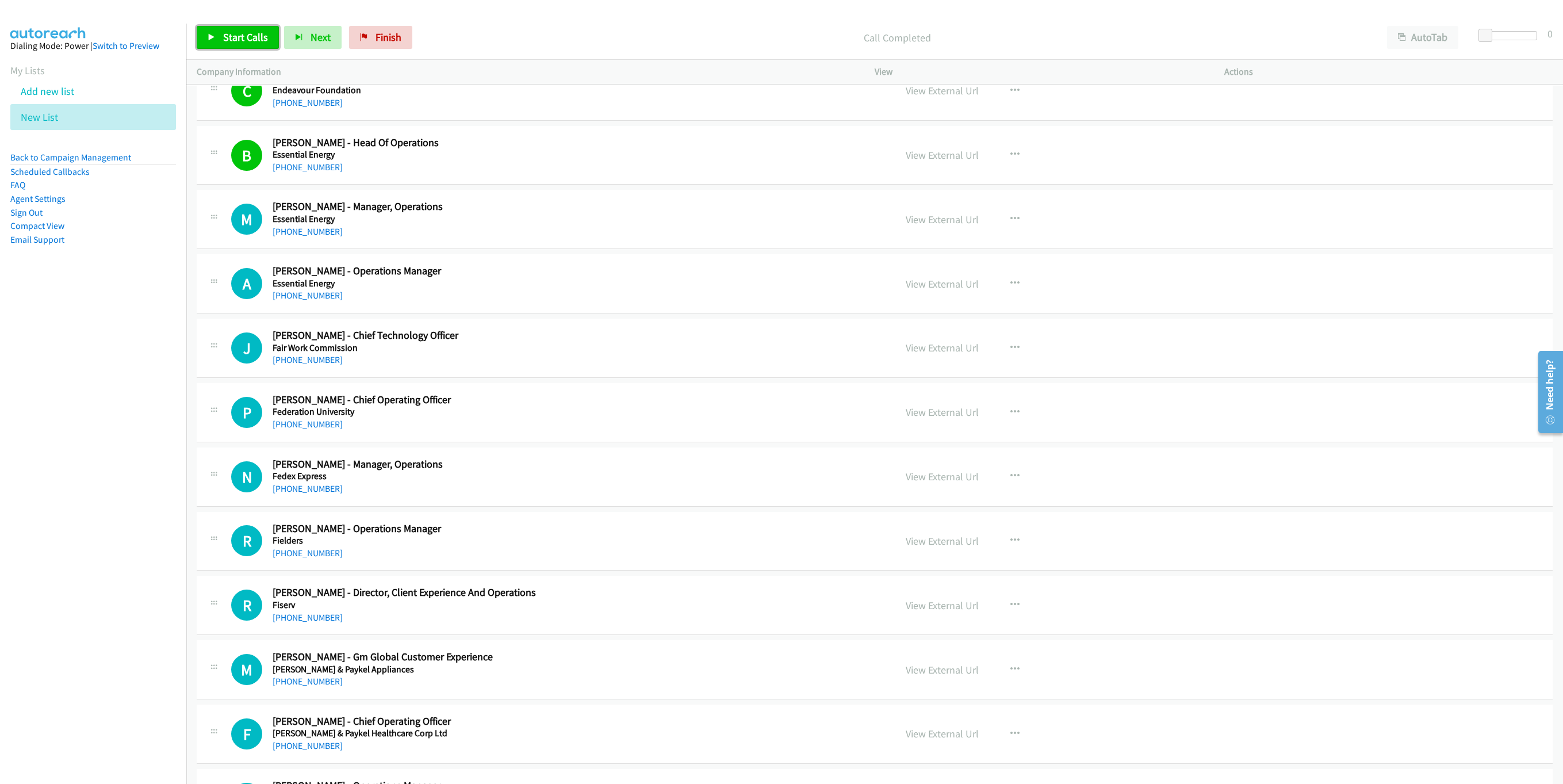
click at [232, 44] on link "Start Calls" at bounding box center [238, 38] width 82 height 23
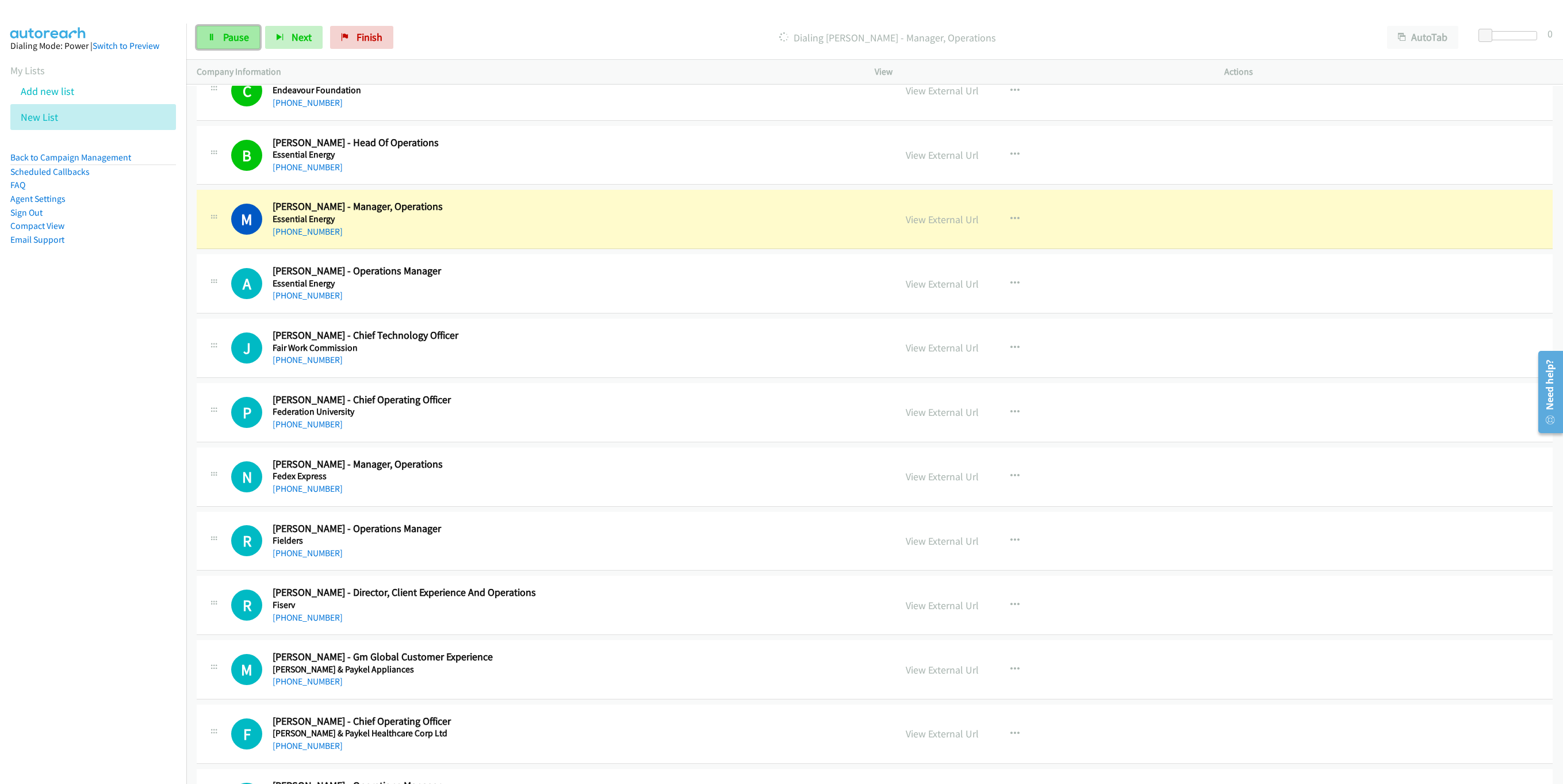
click at [223, 41] on span "Pause" at bounding box center [235, 37] width 26 height 13
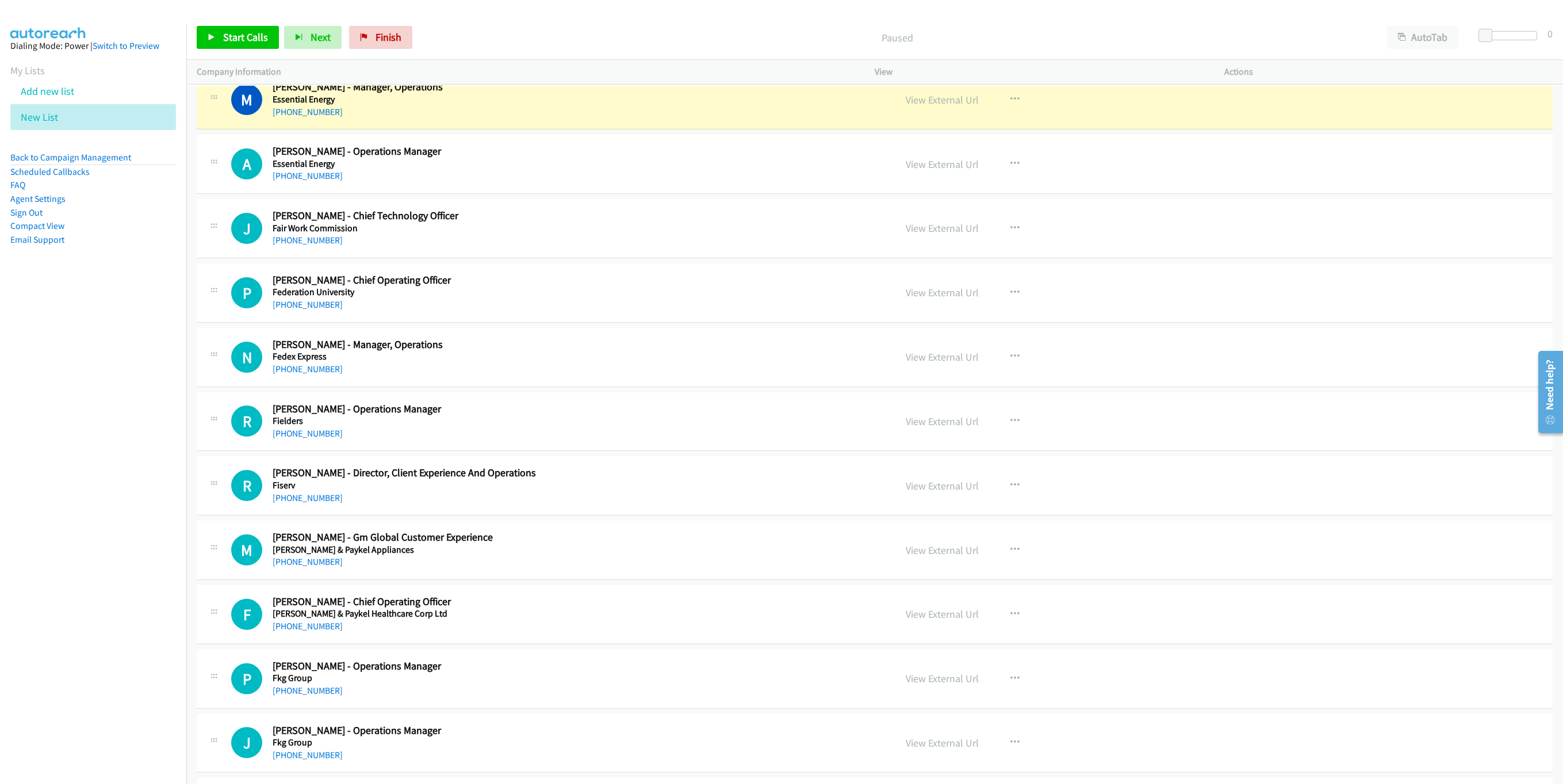
scroll to position [2398, 0]
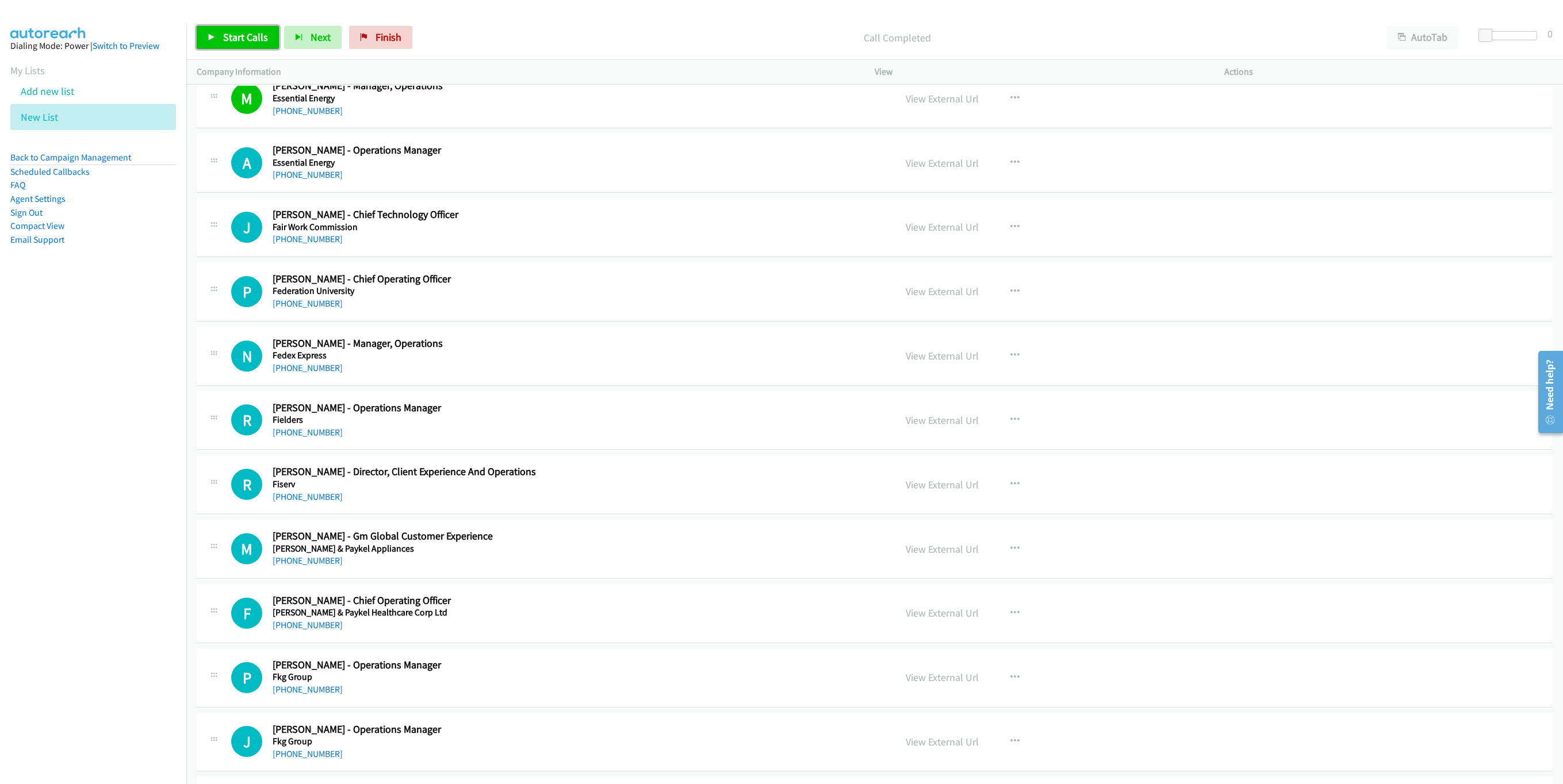
click at [242, 33] on span "Start Calls" at bounding box center [245, 37] width 45 height 13
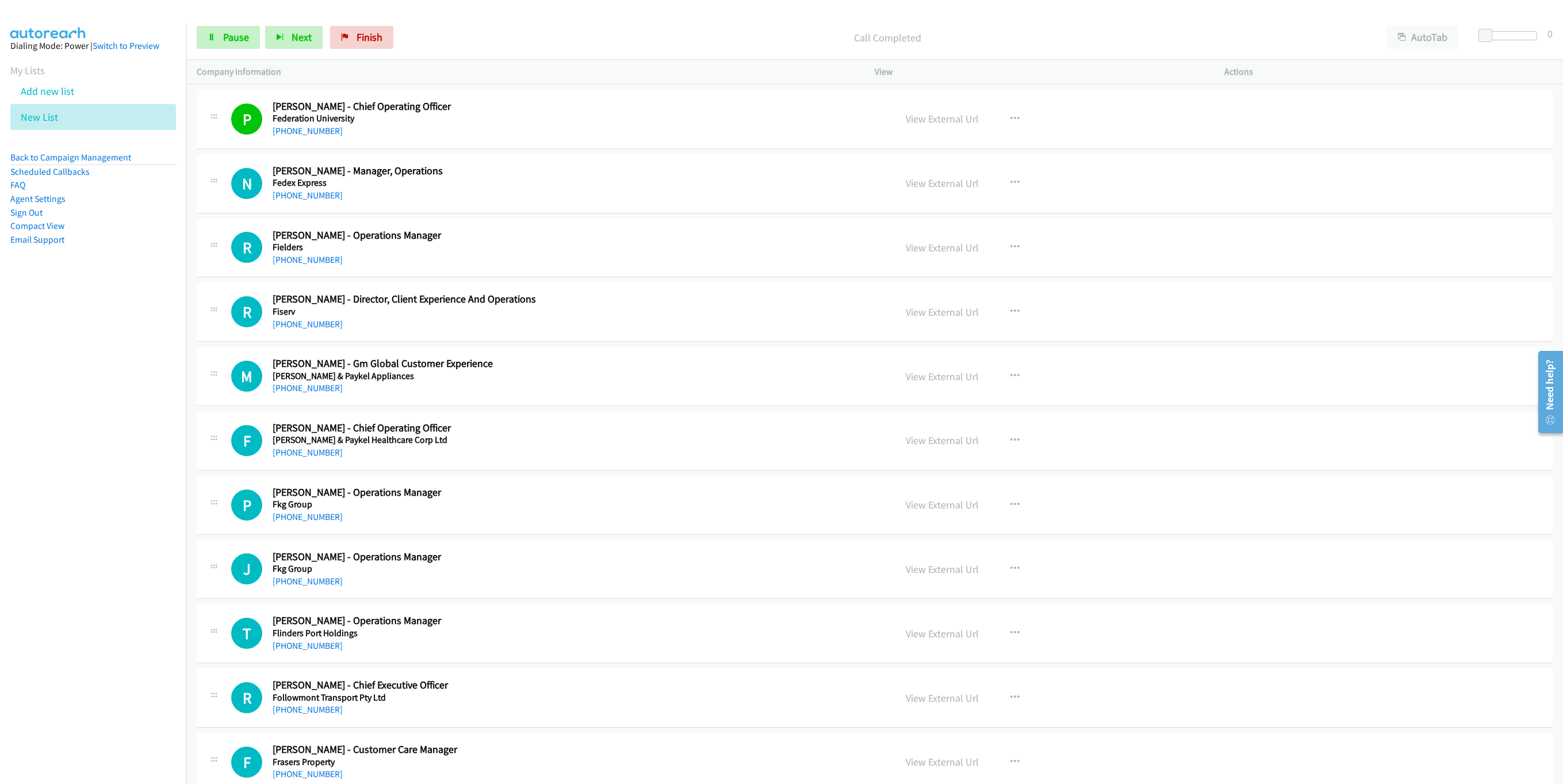
scroll to position [2657, 0]
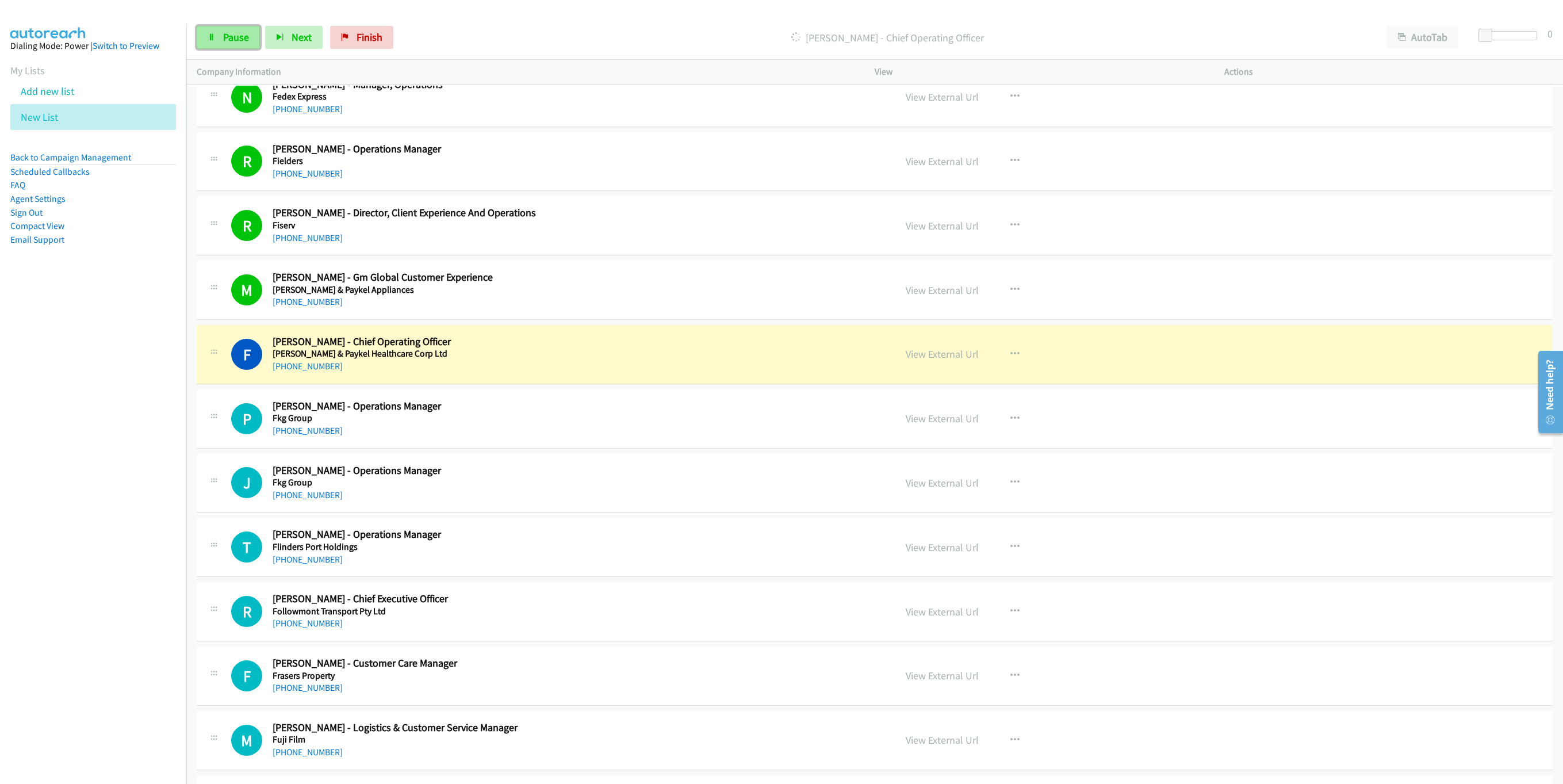
click at [229, 35] on span "Pause" at bounding box center [235, 37] width 26 height 13
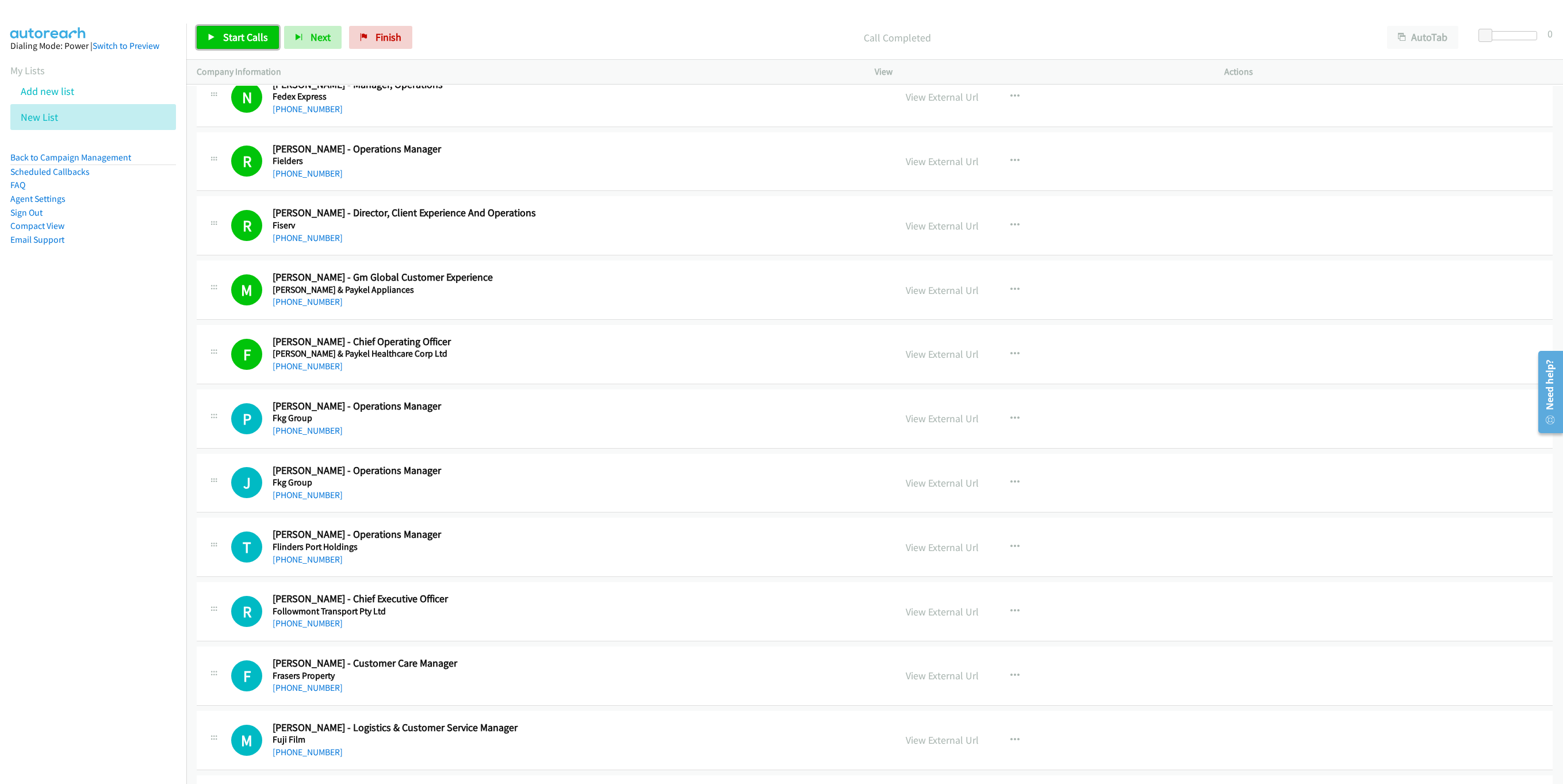
click at [239, 35] on span "Start Calls" at bounding box center [245, 37] width 45 height 13
click at [239, 35] on span "Pause" at bounding box center [235, 37] width 26 height 13
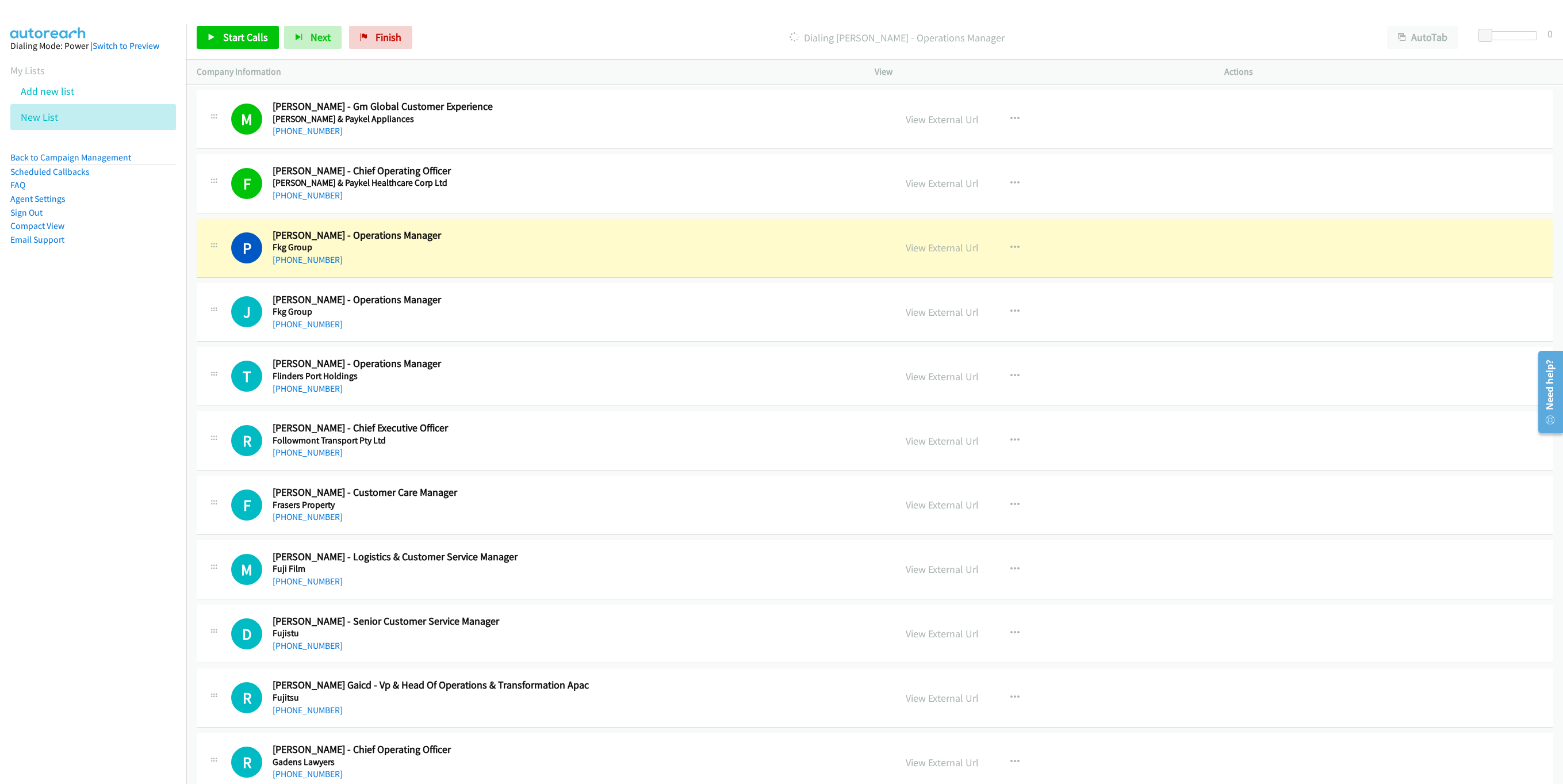
scroll to position [3002, 0]
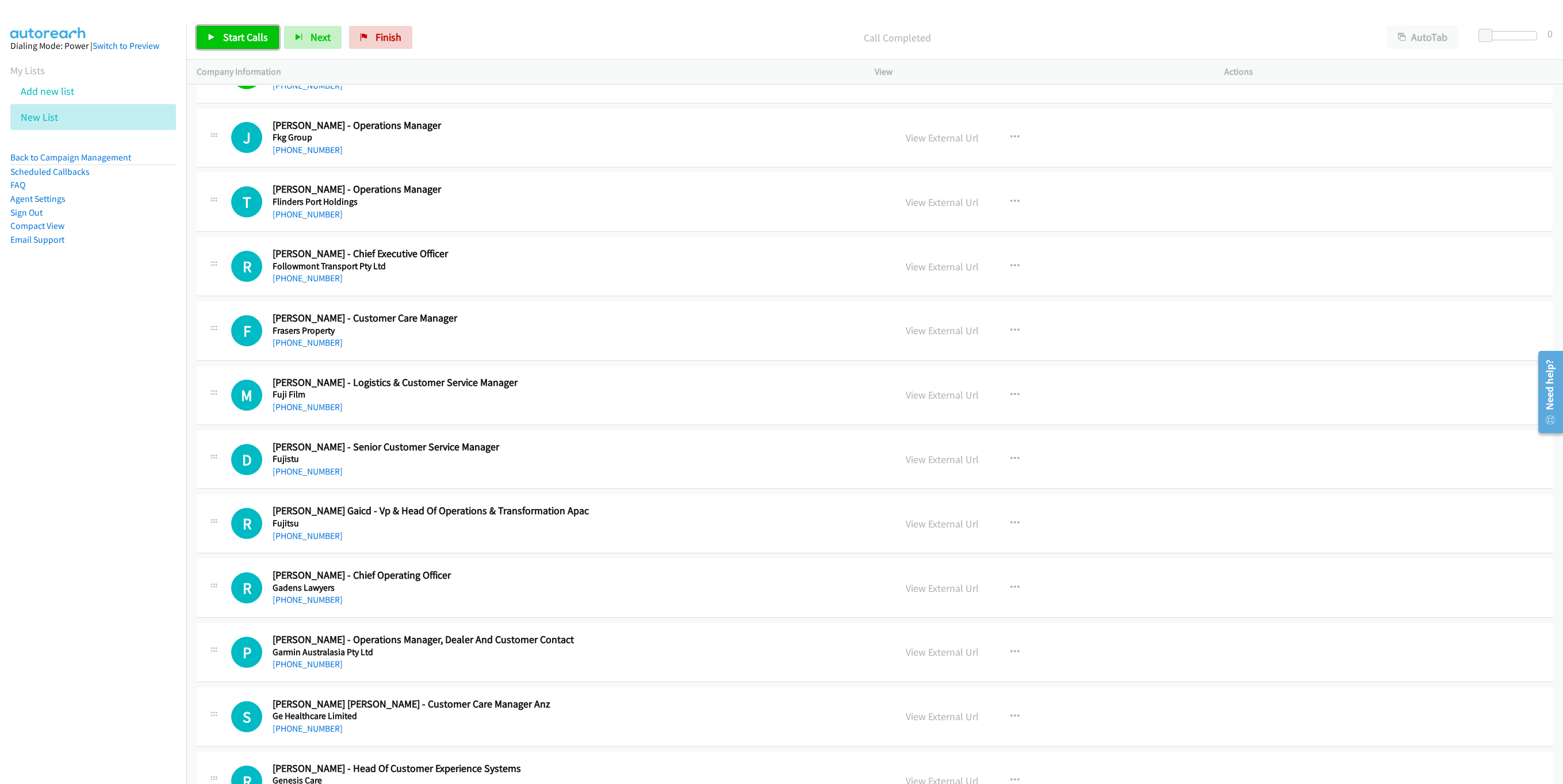
click at [260, 31] on span "Start Calls" at bounding box center [245, 37] width 45 height 13
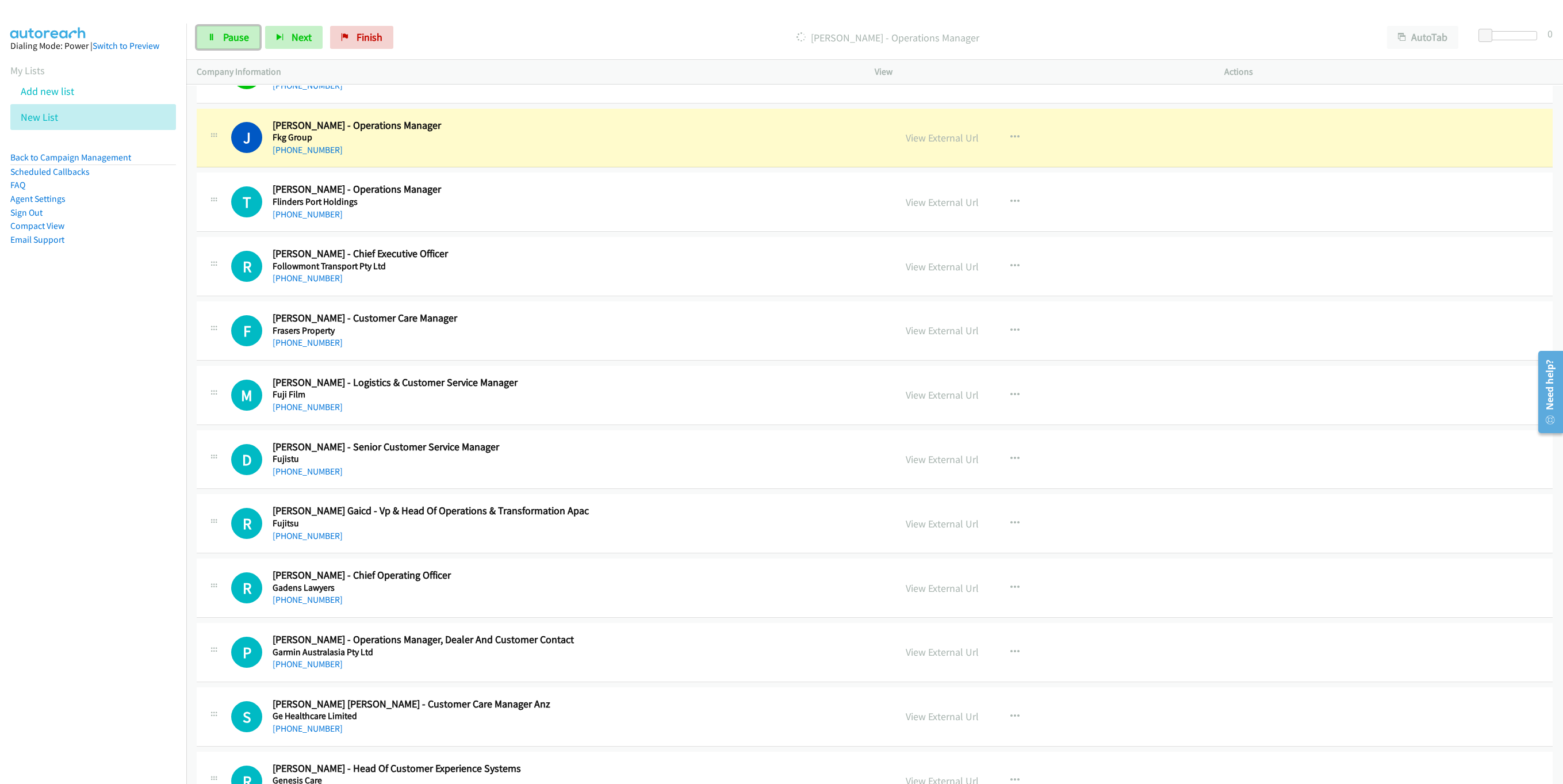
drag, startPoint x: 205, startPoint y: 44, endPoint x: 364, endPoint y: 65, distance: 160.4
click at [205, 44] on link "Pause" at bounding box center [228, 38] width 64 height 23
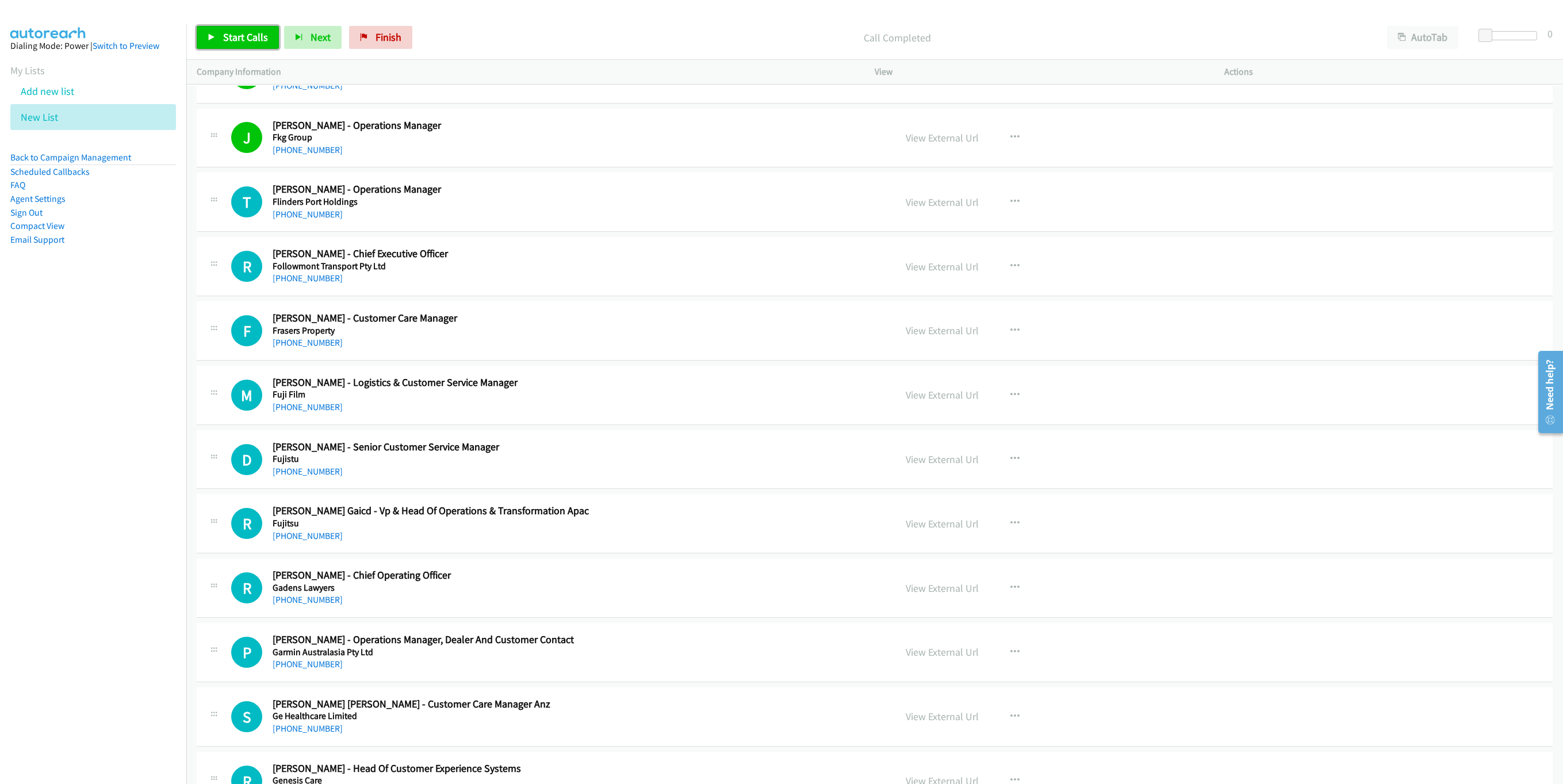
click at [251, 36] on span "Start Calls" at bounding box center [245, 37] width 45 height 13
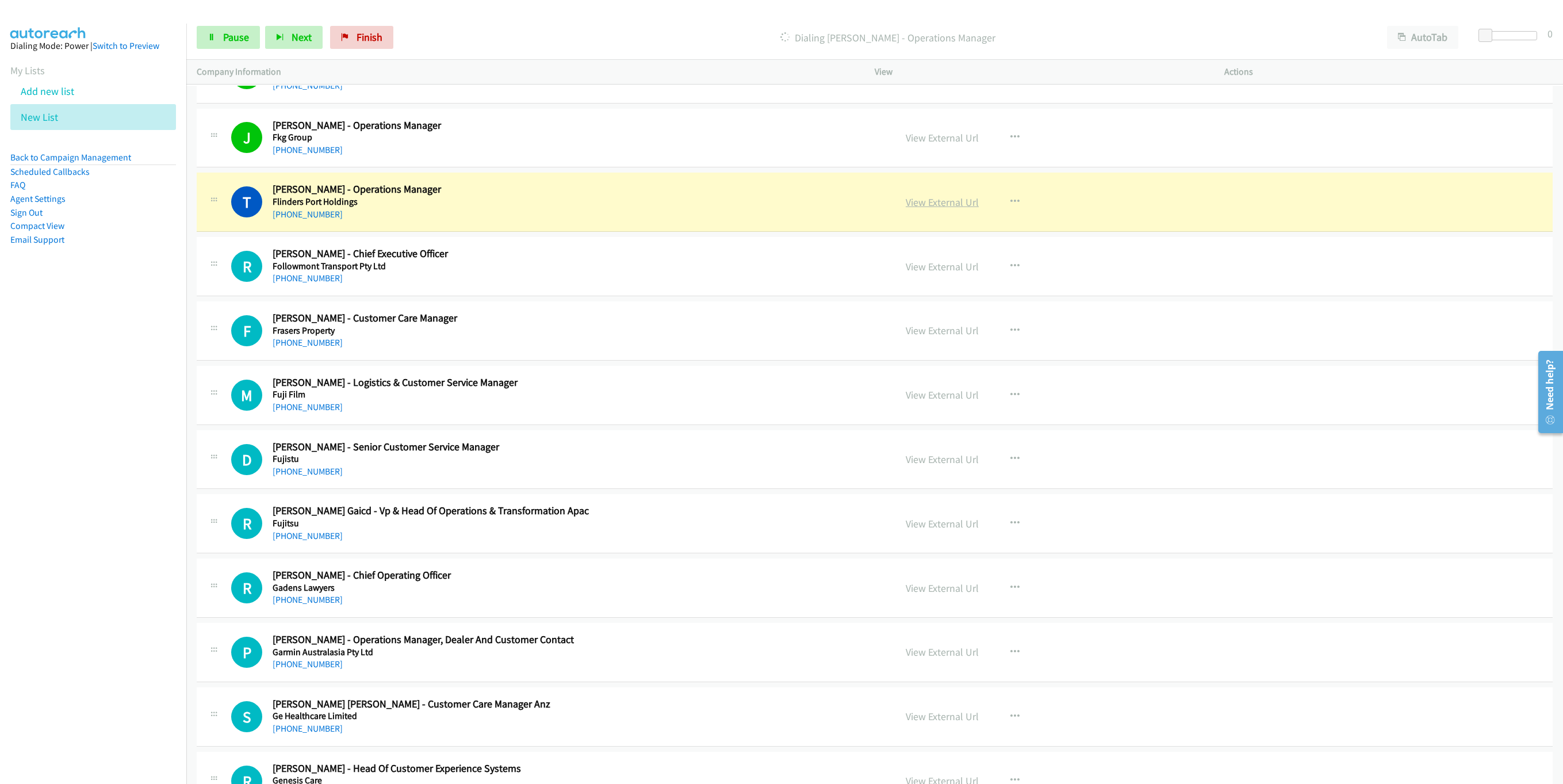
click at [927, 209] on link "View External Url" at bounding box center [943, 201] width 73 height 13
click at [231, 43] on span "Pause" at bounding box center [235, 37] width 26 height 13
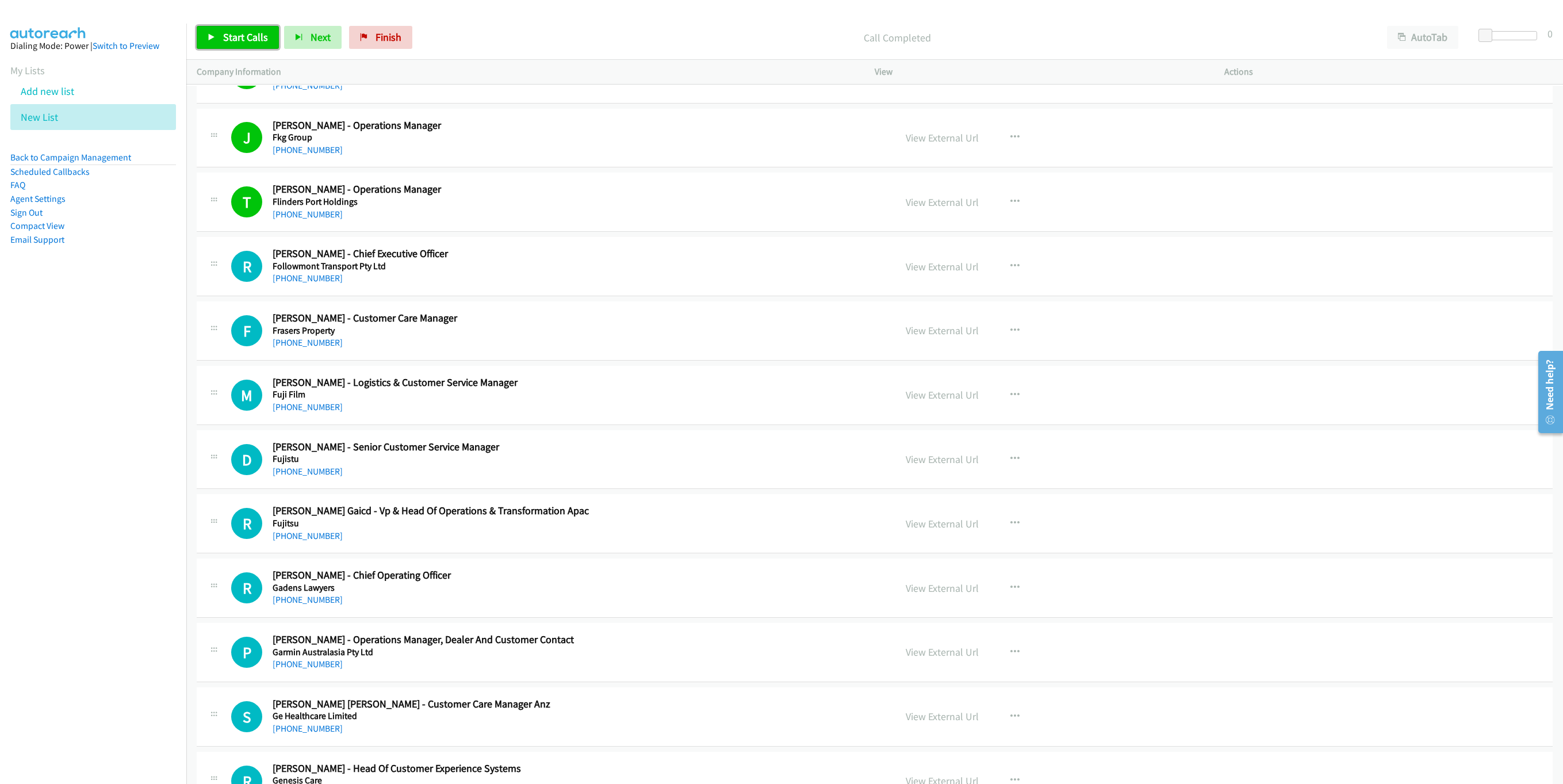
click at [221, 44] on link "Start Calls" at bounding box center [238, 38] width 82 height 23
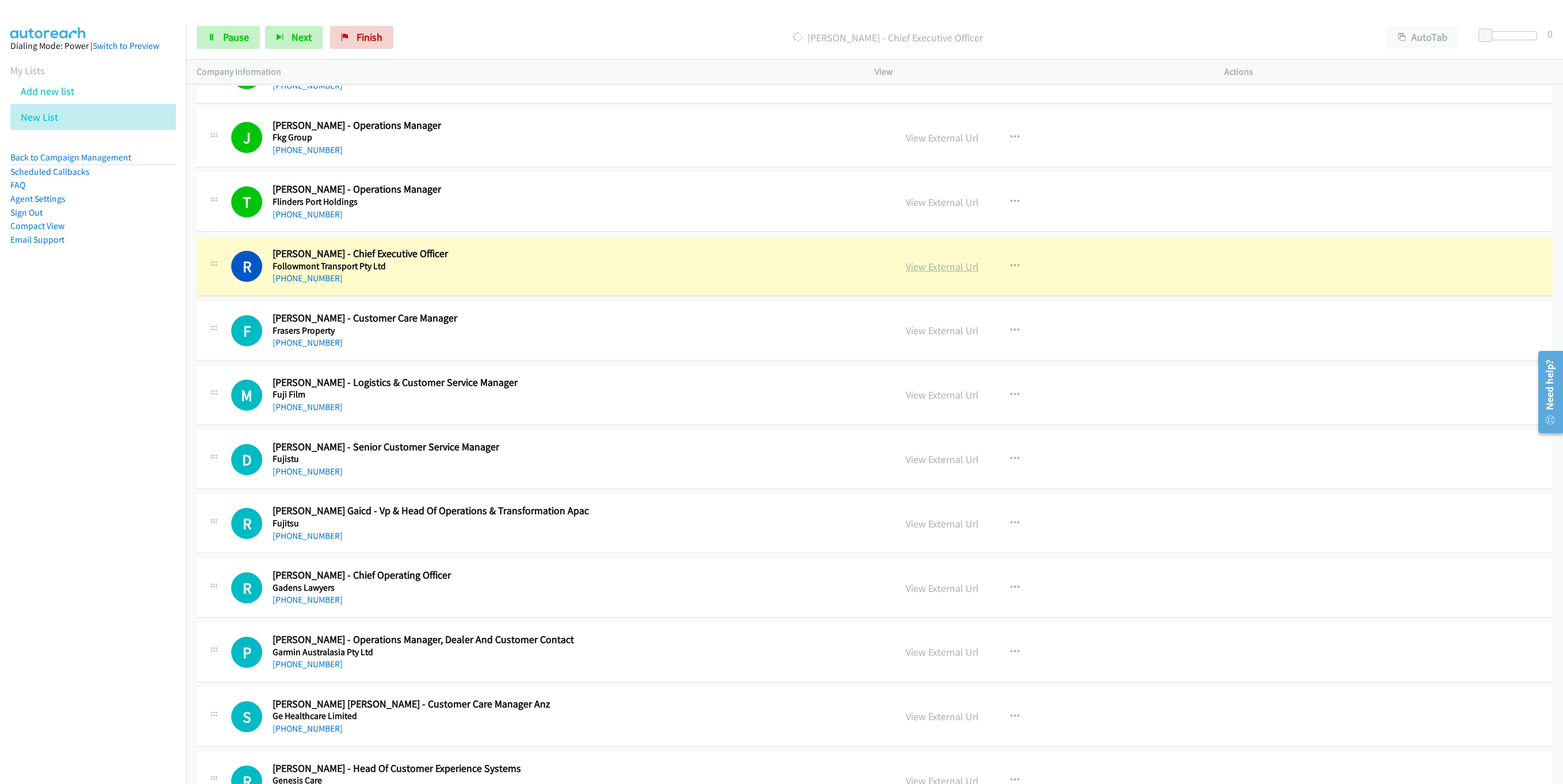
click at [961, 273] on link "View External Url" at bounding box center [943, 266] width 73 height 13
click at [207, 38] on link "Pause" at bounding box center [228, 38] width 64 height 23
click at [211, 42] on link "Start Calls" at bounding box center [238, 38] width 82 height 23
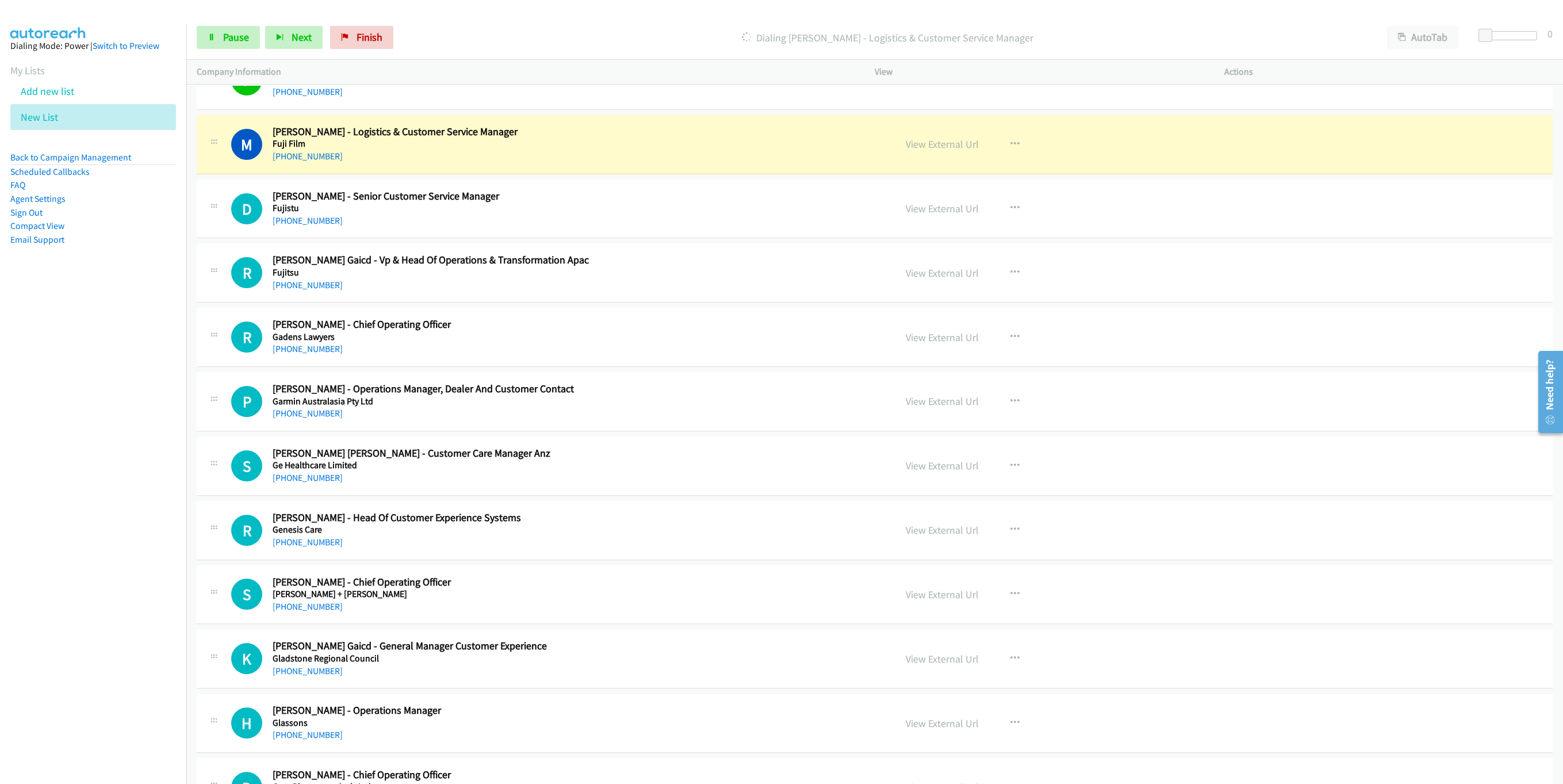
scroll to position [3260, 0]
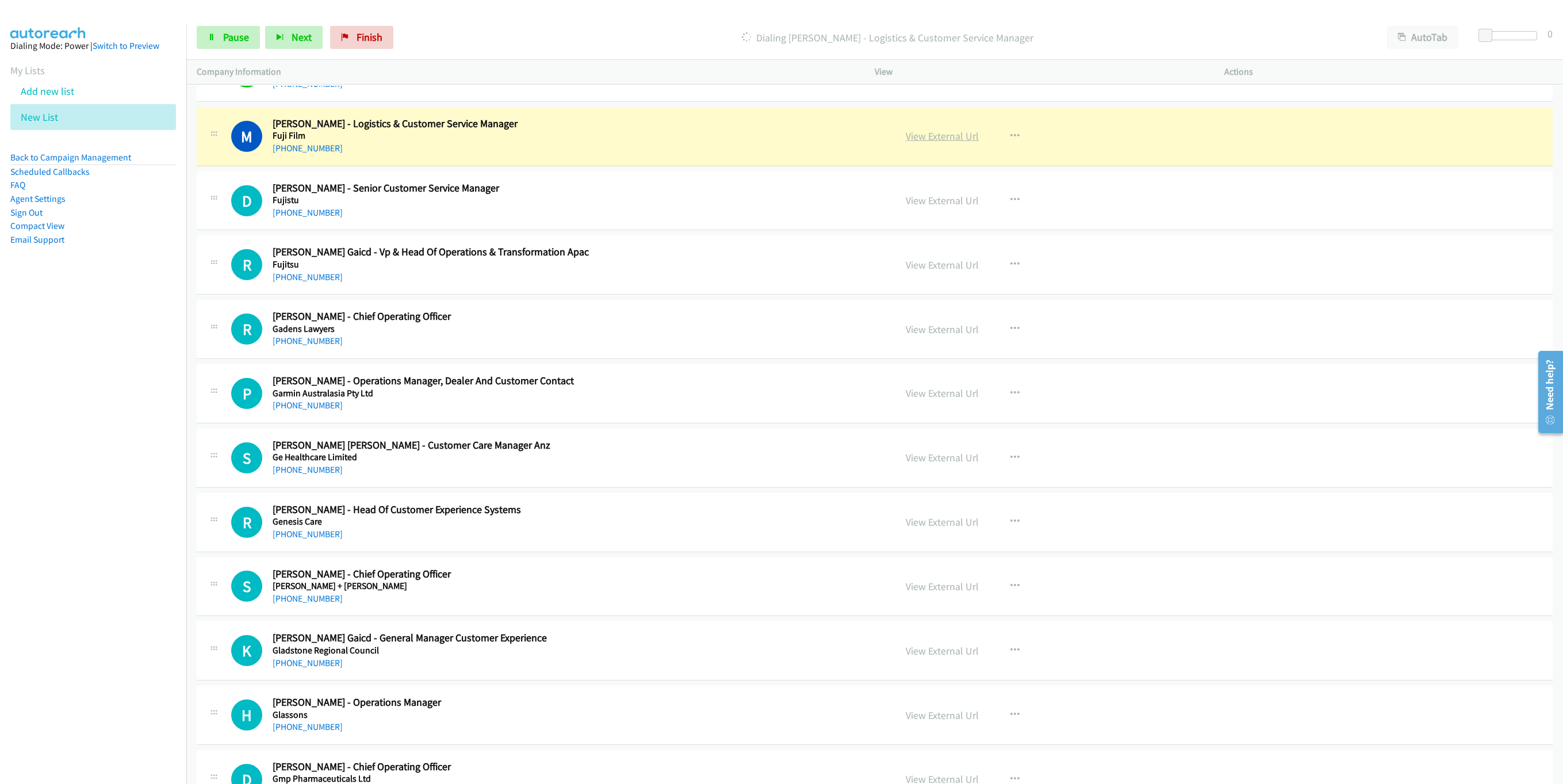
click at [965, 142] on link "View External Url" at bounding box center [943, 136] width 73 height 13
click at [213, 33] on link "Pause" at bounding box center [228, 38] width 64 height 23
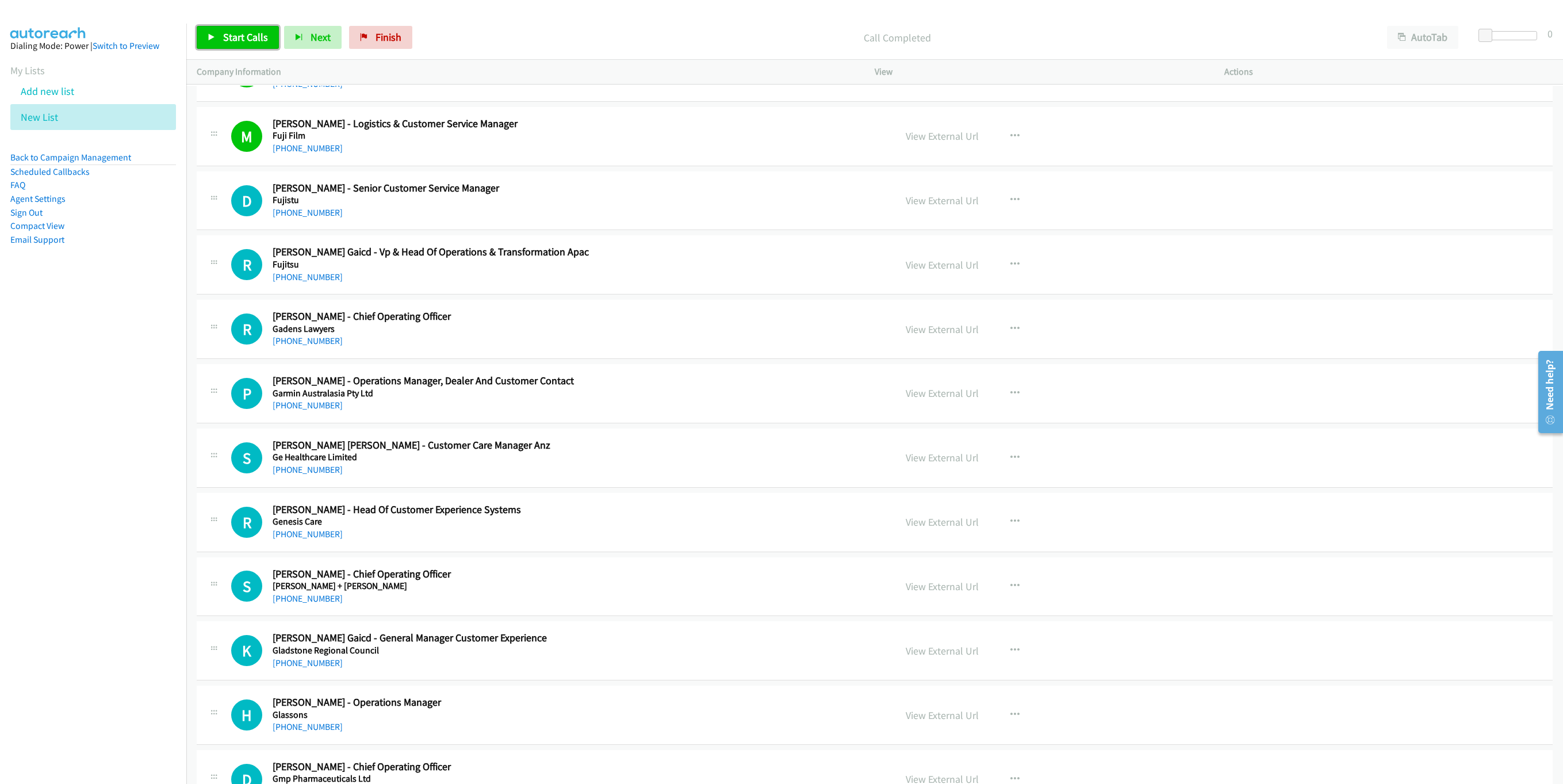
click at [247, 44] on link "Start Calls" at bounding box center [238, 38] width 82 height 23
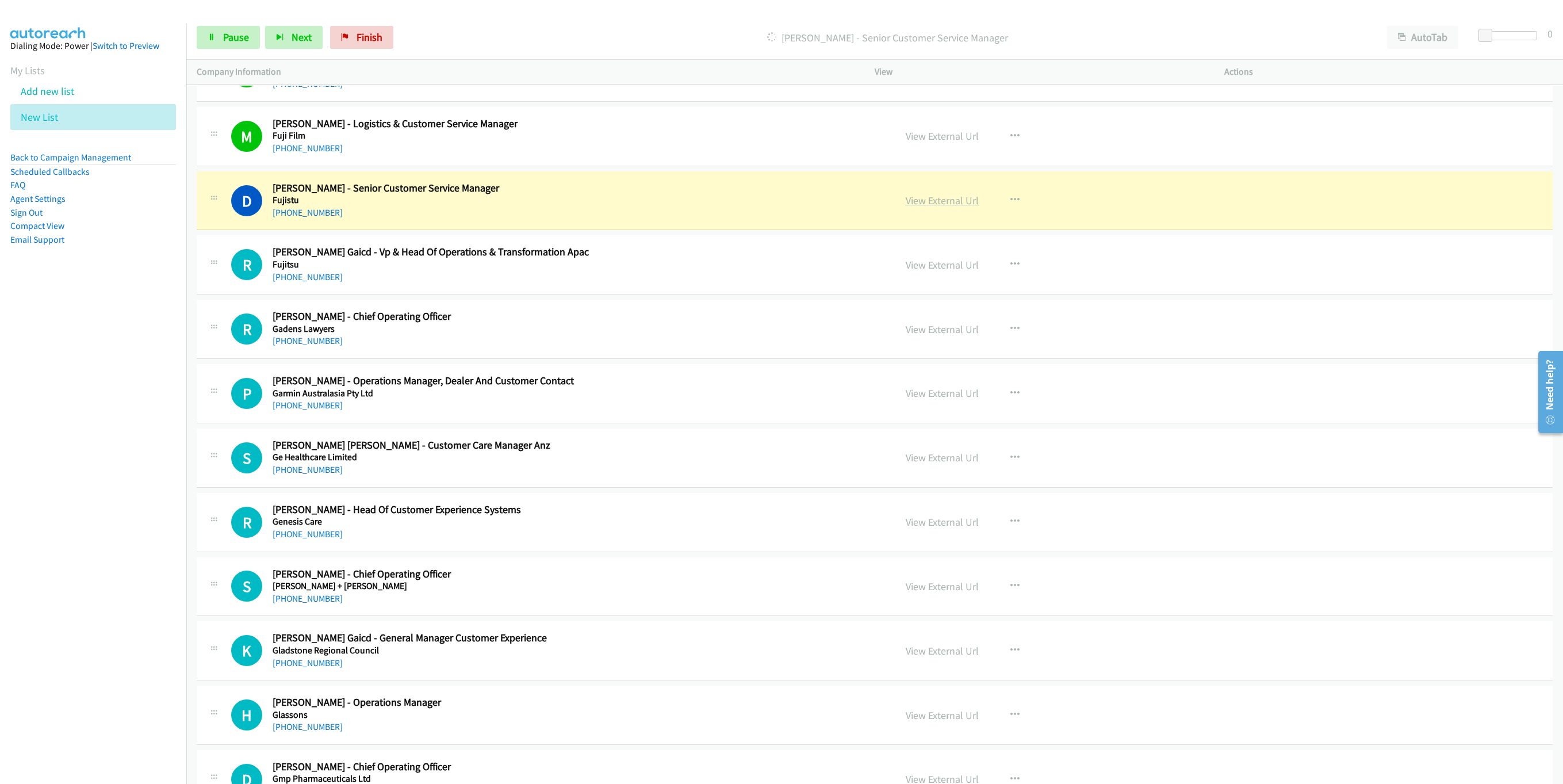
click at [939, 207] on link "View External Url" at bounding box center [943, 200] width 73 height 13
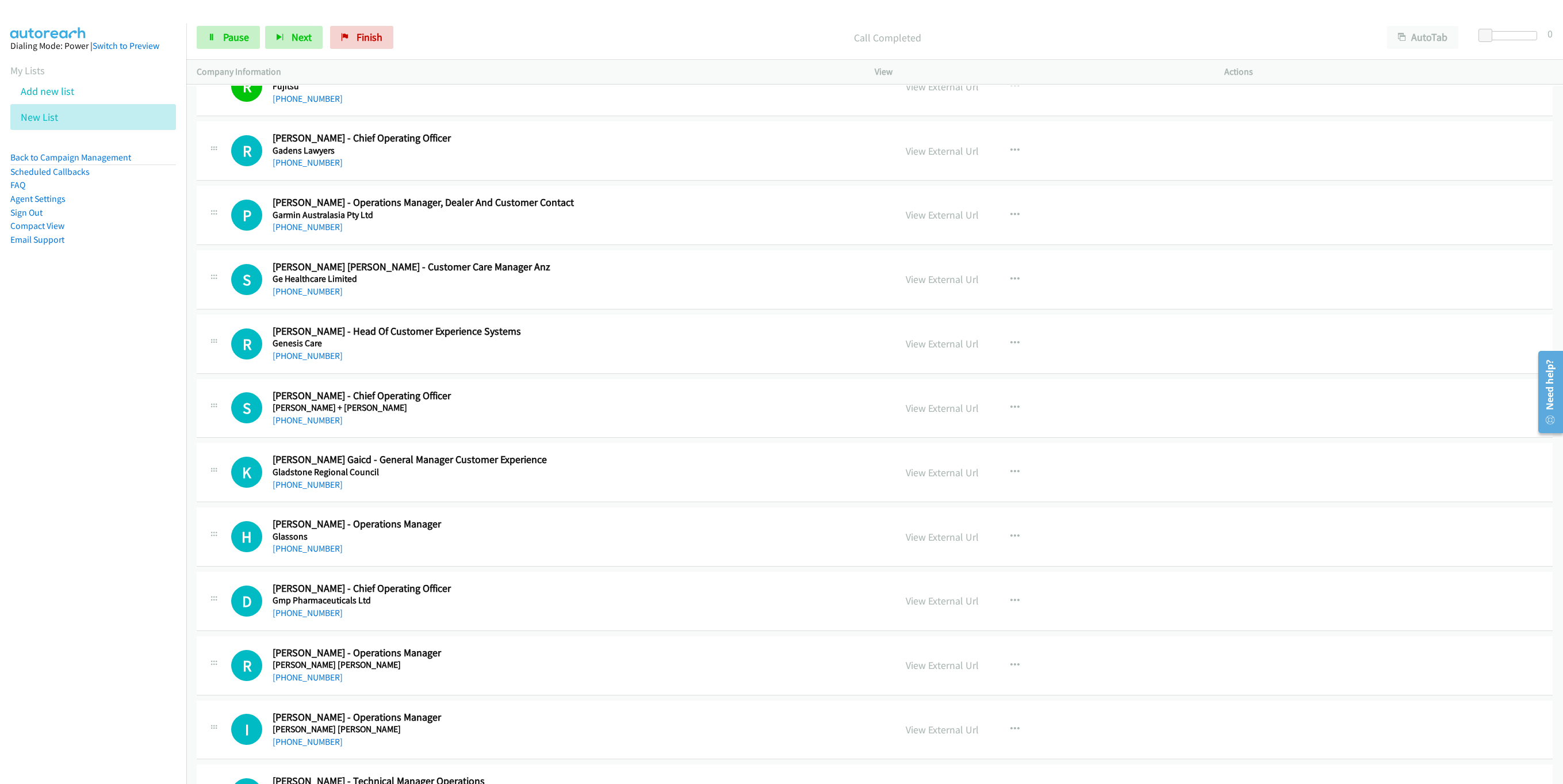
scroll to position [3433, 0]
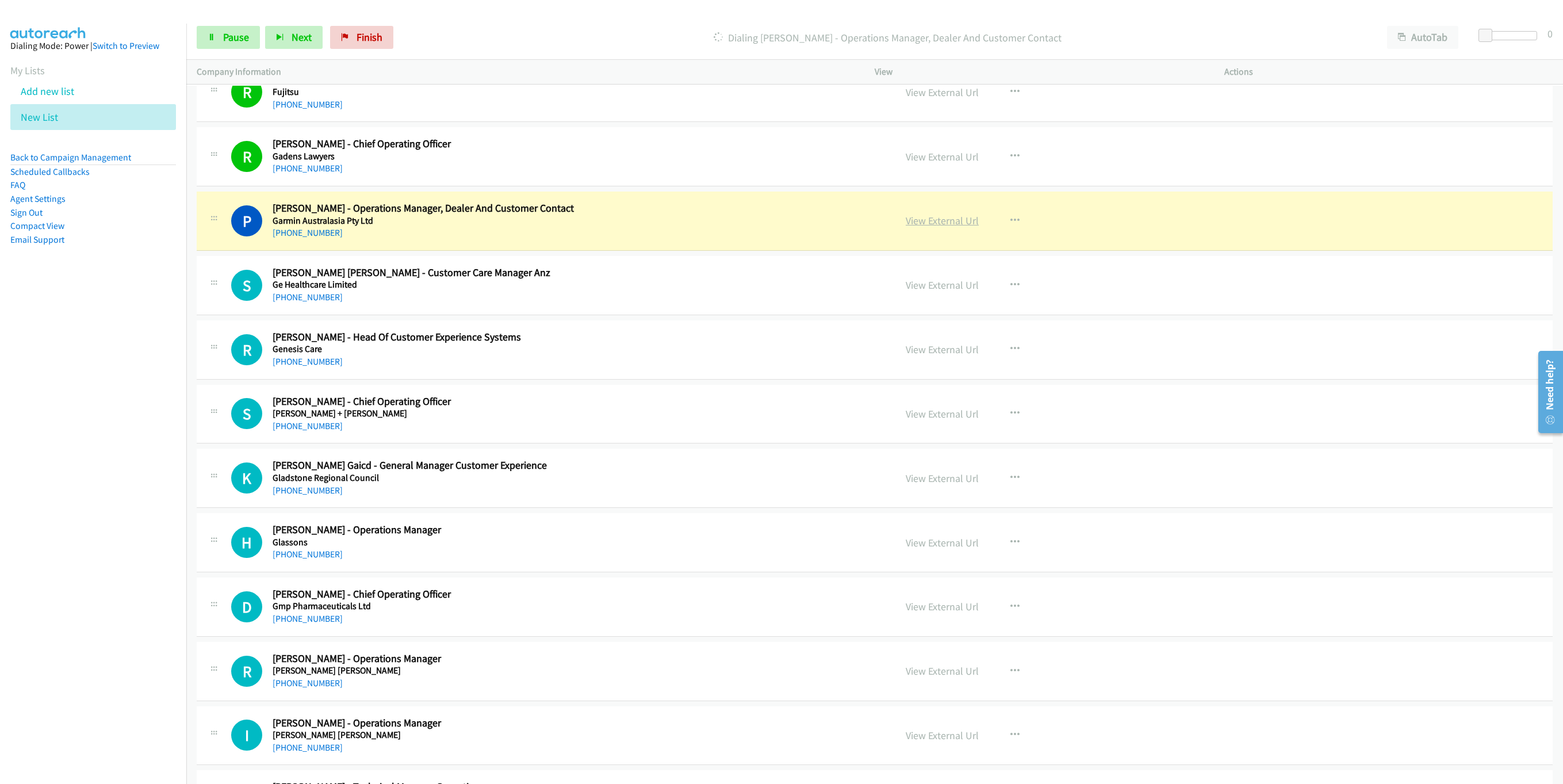
click at [935, 227] on link "View External Url" at bounding box center [943, 220] width 73 height 13
click at [230, 30] on link "Pause" at bounding box center [228, 38] width 64 height 23
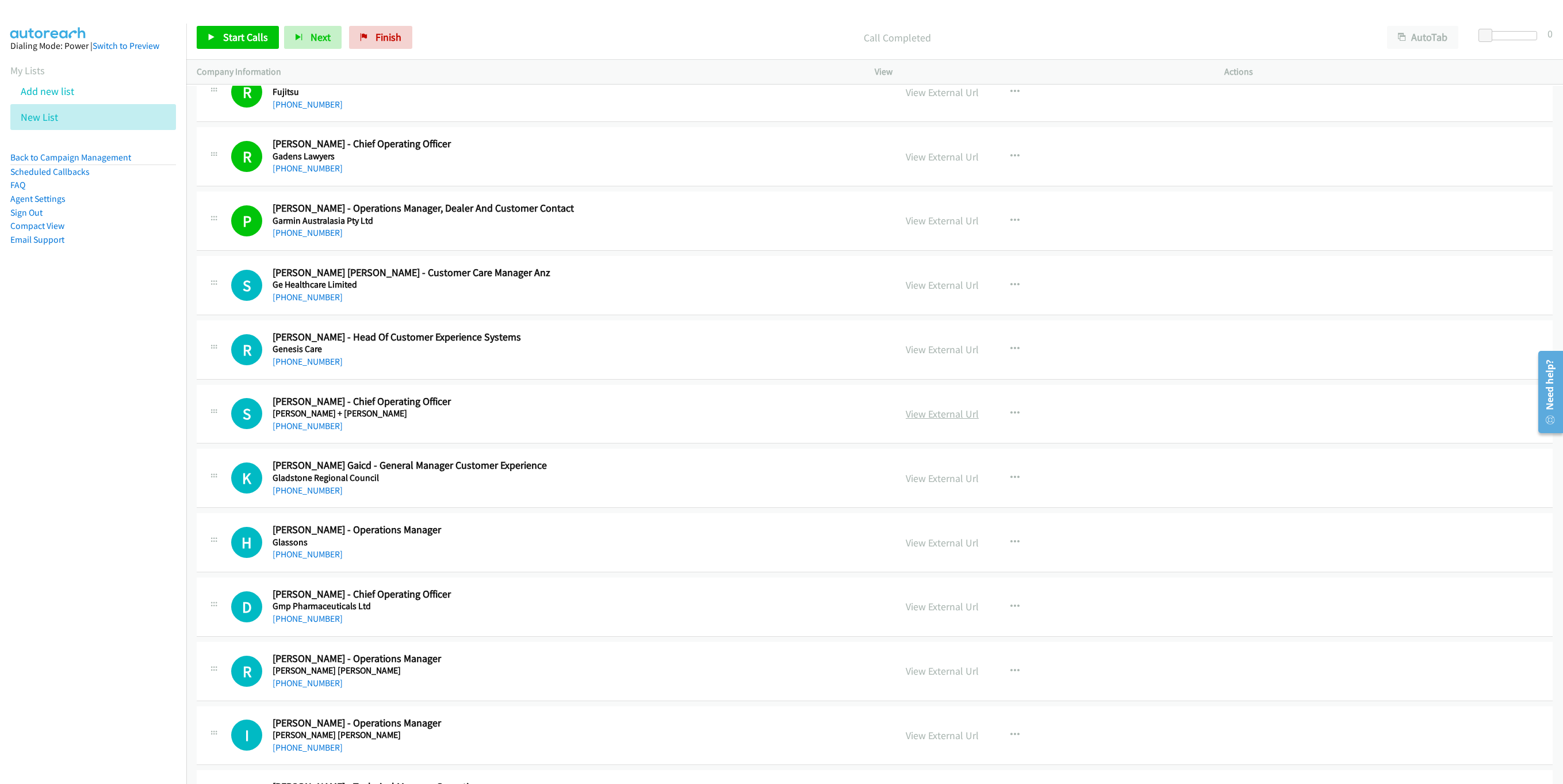
click at [958, 421] on link "View External Url" at bounding box center [943, 413] width 73 height 13
